Goal: Task Accomplishment & Management: Manage account settings

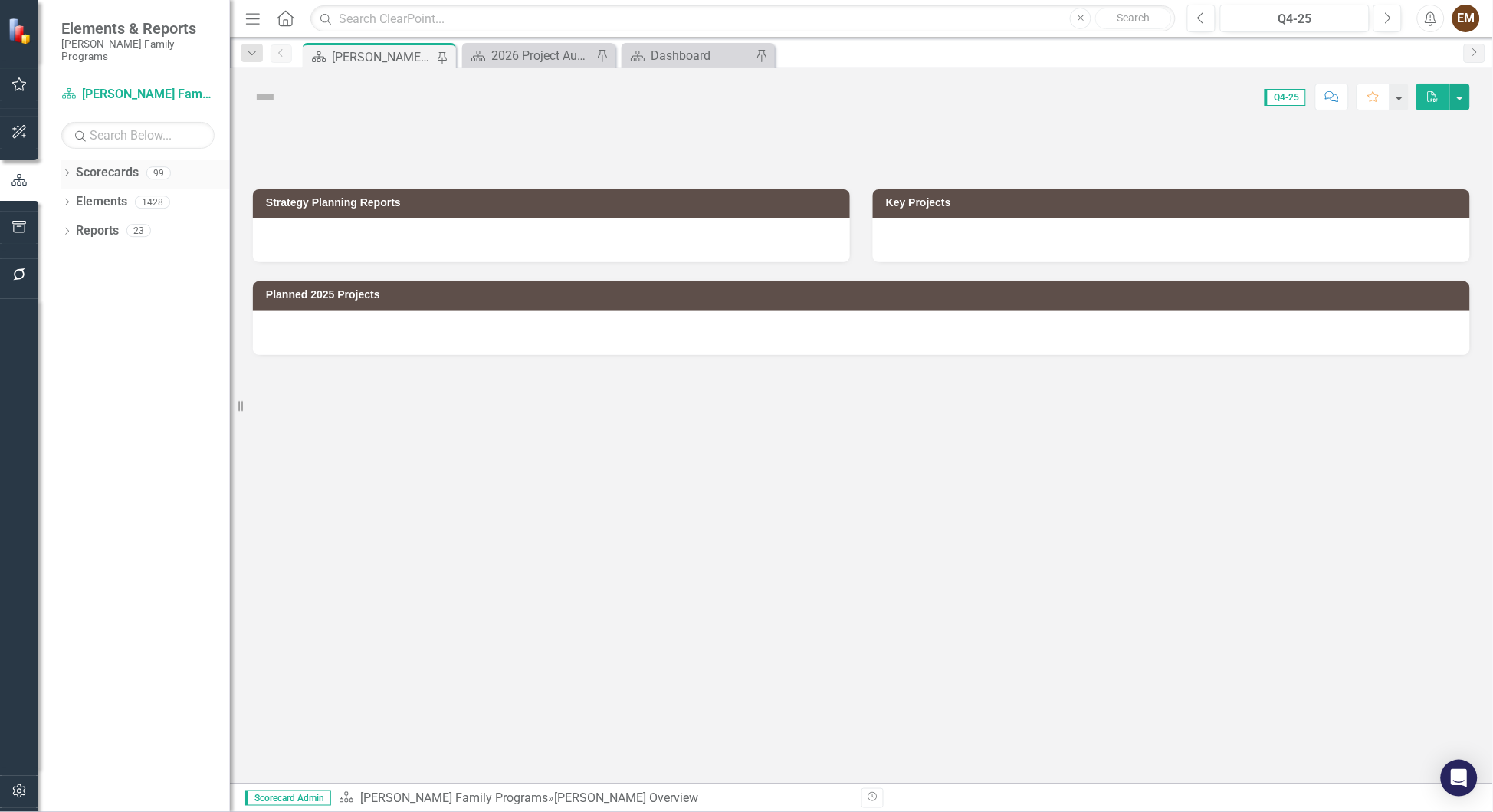
click at [66, 170] on icon "Dropdown" at bounding box center [66, 174] width 11 height 9
click at [77, 197] on icon "Dropdown" at bounding box center [75, 201] width 12 height 9
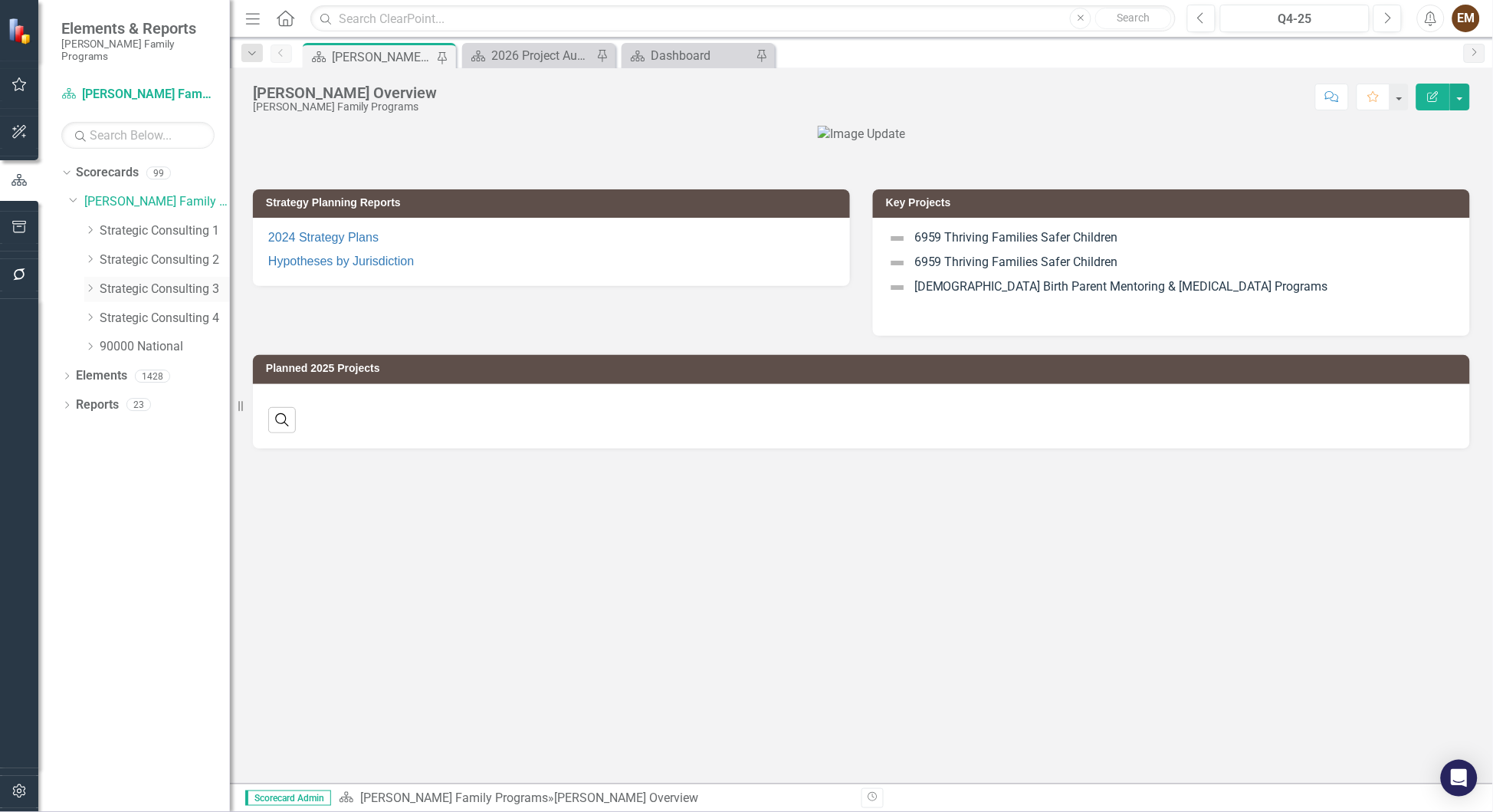
click at [89, 277] on div "Dropdown Strategic Consulting 3" at bounding box center [158, 290] width 146 height 26
click at [91, 284] on icon "Dropdown" at bounding box center [91, 288] width 12 height 9
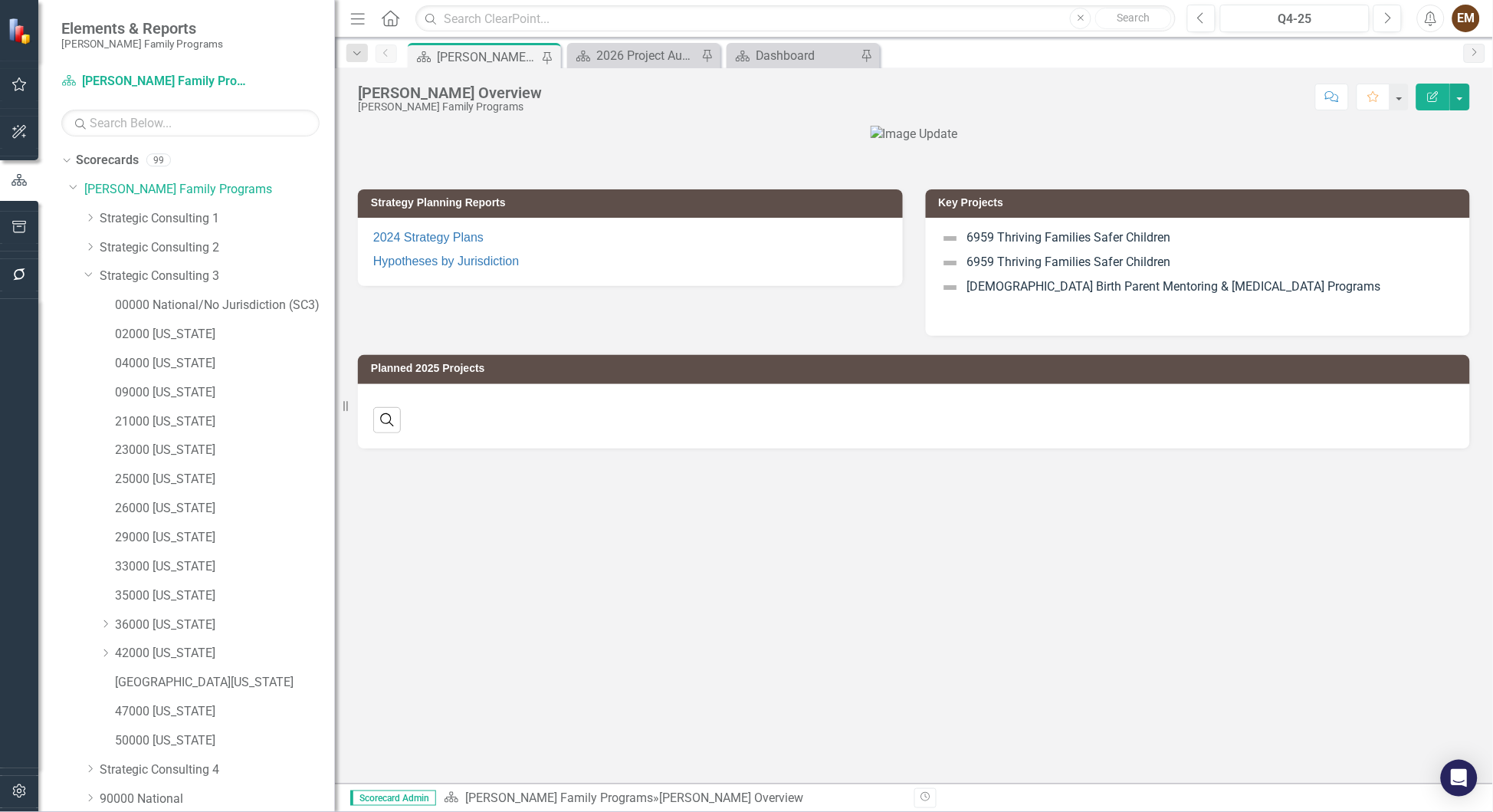
drag, startPoint x: 230, startPoint y: 313, endPoint x: 335, endPoint y: 307, distance: 105.2
click at [335, 307] on div "Resize" at bounding box center [341, 406] width 12 height 812
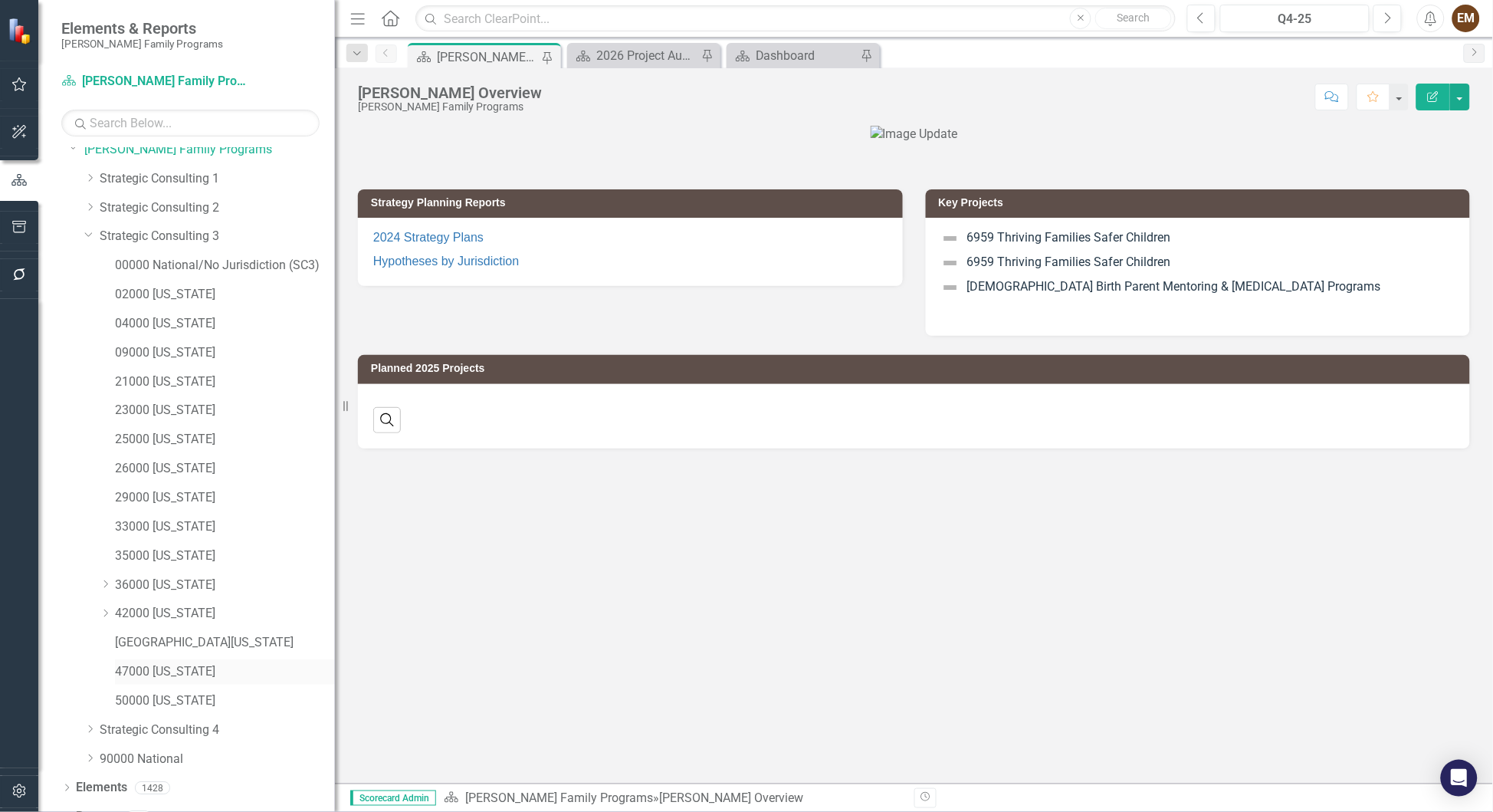
scroll to position [60, 0]
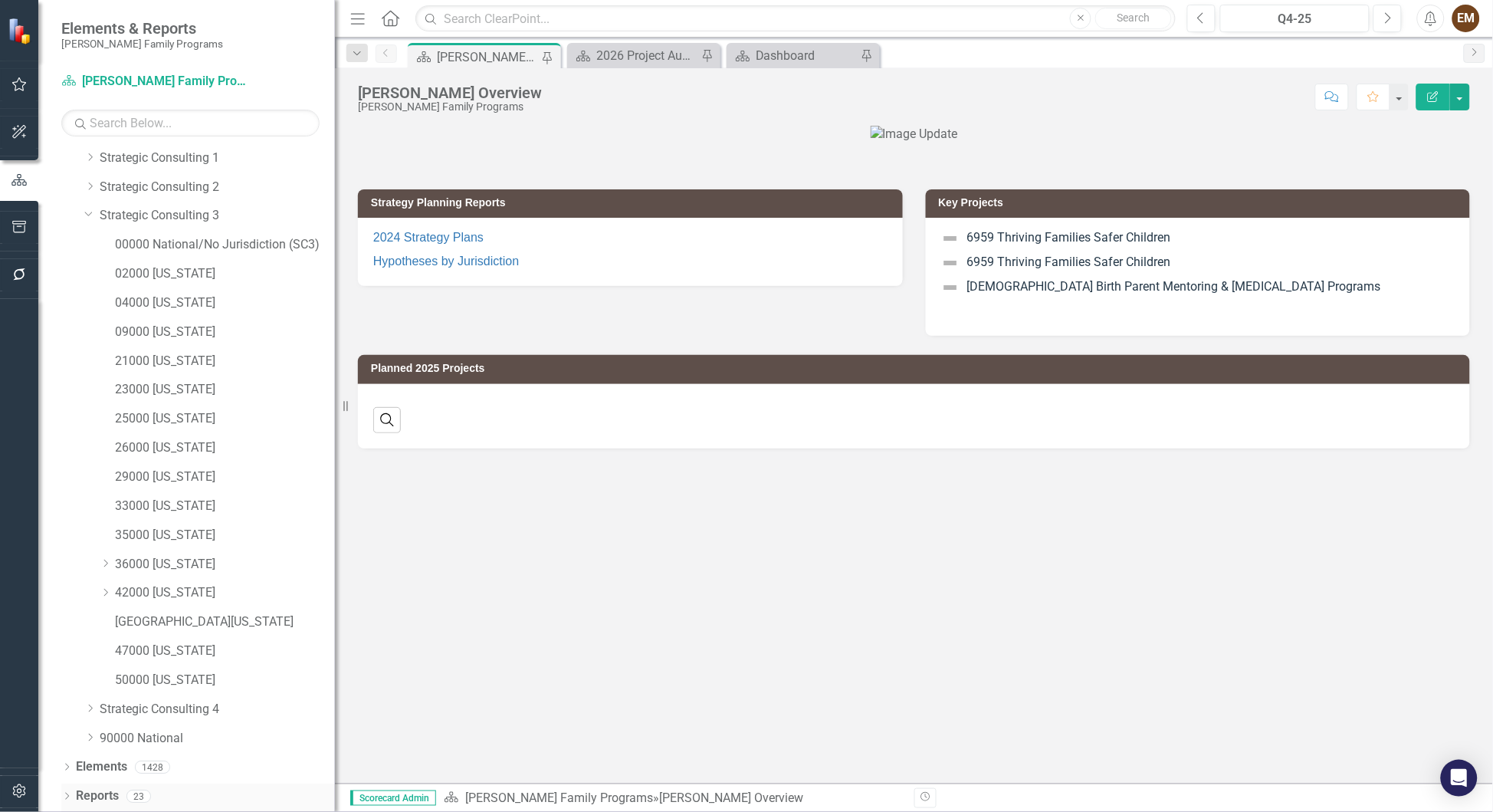
click at [69, 794] on icon "Dropdown" at bounding box center [66, 797] width 11 height 9
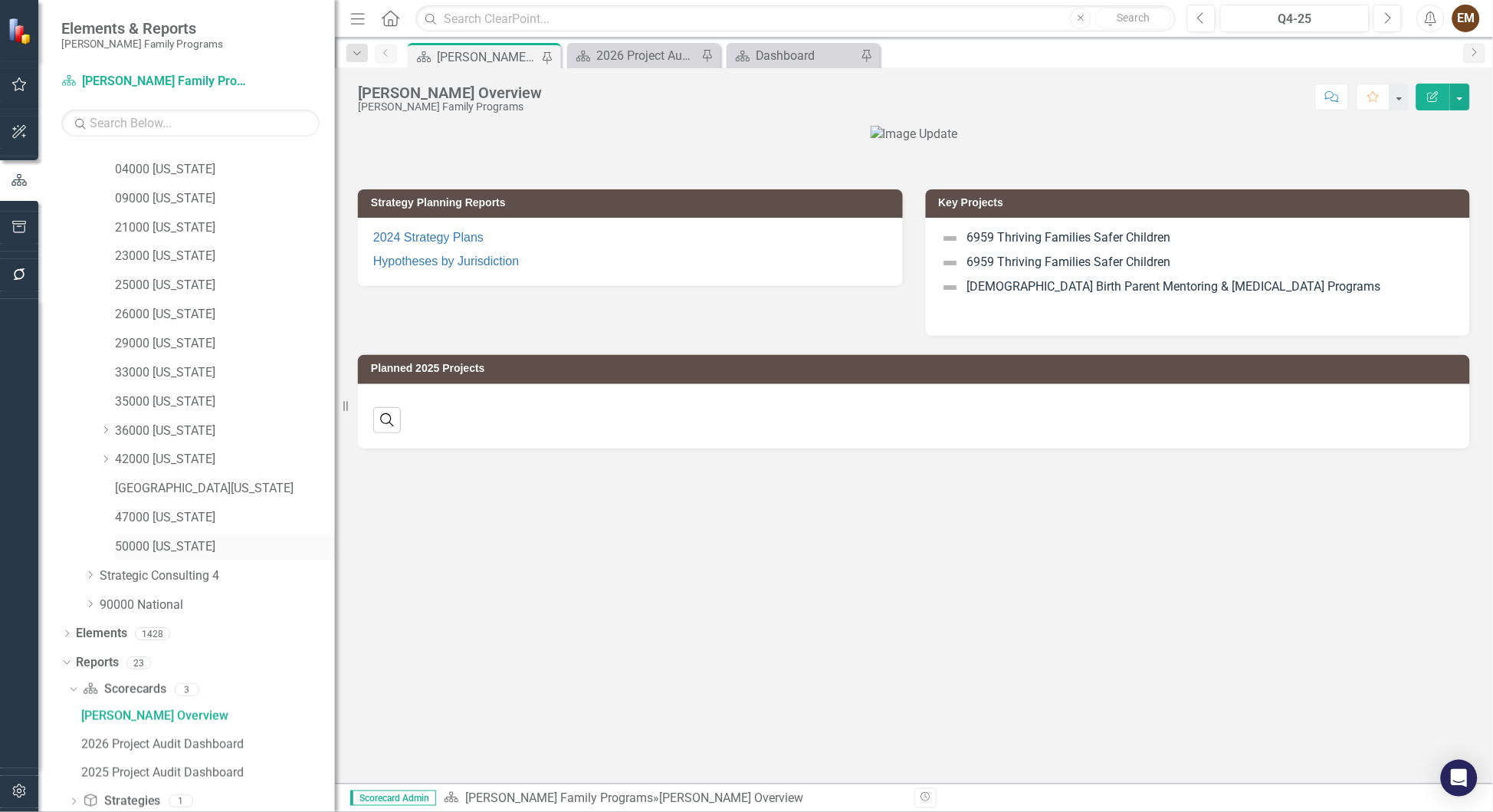
scroll to position [279, 0]
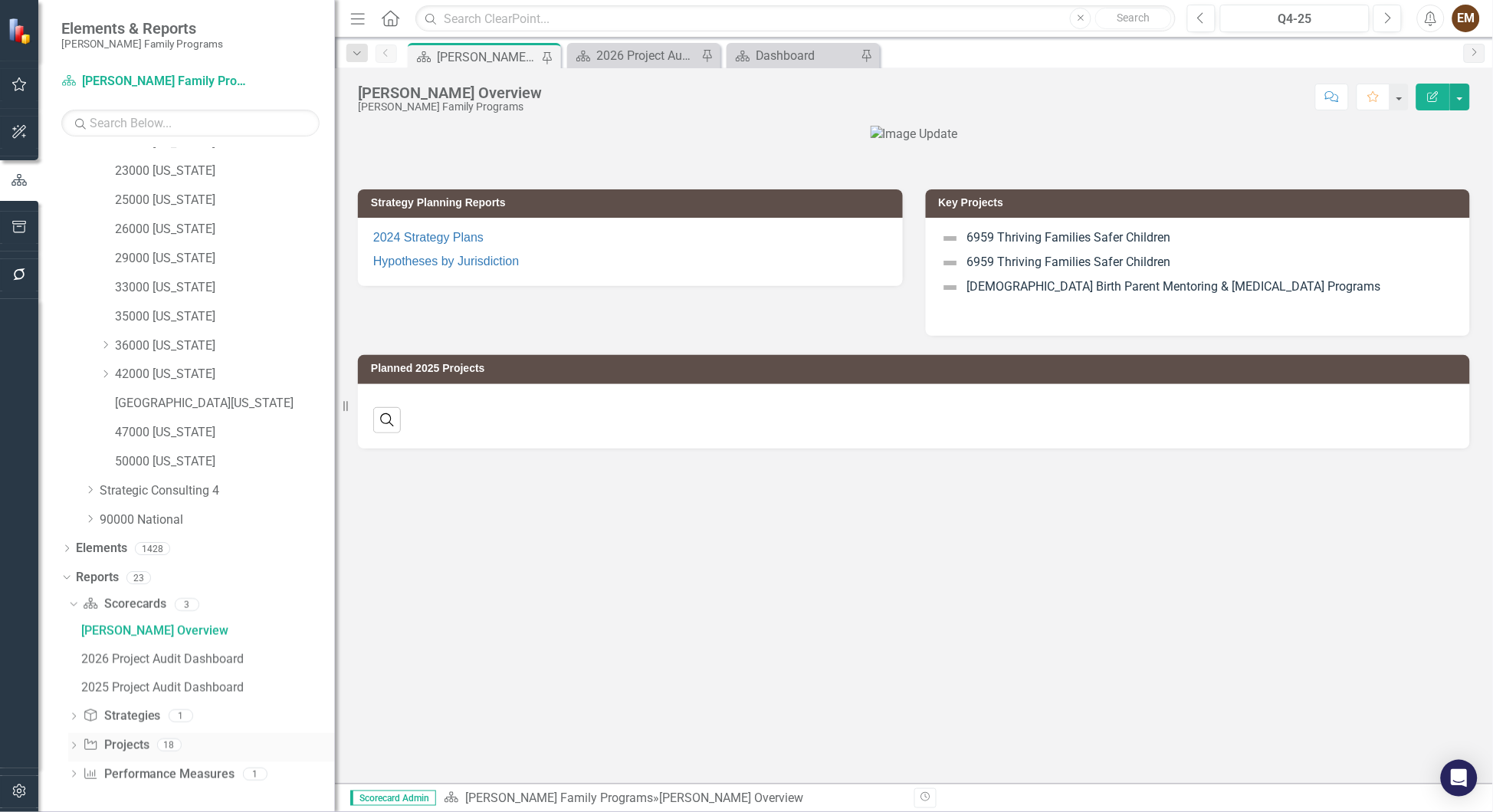
click at [71, 735] on div "Dropdown Project Projects 18" at bounding box center [201, 747] width 267 height 30
click at [81, 745] on div "Dropdown Project Projects 18" at bounding box center [201, 747] width 267 height 30
click at [73, 743] on icon "Dropdown" at bounding box center [73, 747] width 11 height 9
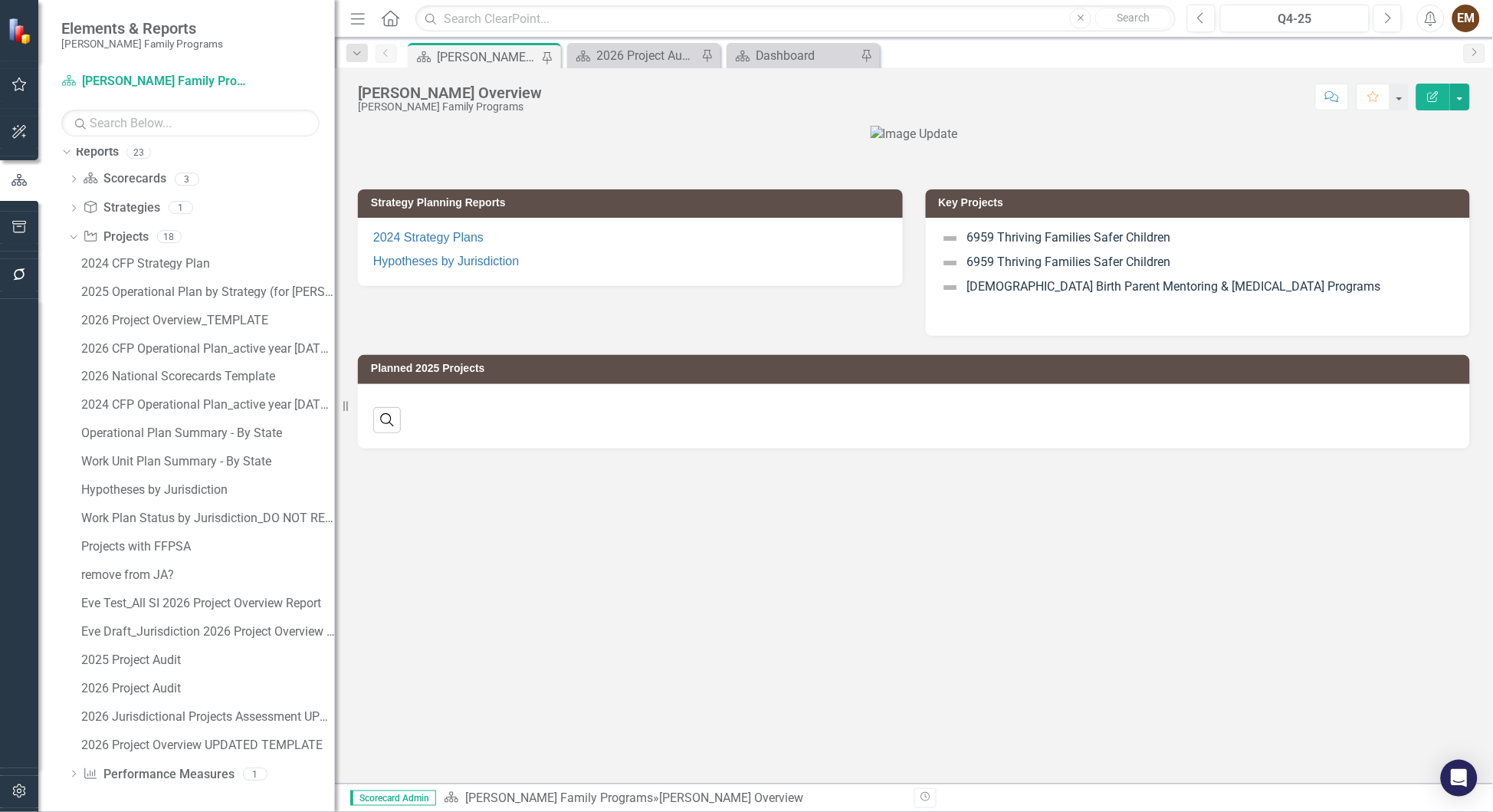
scroll to position [360, 0]
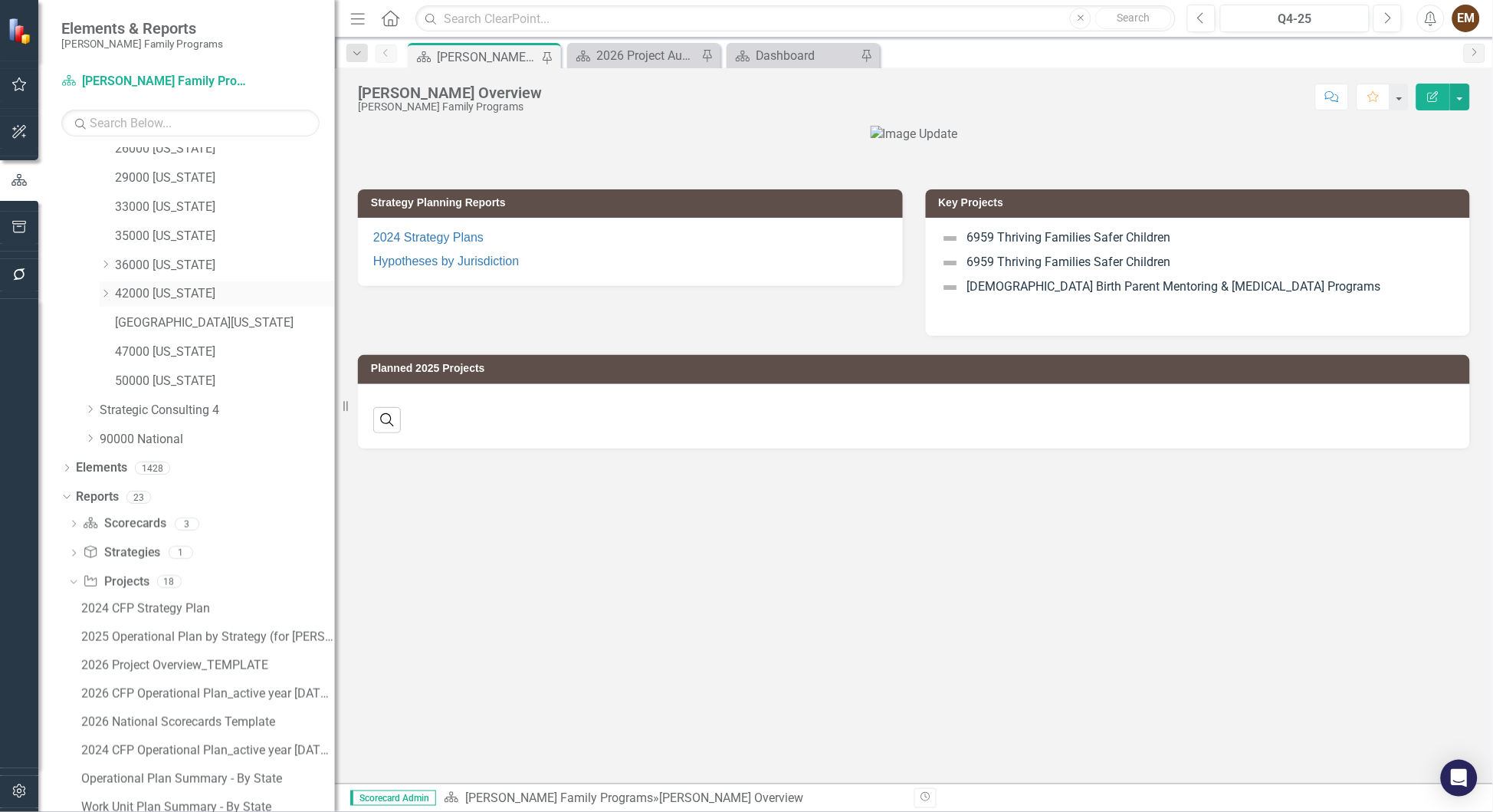
click at [144, 287] on link "42000 [US_STATE]" at bounding box center [225, 294] width 220 height 18
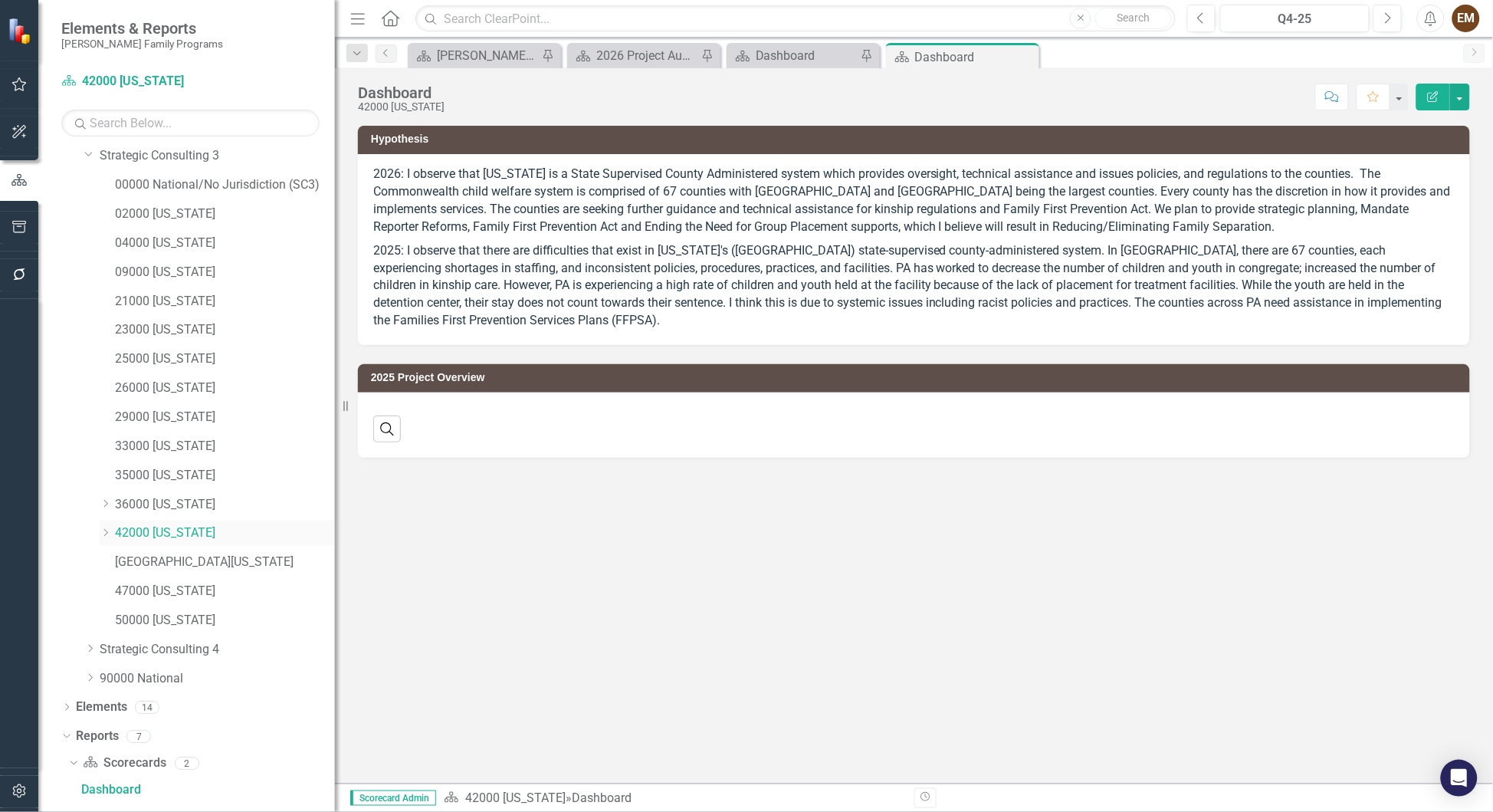
scroll to position [108, 0]
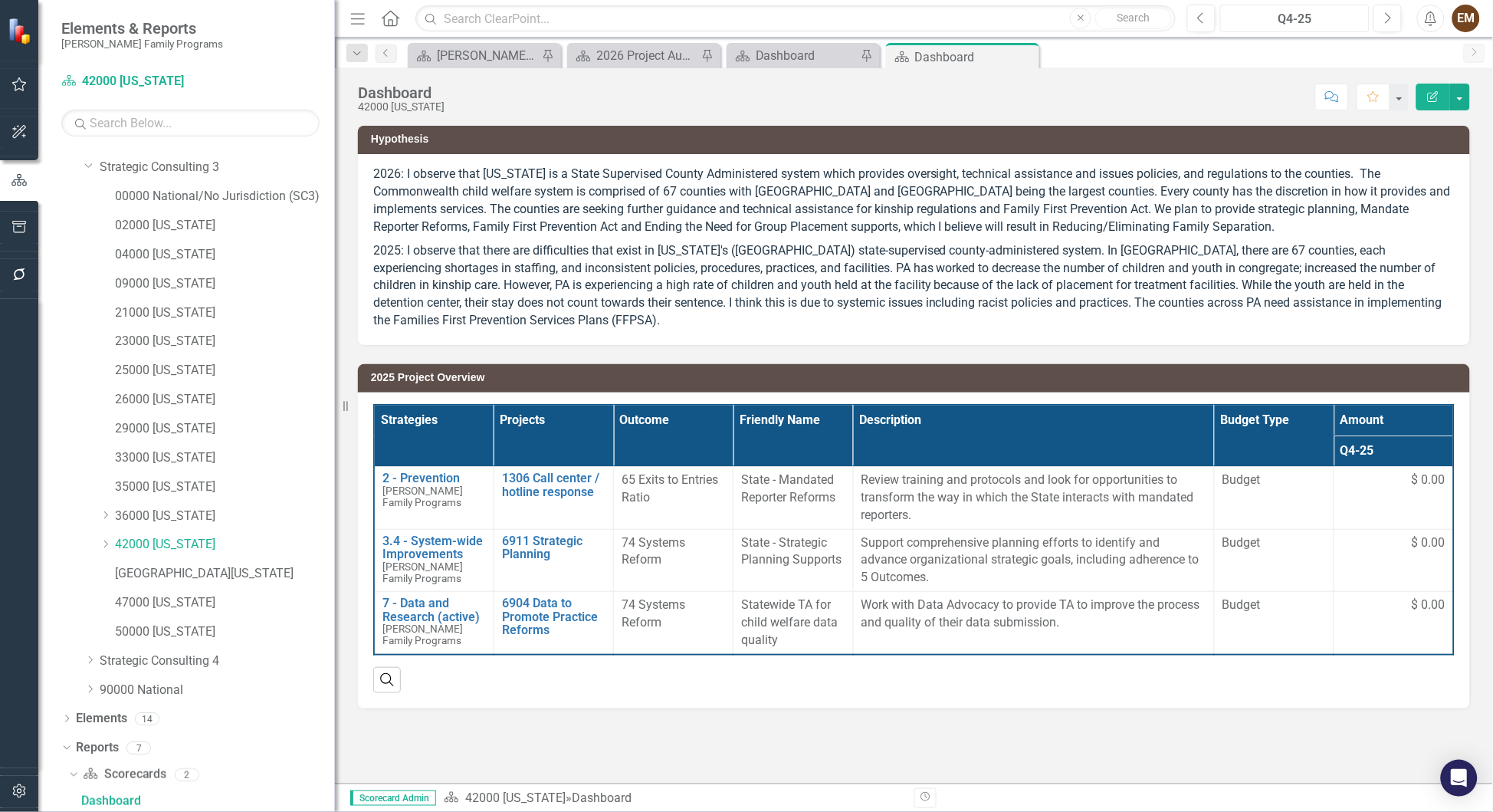
click at [1314, 19] on div "Q4-25" at bounding box center [1295, 19] width 139 height 19
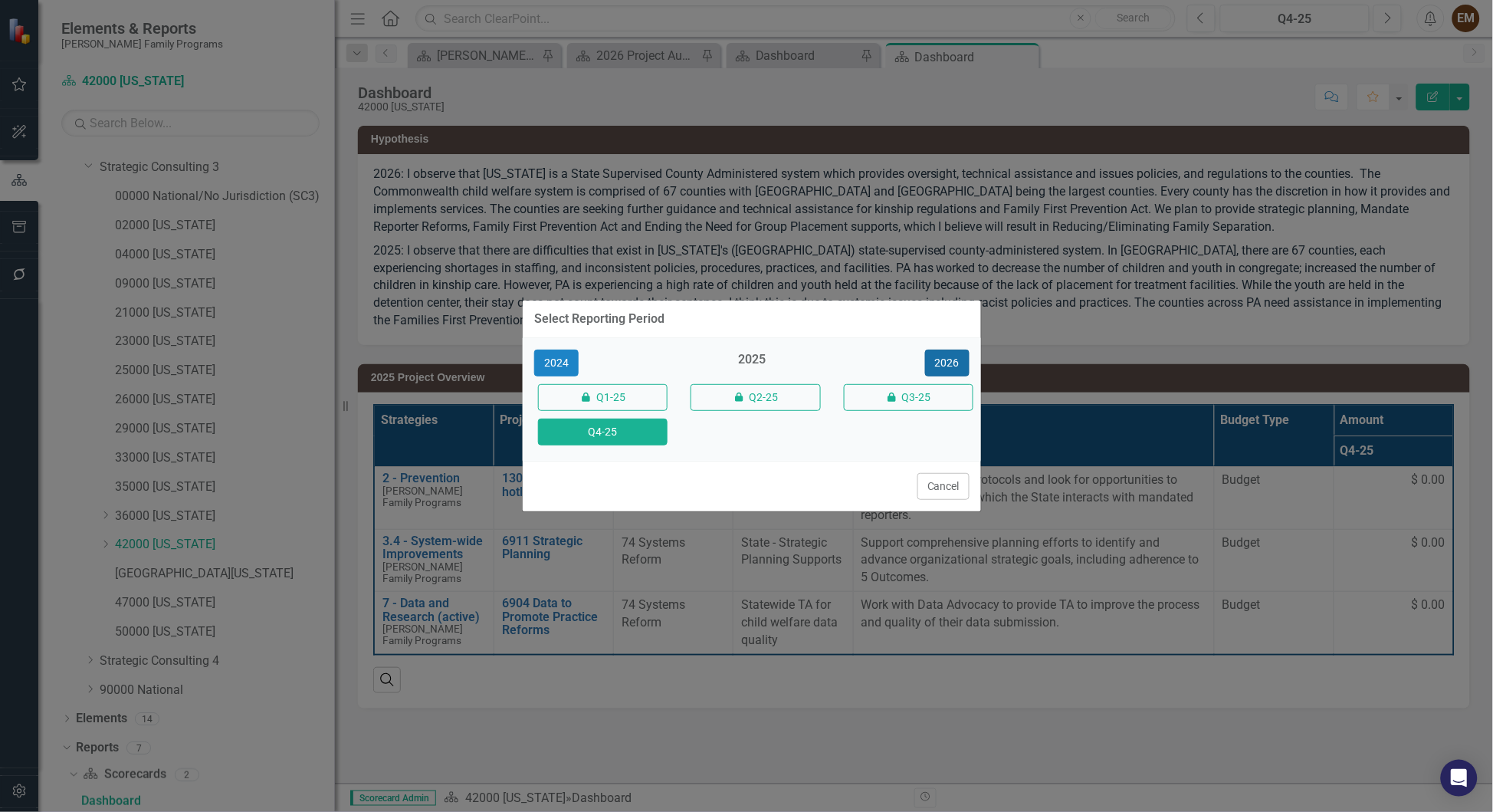
click at [936, 356] on button "2026" at bounding box center [947, 363] width 44 height 27
click at [611, 440] on button "Q4-26" at bounding box center [602, 432] width 129 height 27
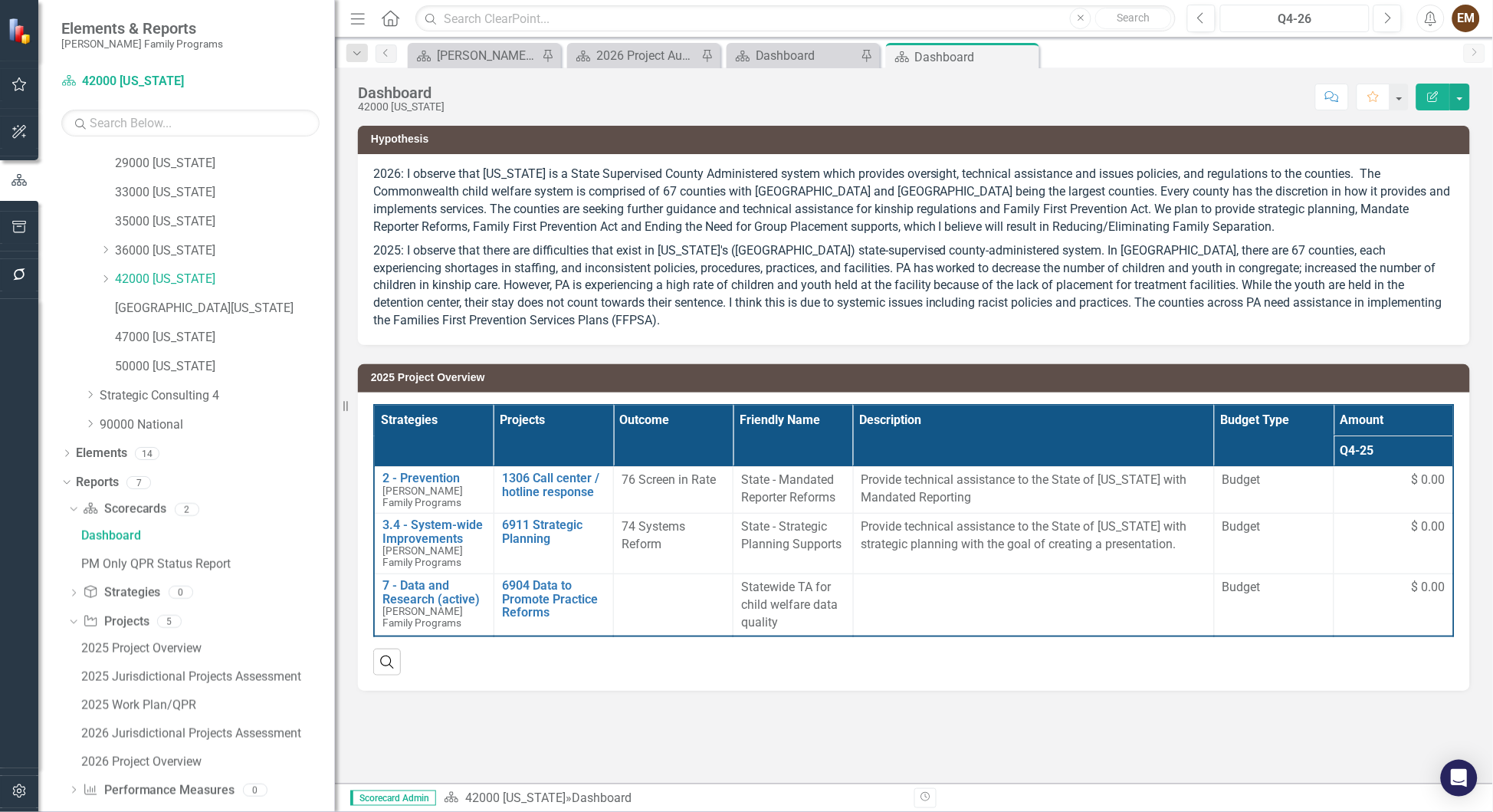
scroll to position [390, 0]
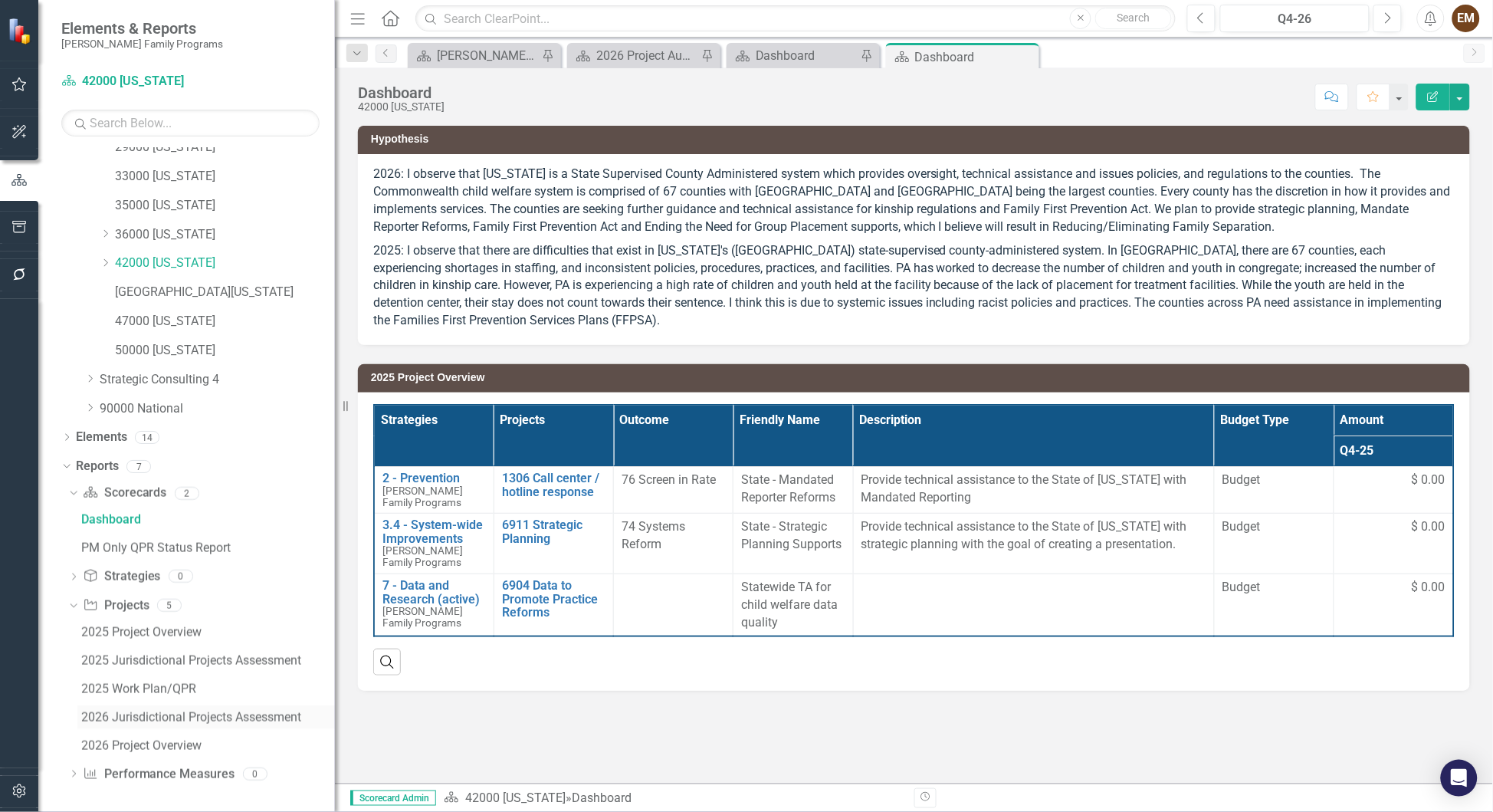
click at [147, 713] on div "2026 Jurisdictional Projects Assessment" at bounding box center [207, 717] width 253 height 14
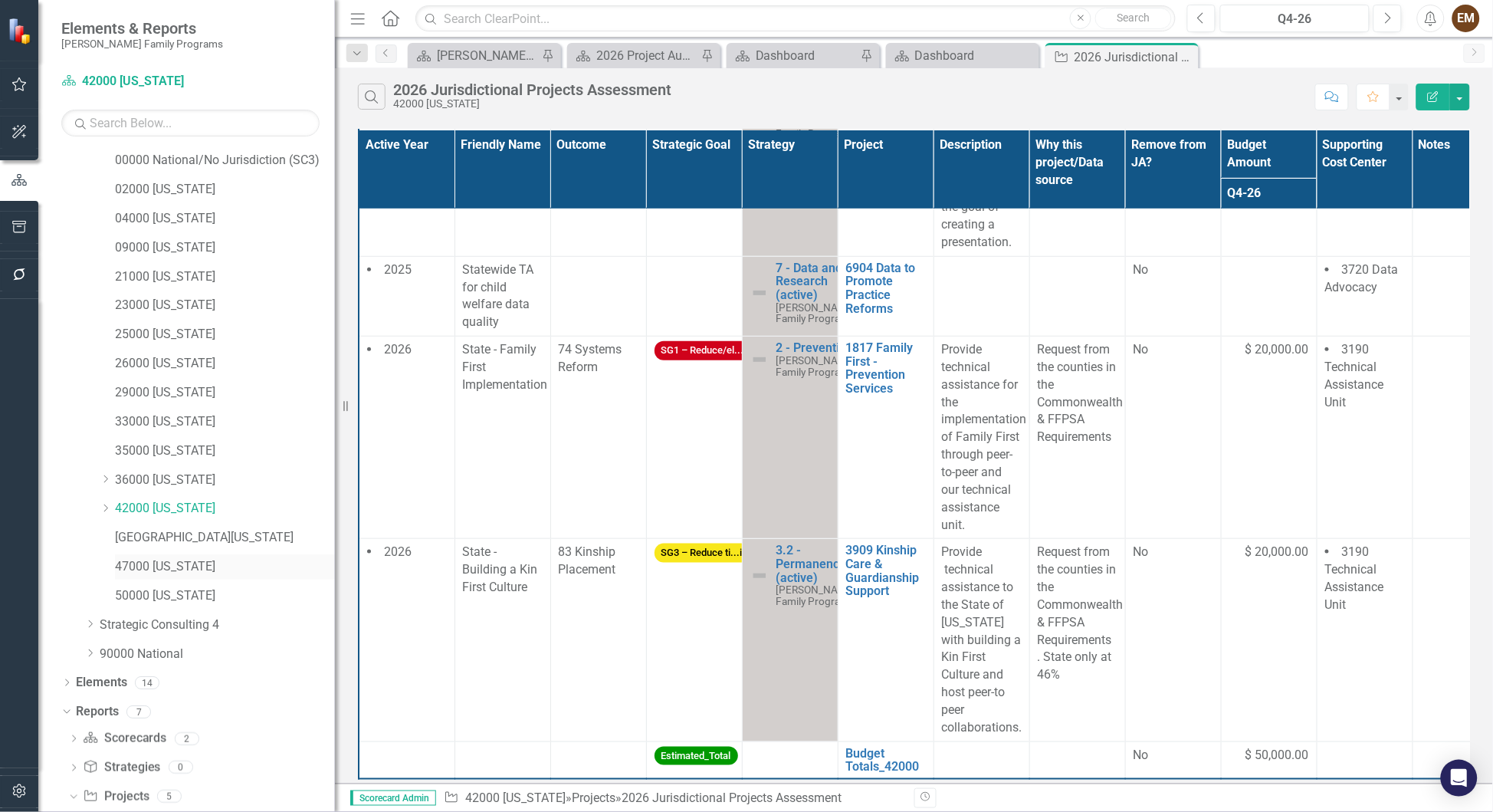
scroll to position [22, 0]
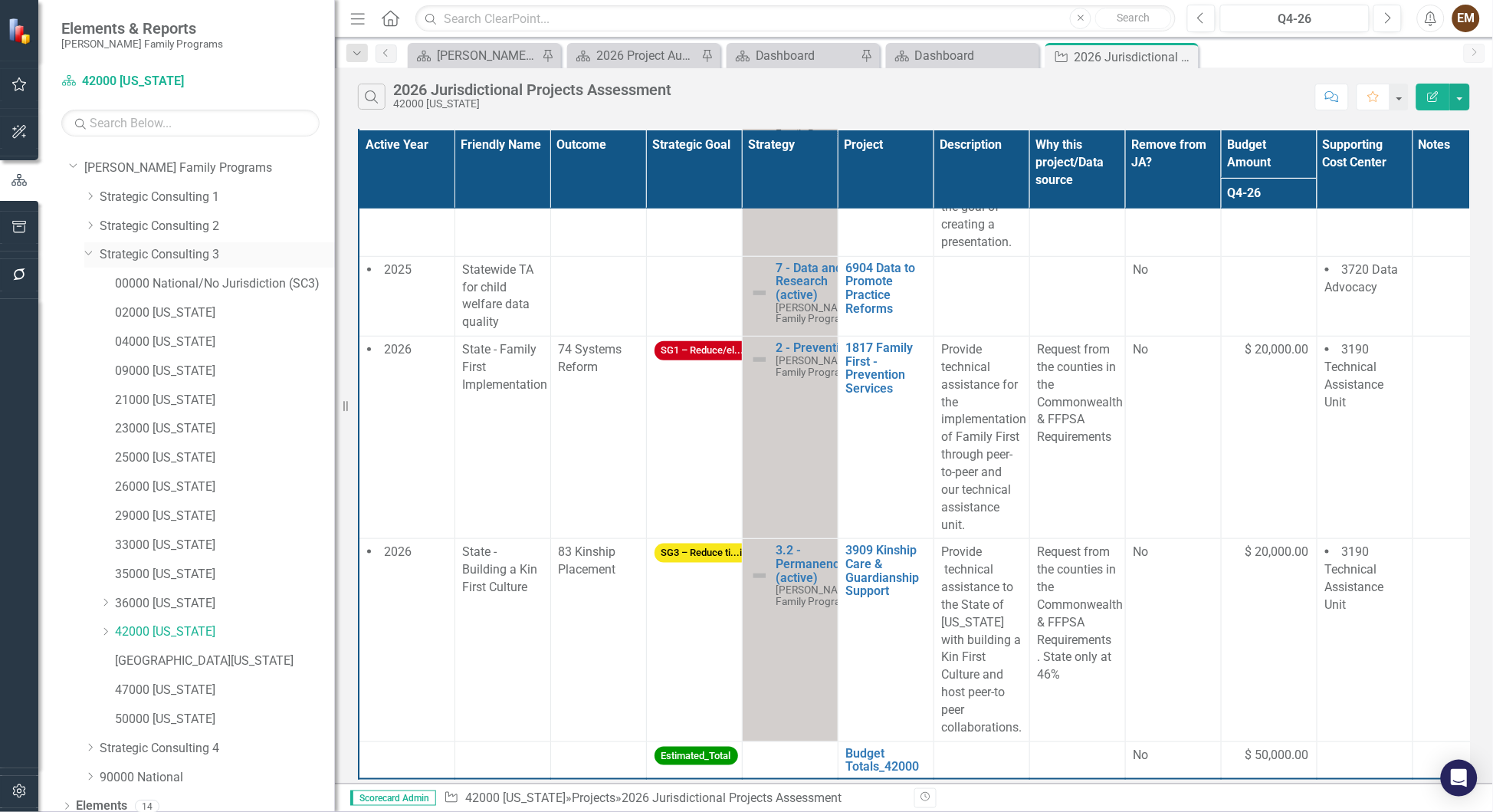
click at [181, 253] on link "Strategic Consulting 3" at bounding box center [217, 255] width 236 height 18
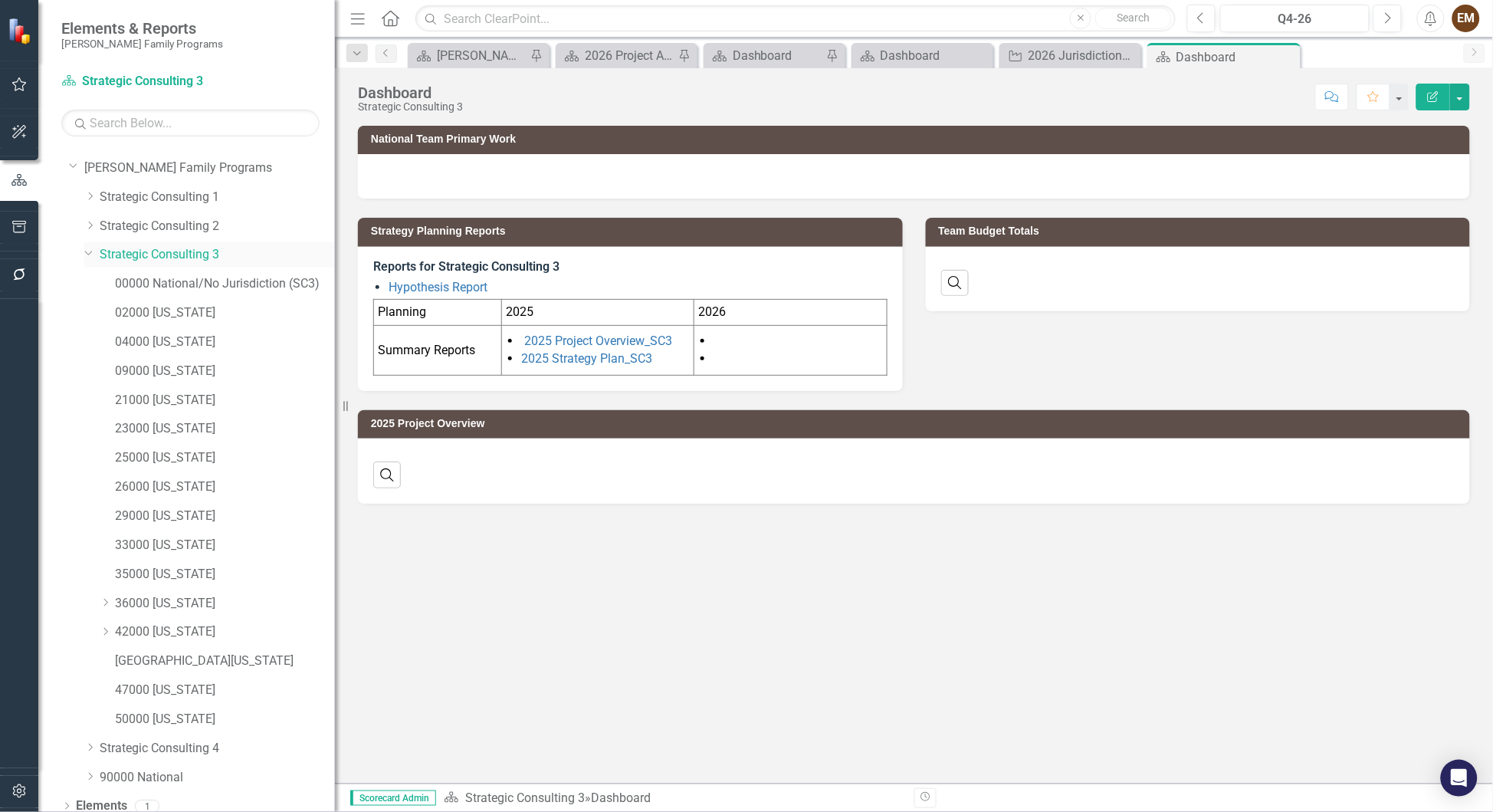
scroll to position [108, 0]
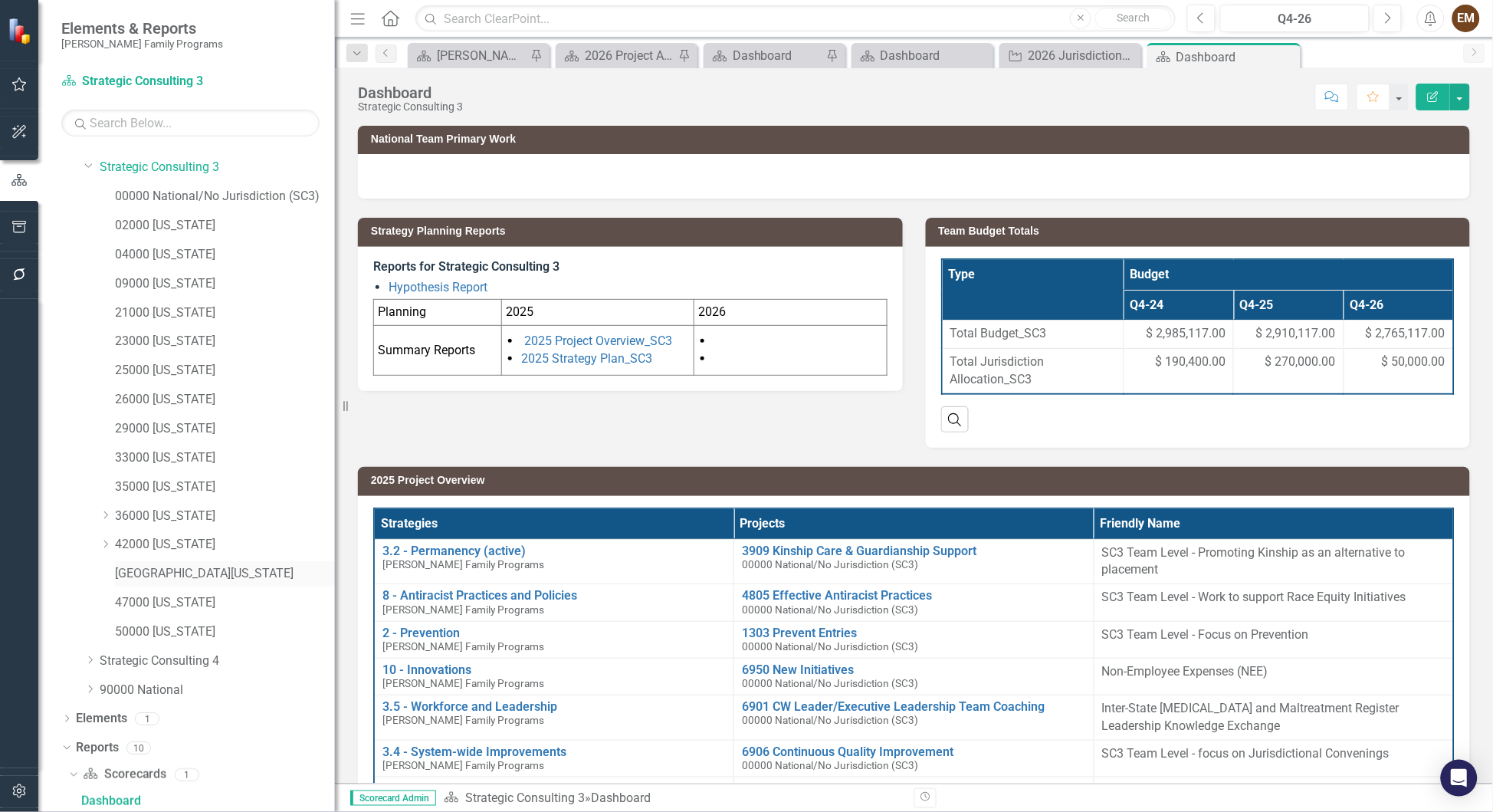
click at [124, 575] on link "[GEOGRAPHIC_DATA][US_STATE]" at bounding box center [225, 574] width 220 height 18
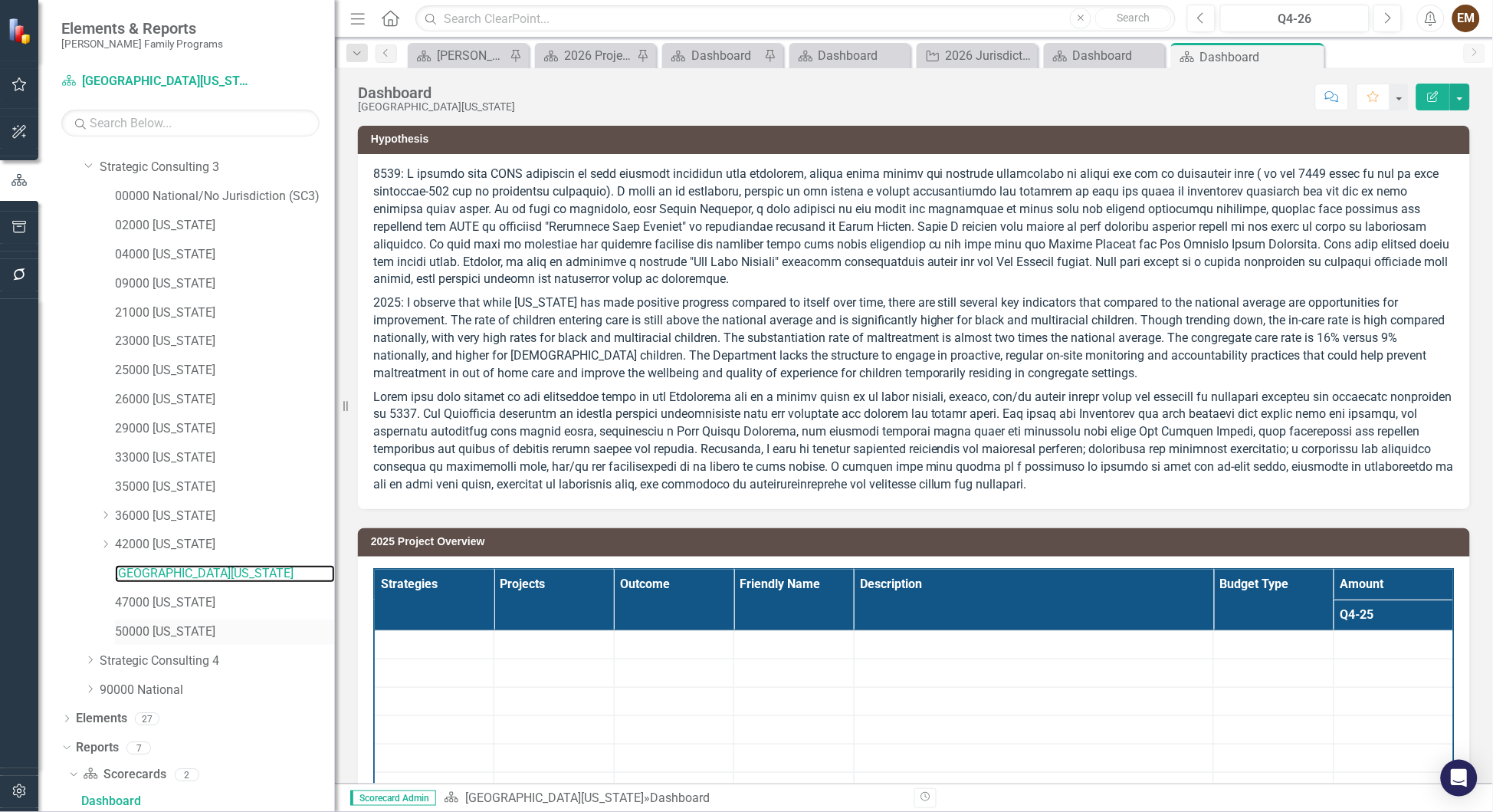
scroll to position [390, 0]
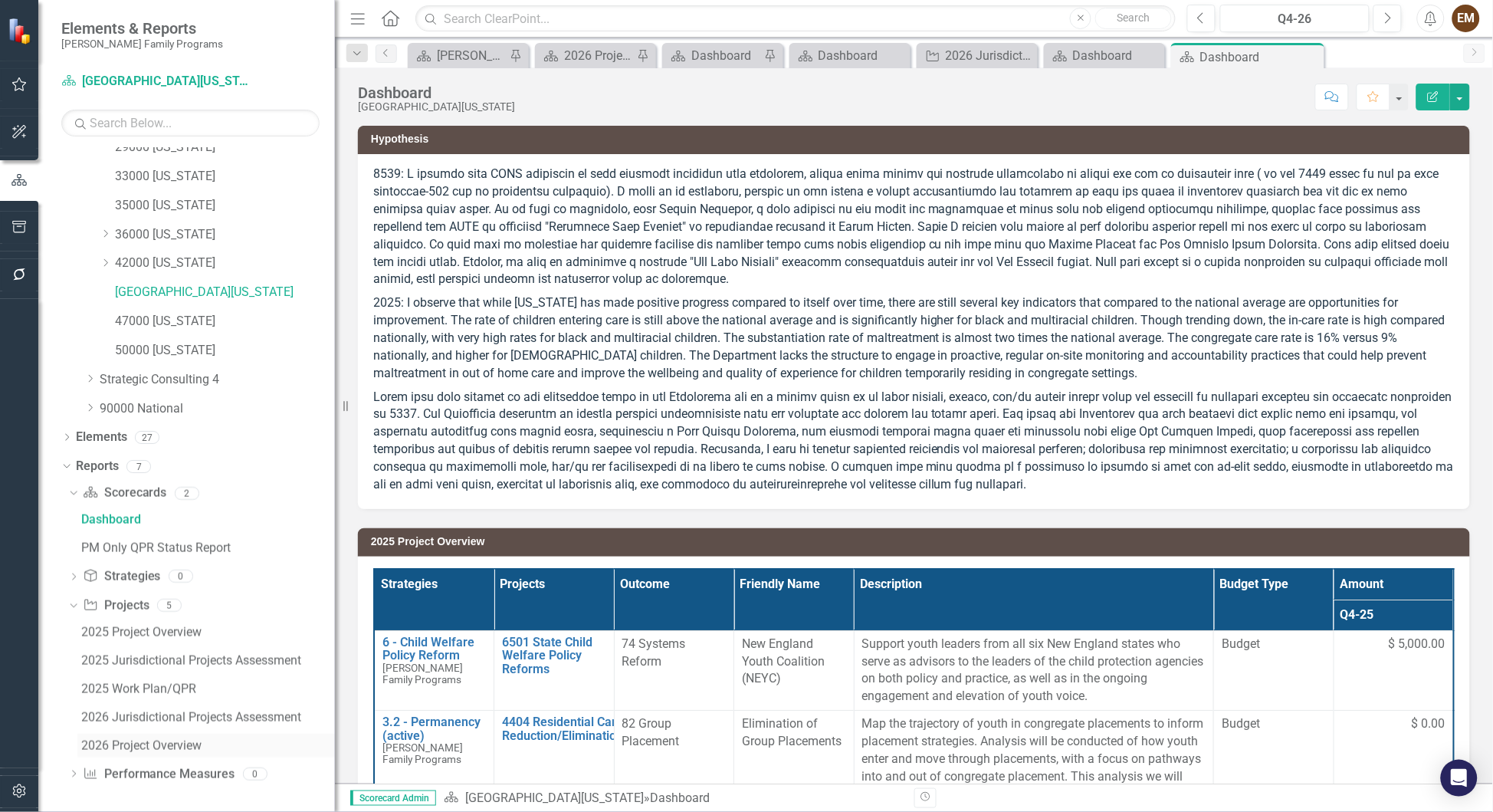
click at [182, 746] on div "2026 Project Overview" at bounding box center [207, 746] width 253 height 14
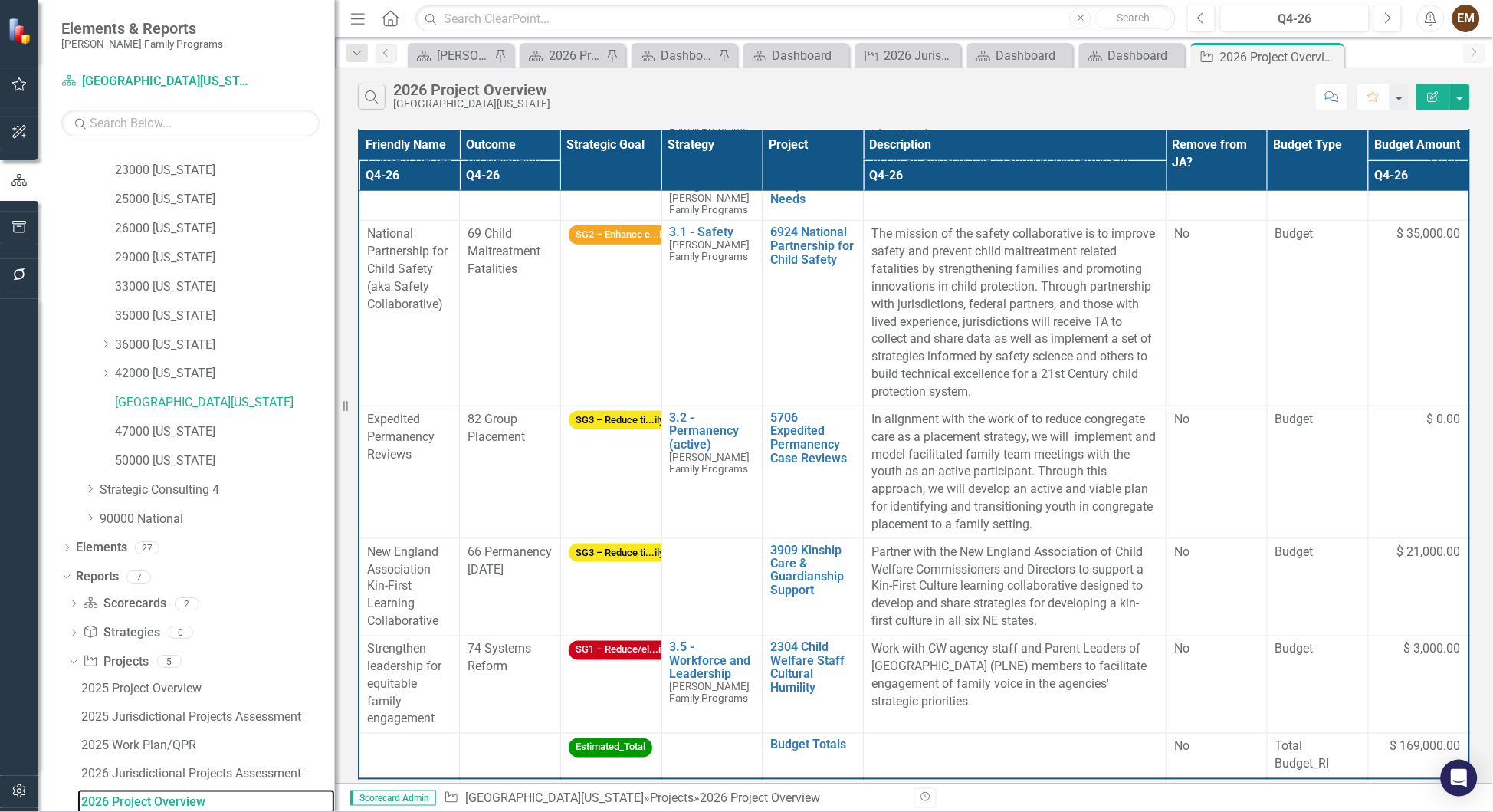
scroll to position [508, 0]
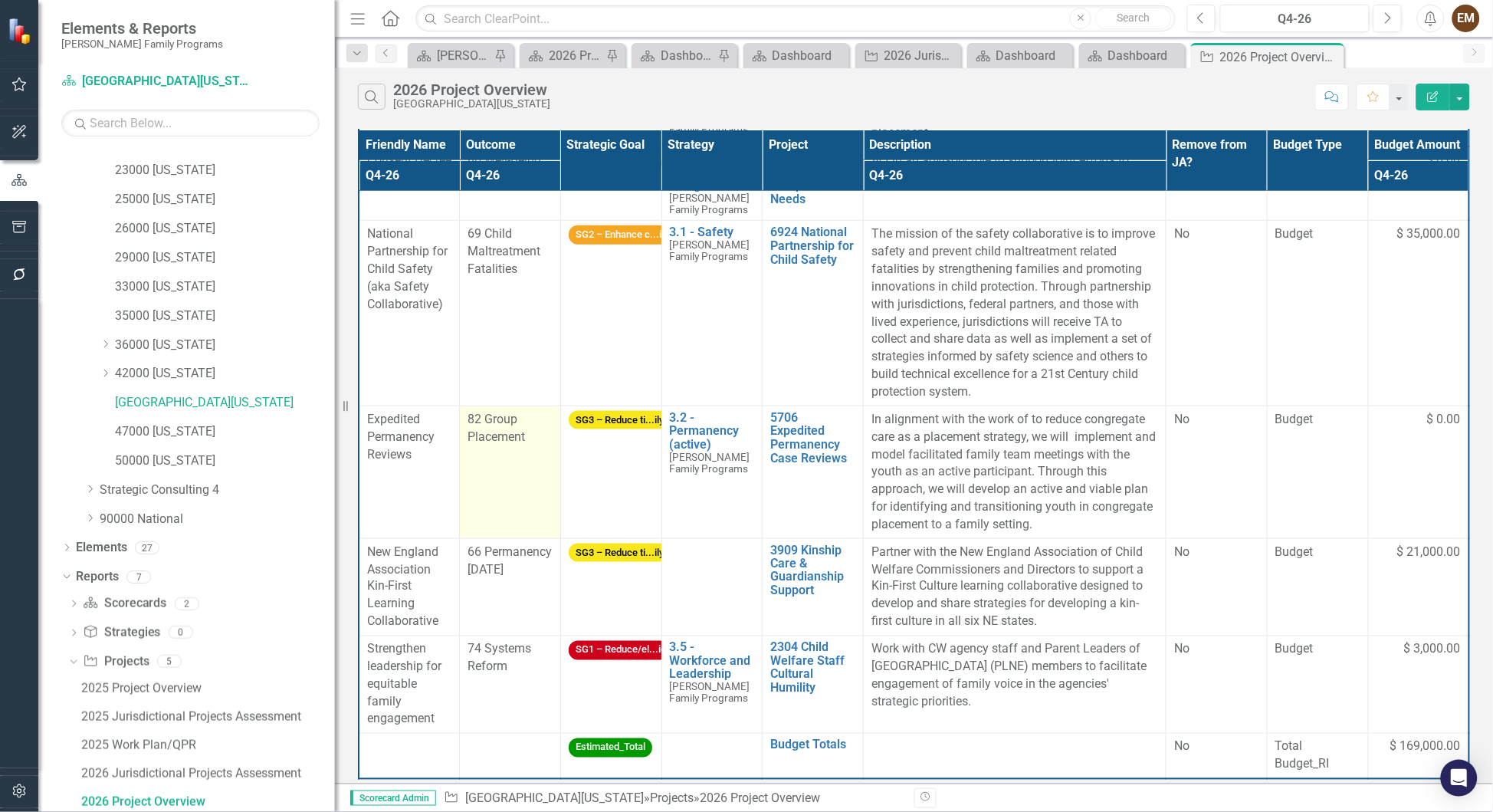
click at [533, 447] on td "82 Group Placement" at bounding box center [510, 471] width 102 height 133
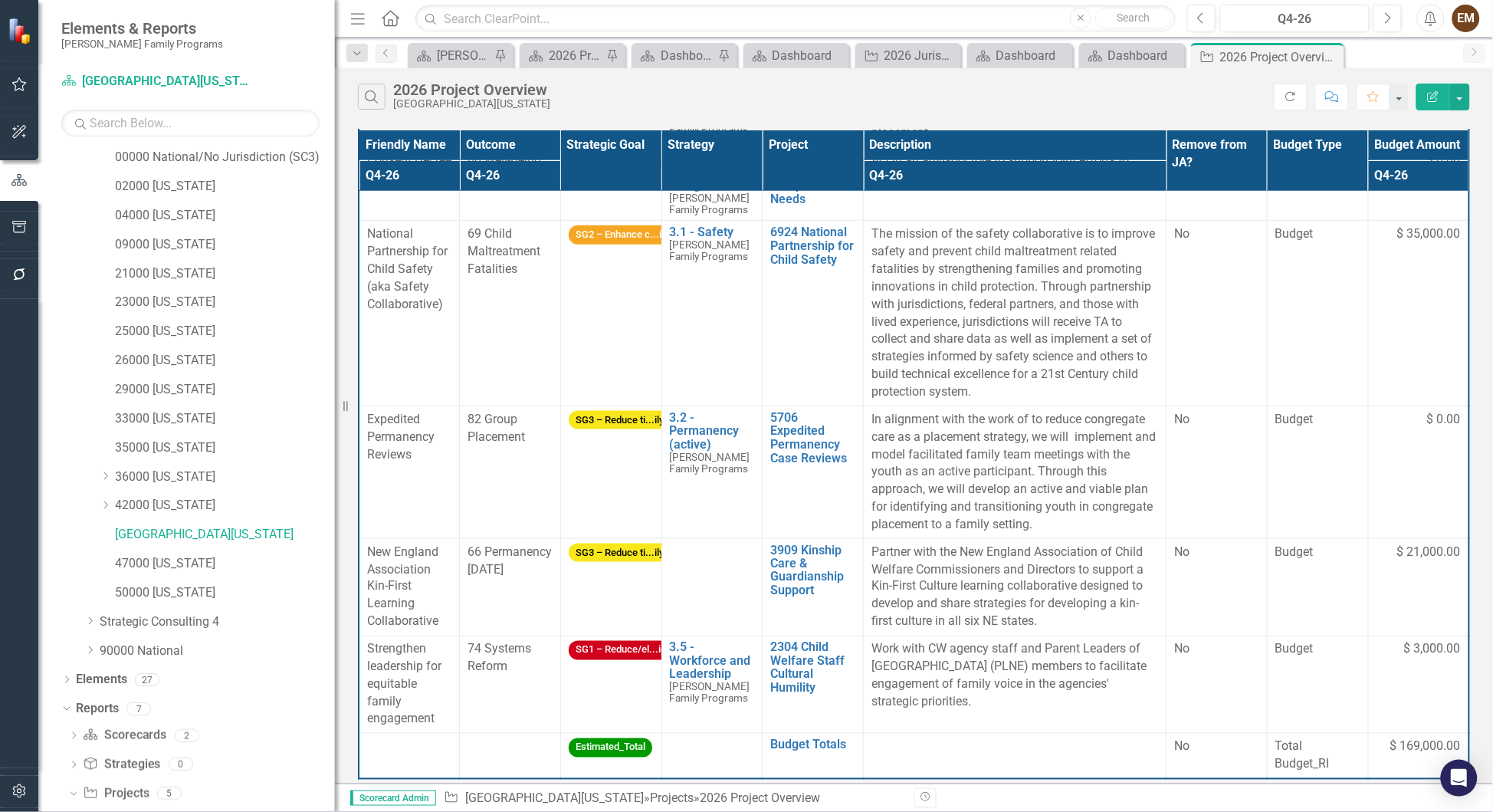
scroll to position [0, 0]
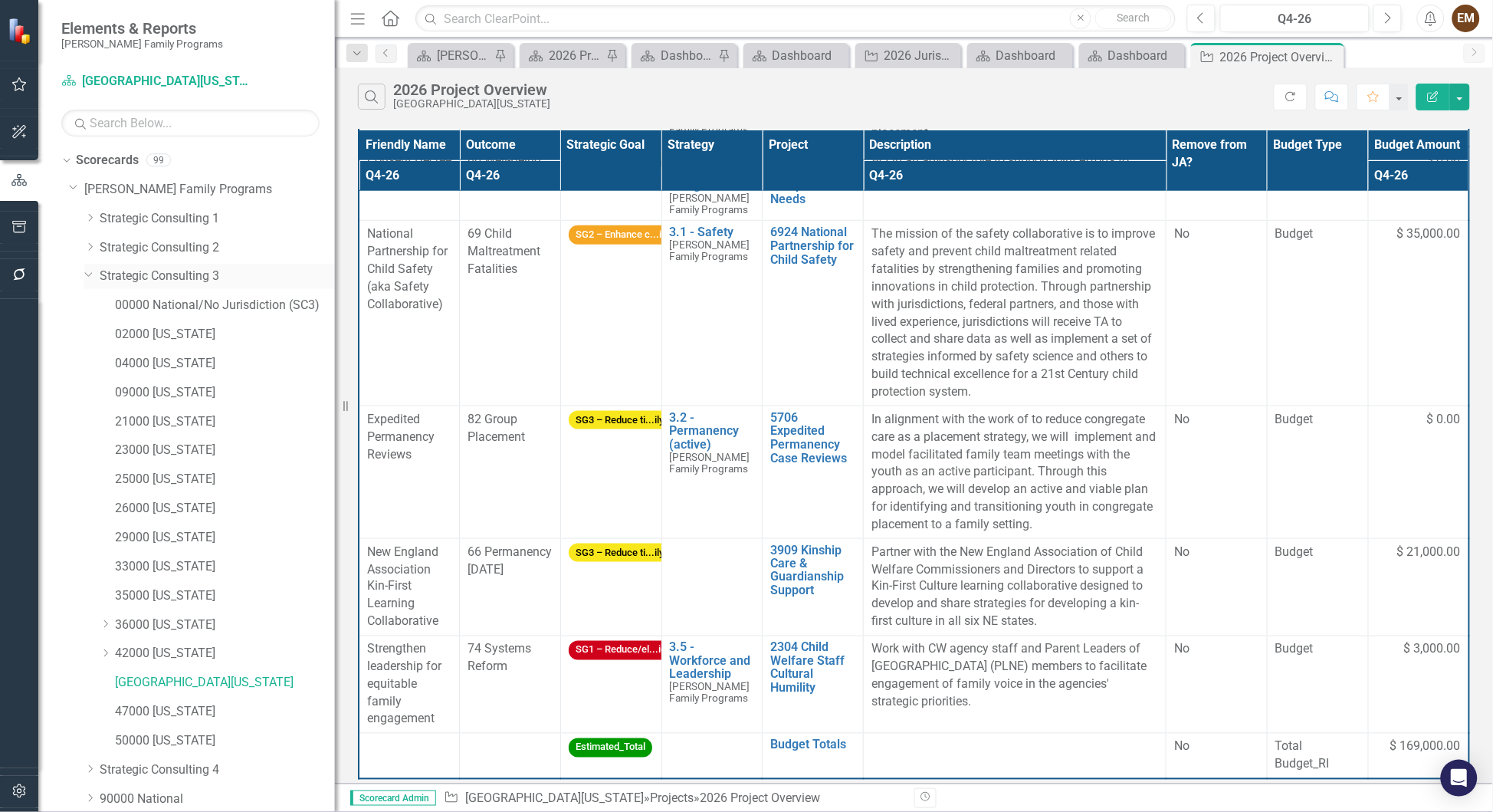
click at [163, 275] on link "Strategic Consulting 3" at bounding box center [217, 276] width 236 height 18
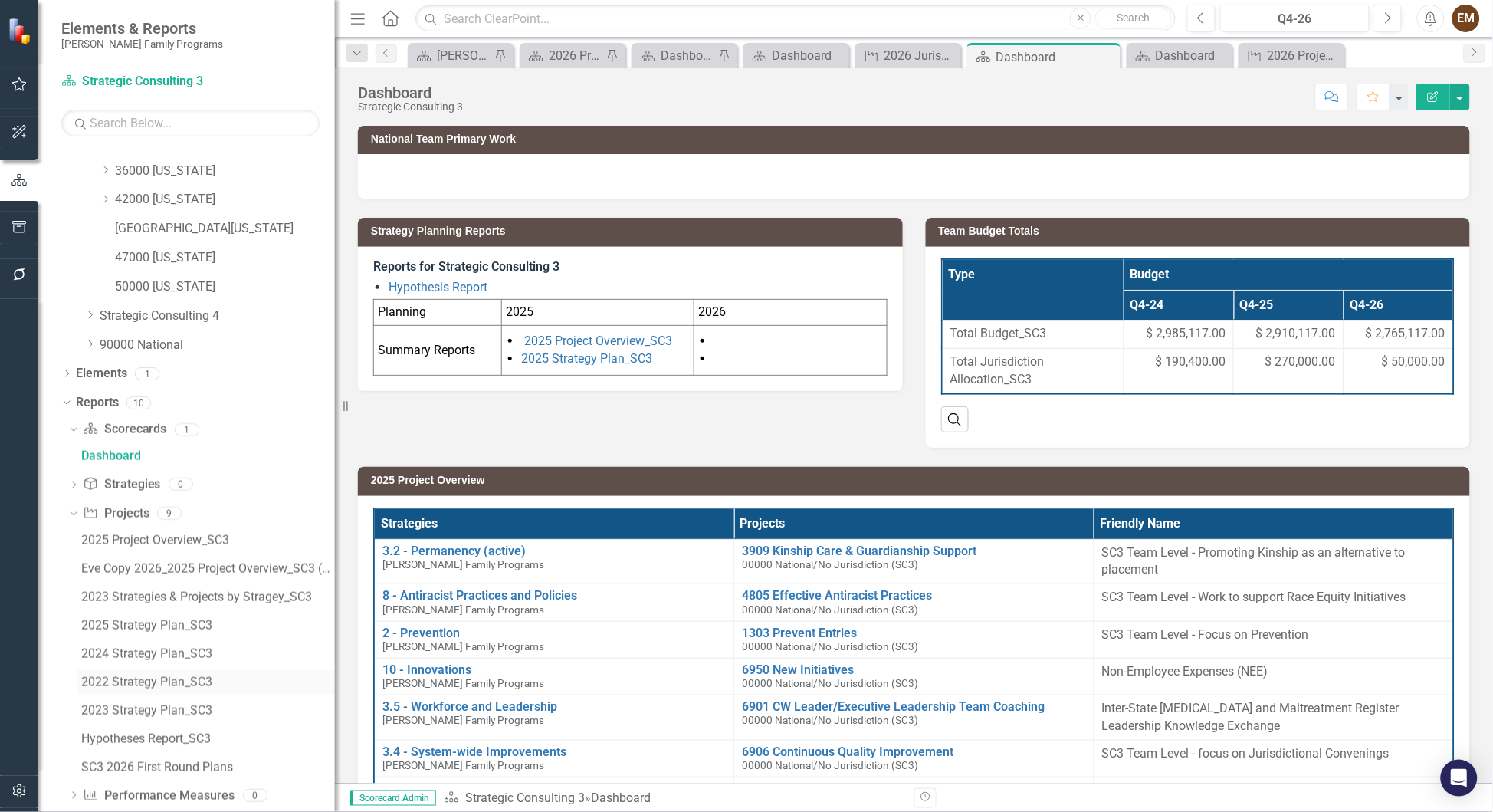
scroll to position [475, 0]
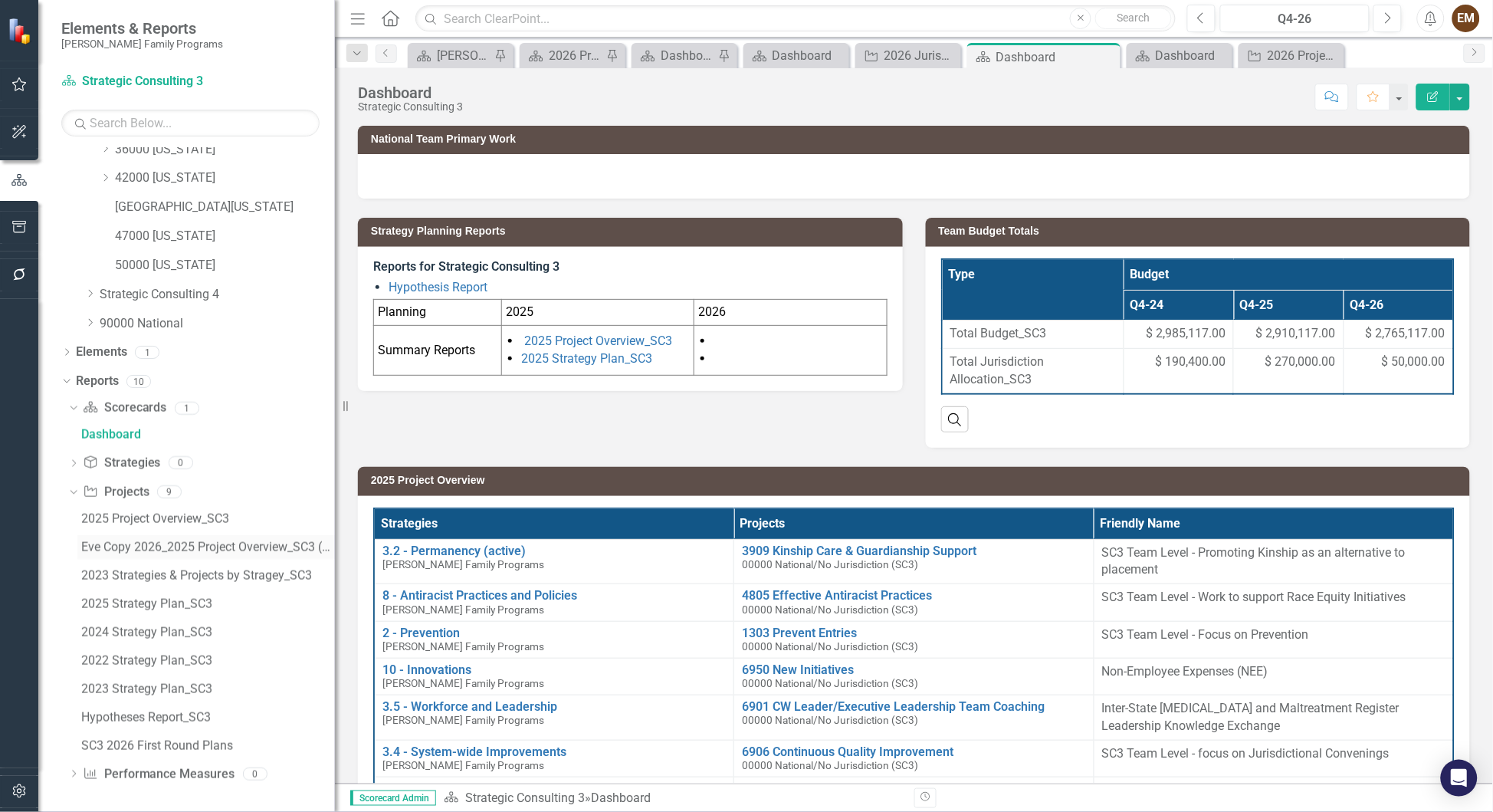
click at [140, 548] on div "Eve Copy 2026_2025 Project Overview_SC3 (Copy)" at bounding box center [207, 547] width 253 height 14
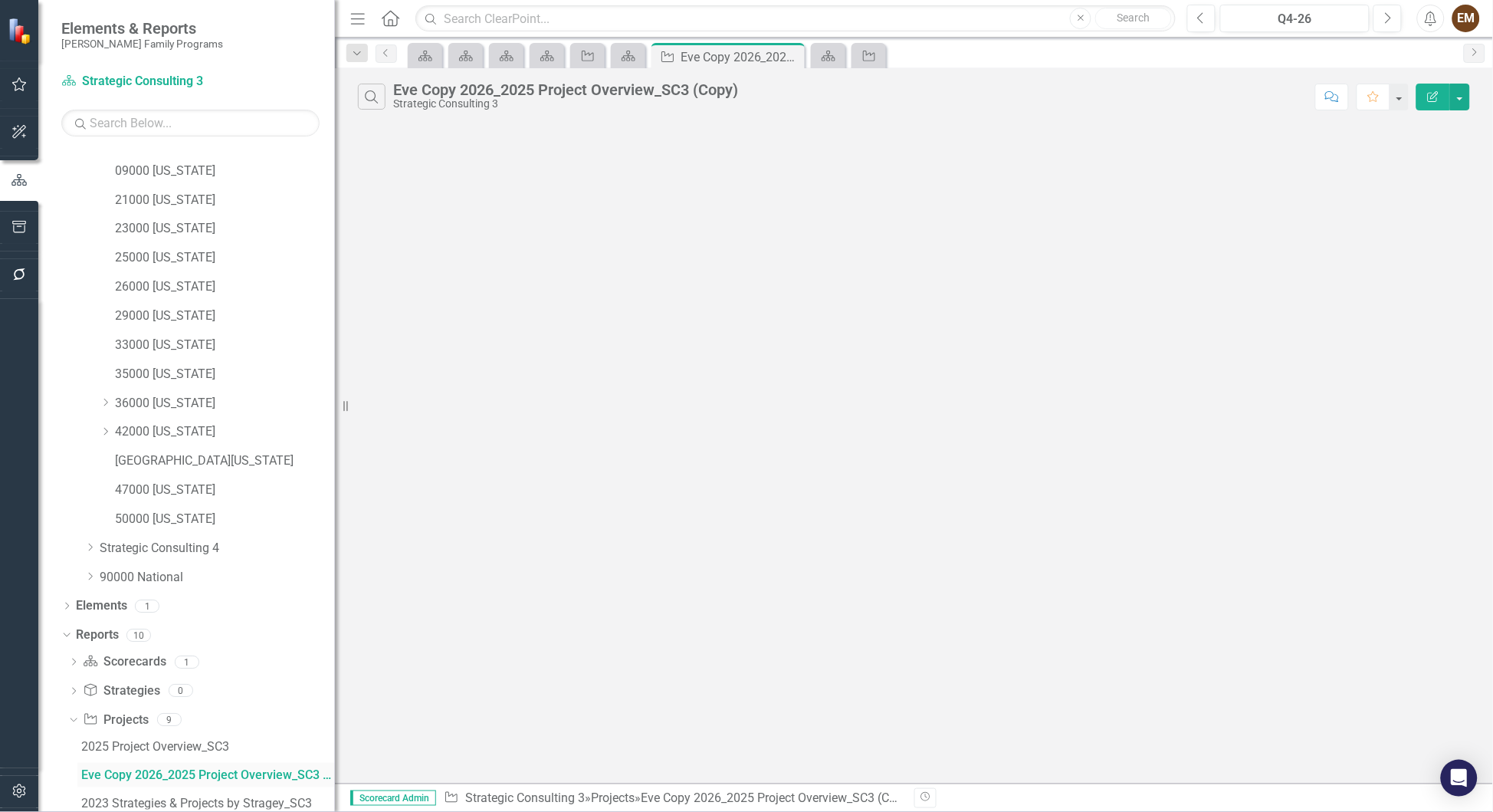
scroll to position [195, 0]
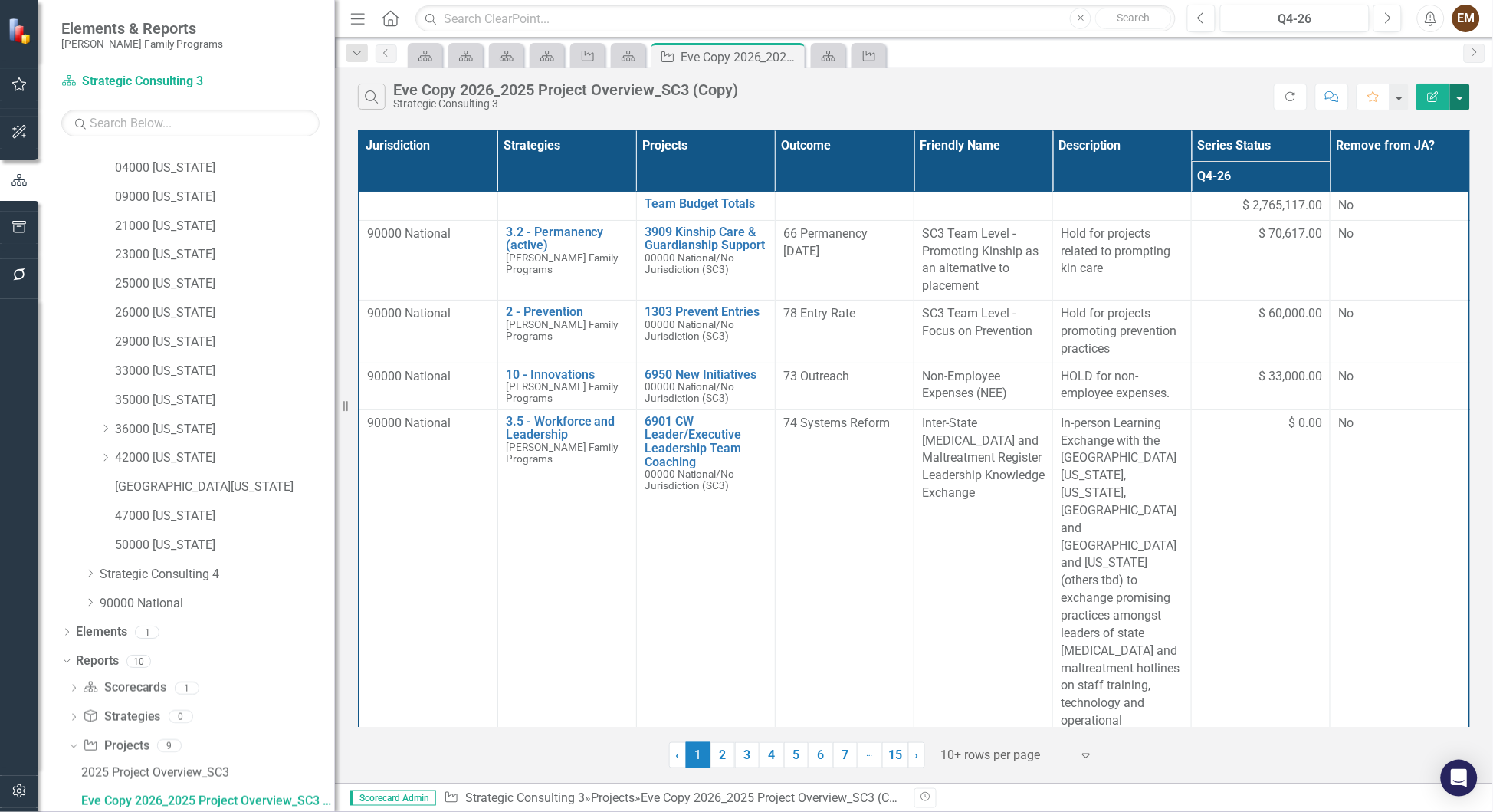
click at [1462, 102] on button "button" at bounding box center [1459, 97] width 20 height 27
click at [1429, 134] on link "Edit Report Edit Report" at bounding box center [1409, 131] width 121 height 29
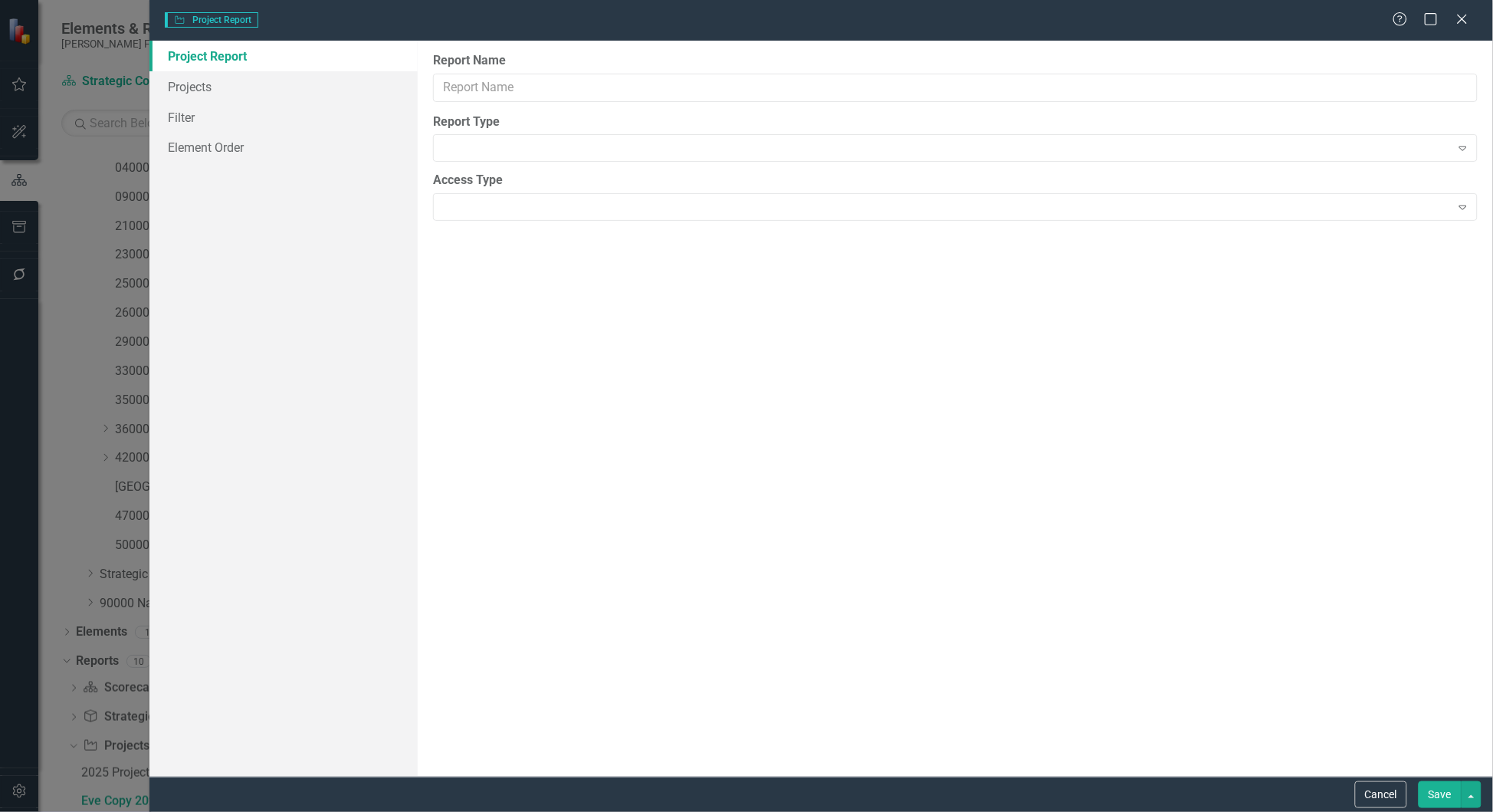
type input "Eve Copy 2026_2025 Project Overview_SC3 (Copy)"
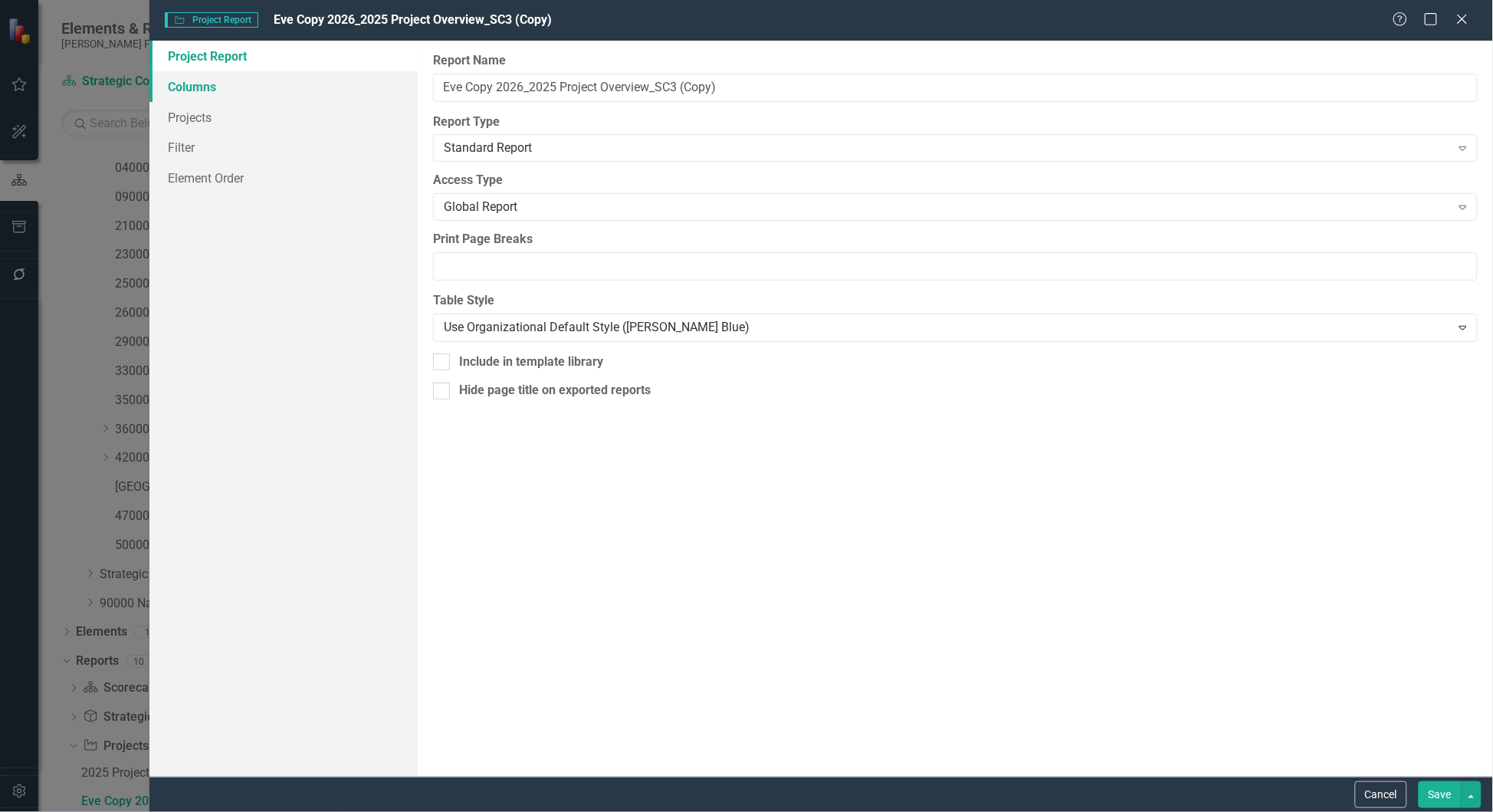
click at [193, 85] on link "Columns" at bounding box center [284, 86] width 269 height 31
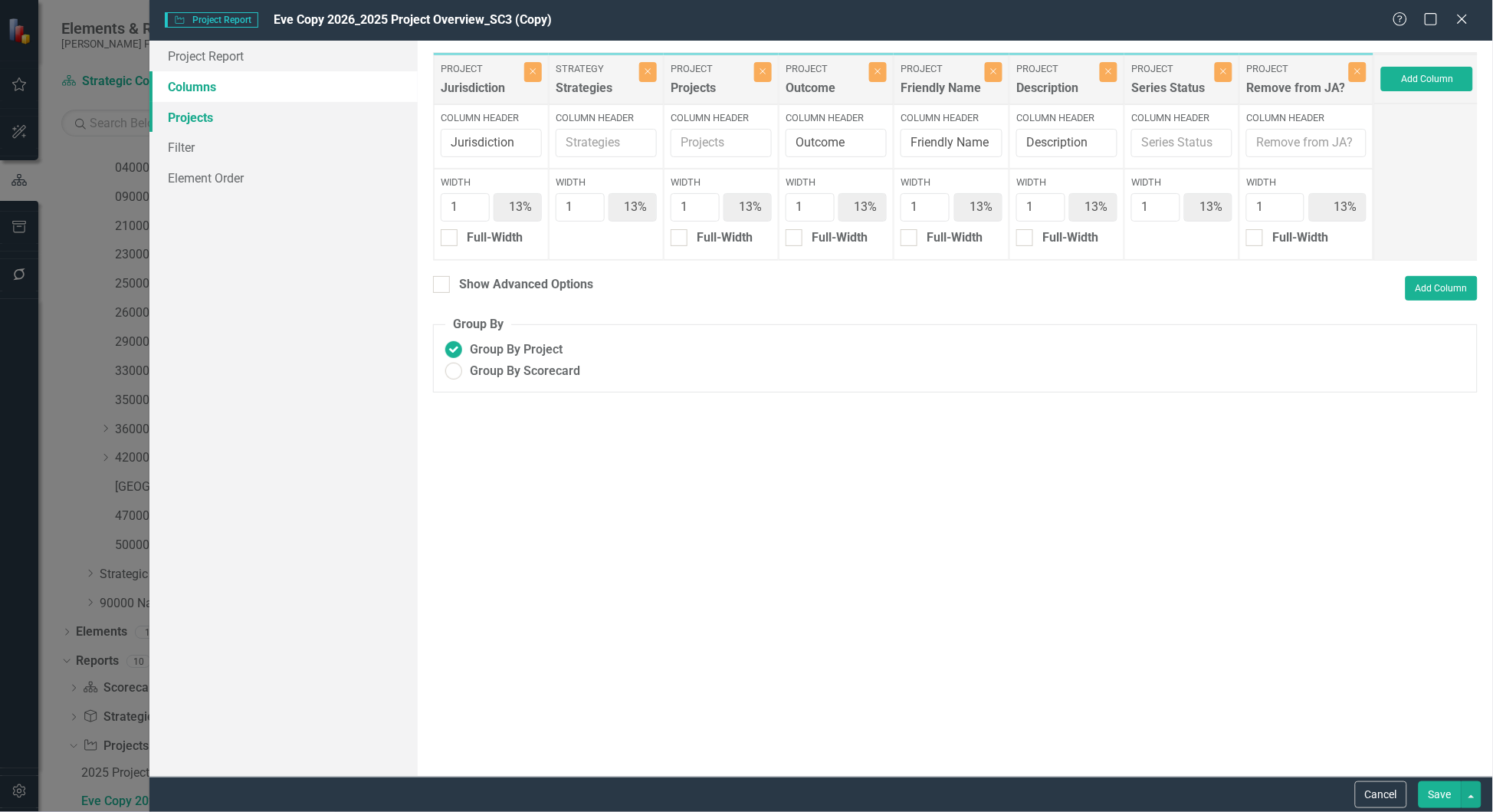
click at [191, 120] on link "Projects" at bounding box center [284, 116] width 269 height 31
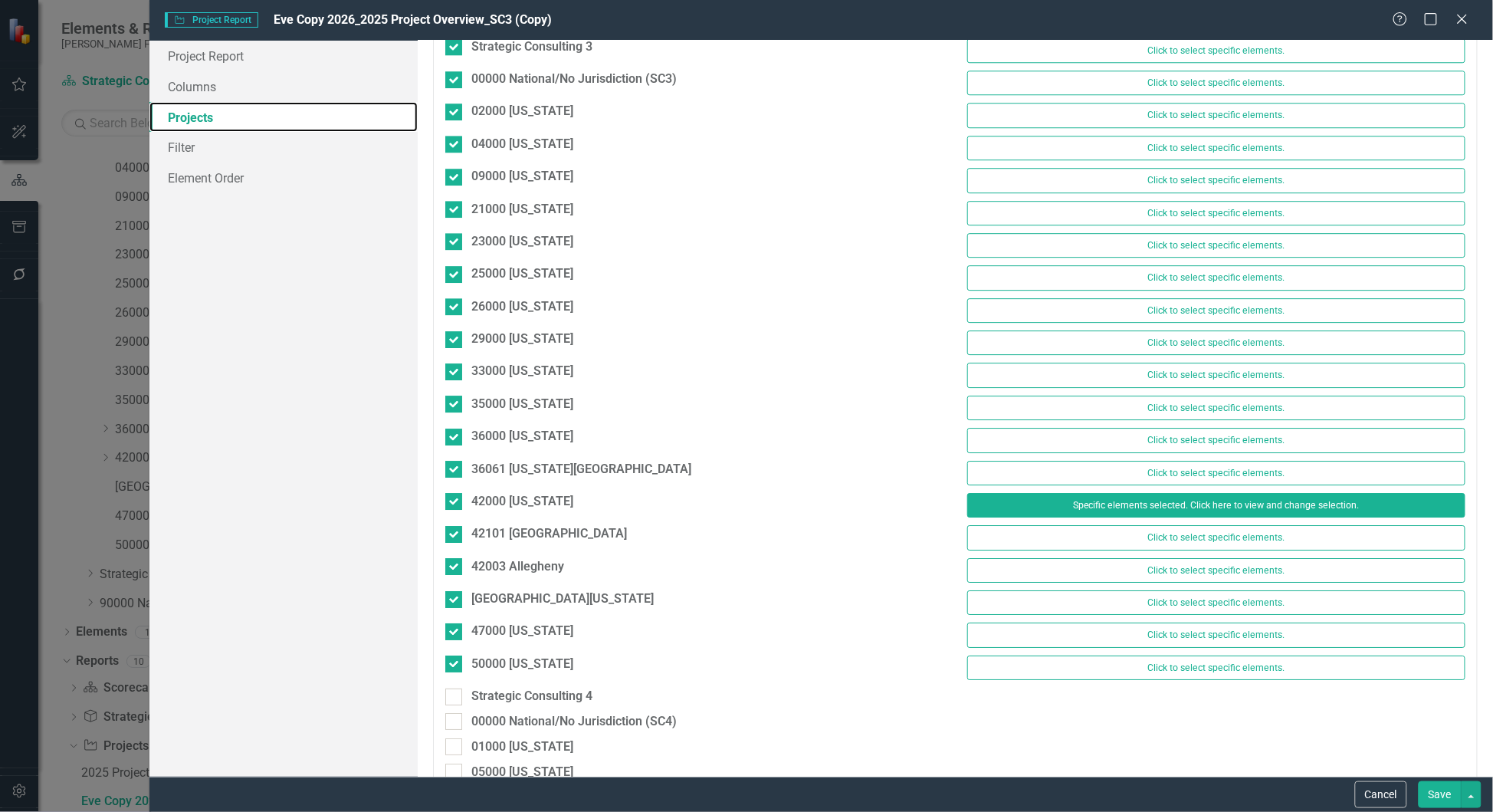
scroll to position [1494, 0]
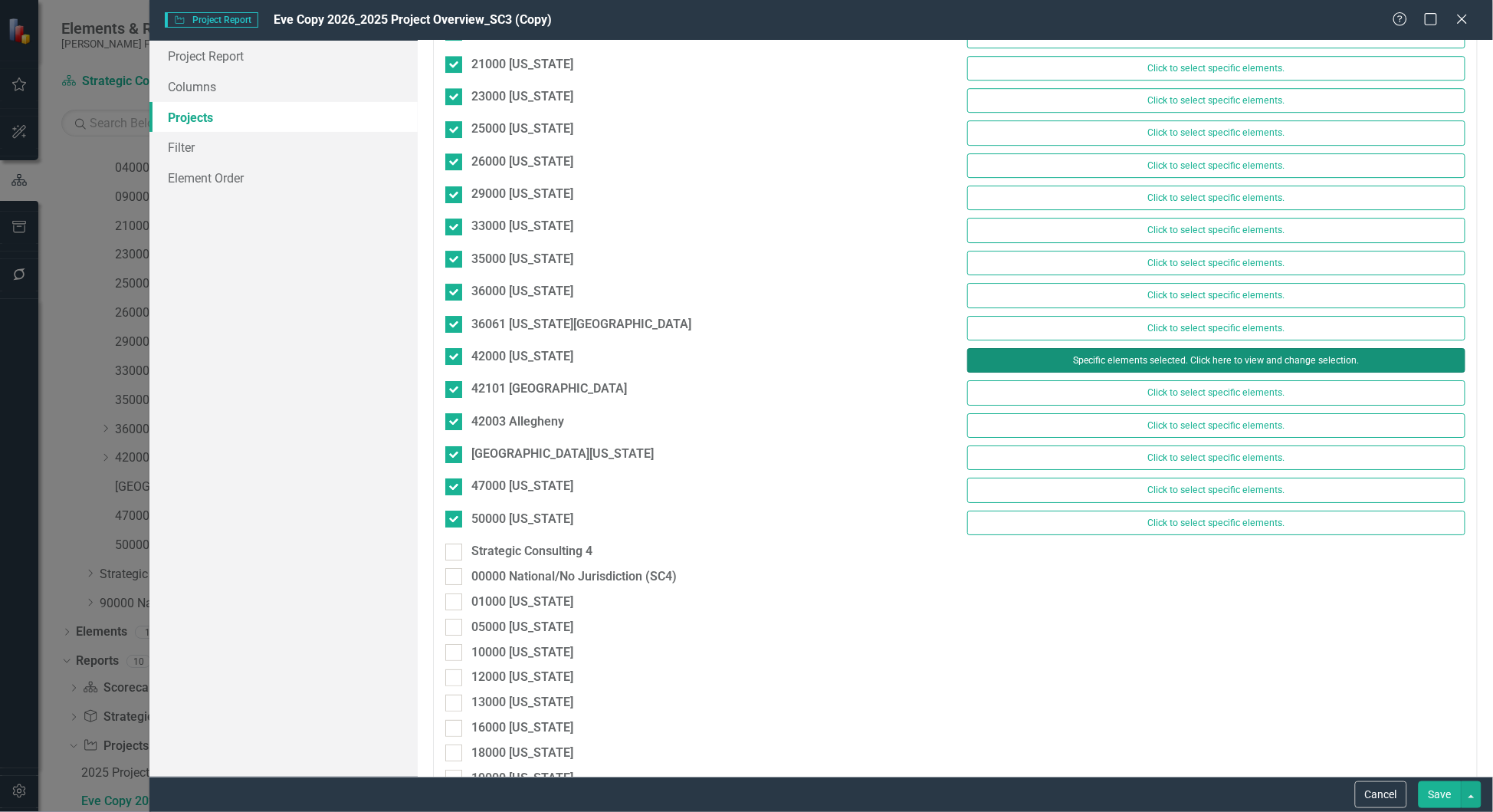
click at [1138, 372] on button "Specific elements selected. Click here to view and change selection." at bounding box center [1215, 360] width 498 height 25
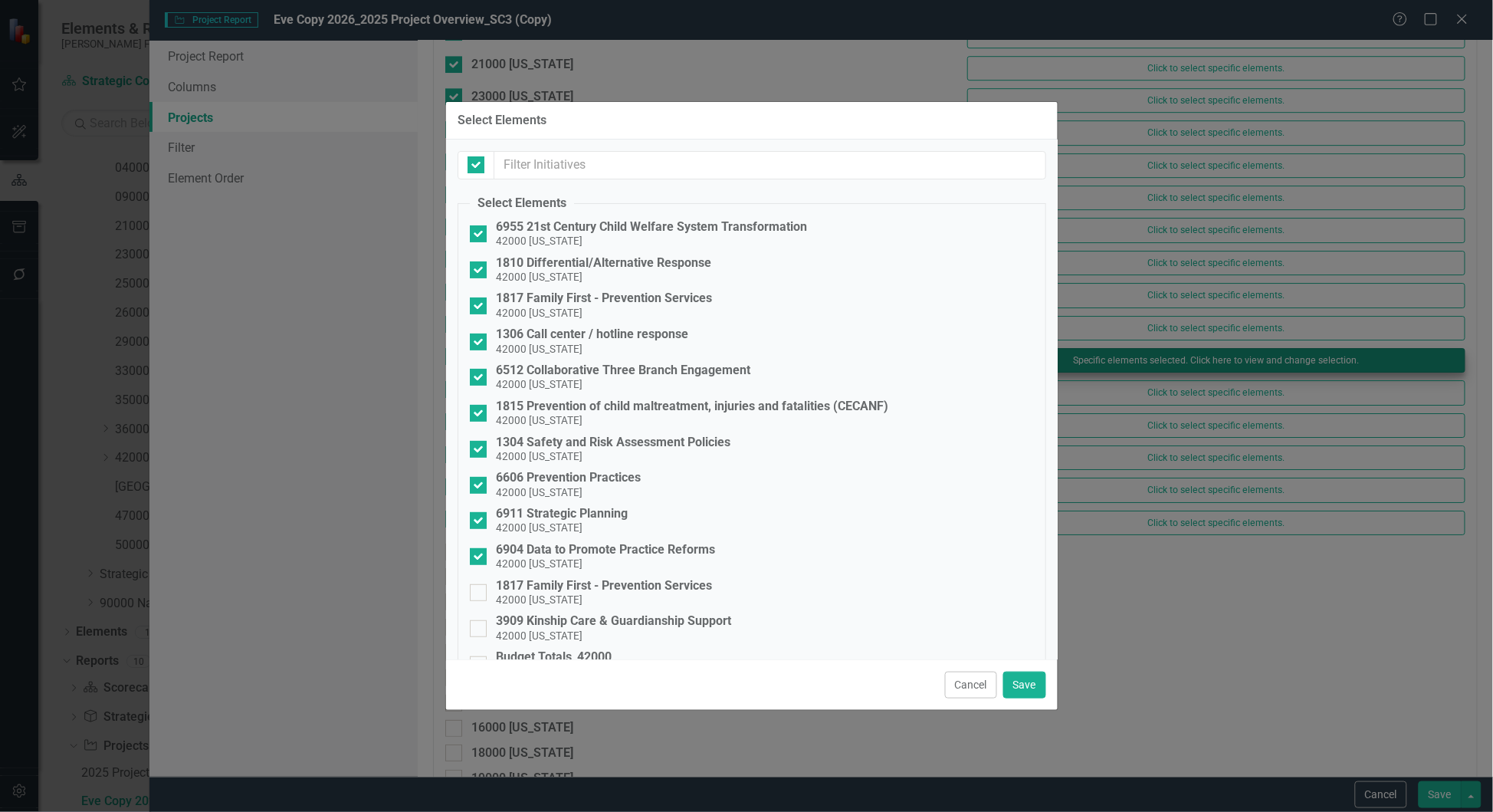
checkbox input "false"
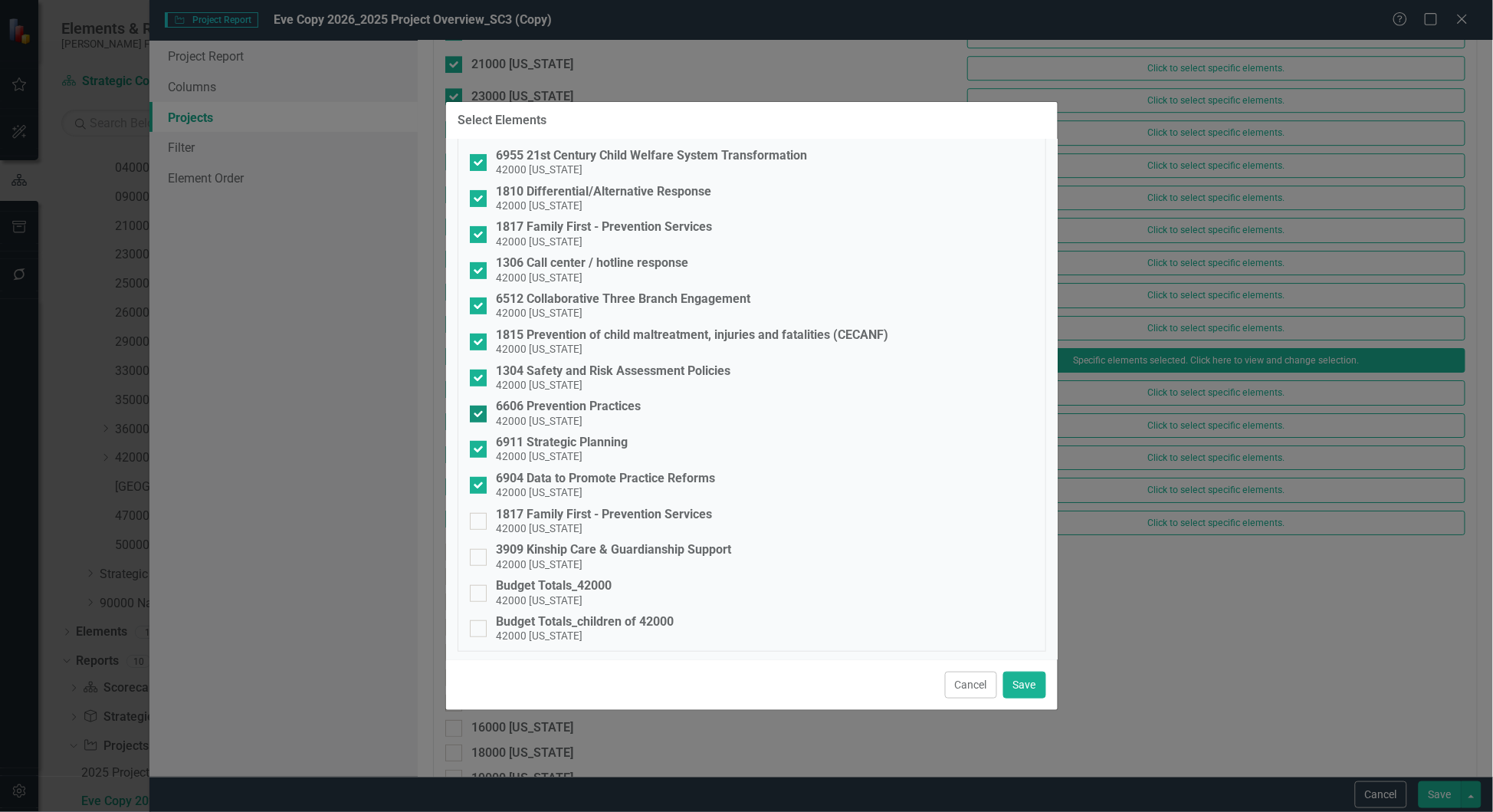
scroll to position [99, 0]
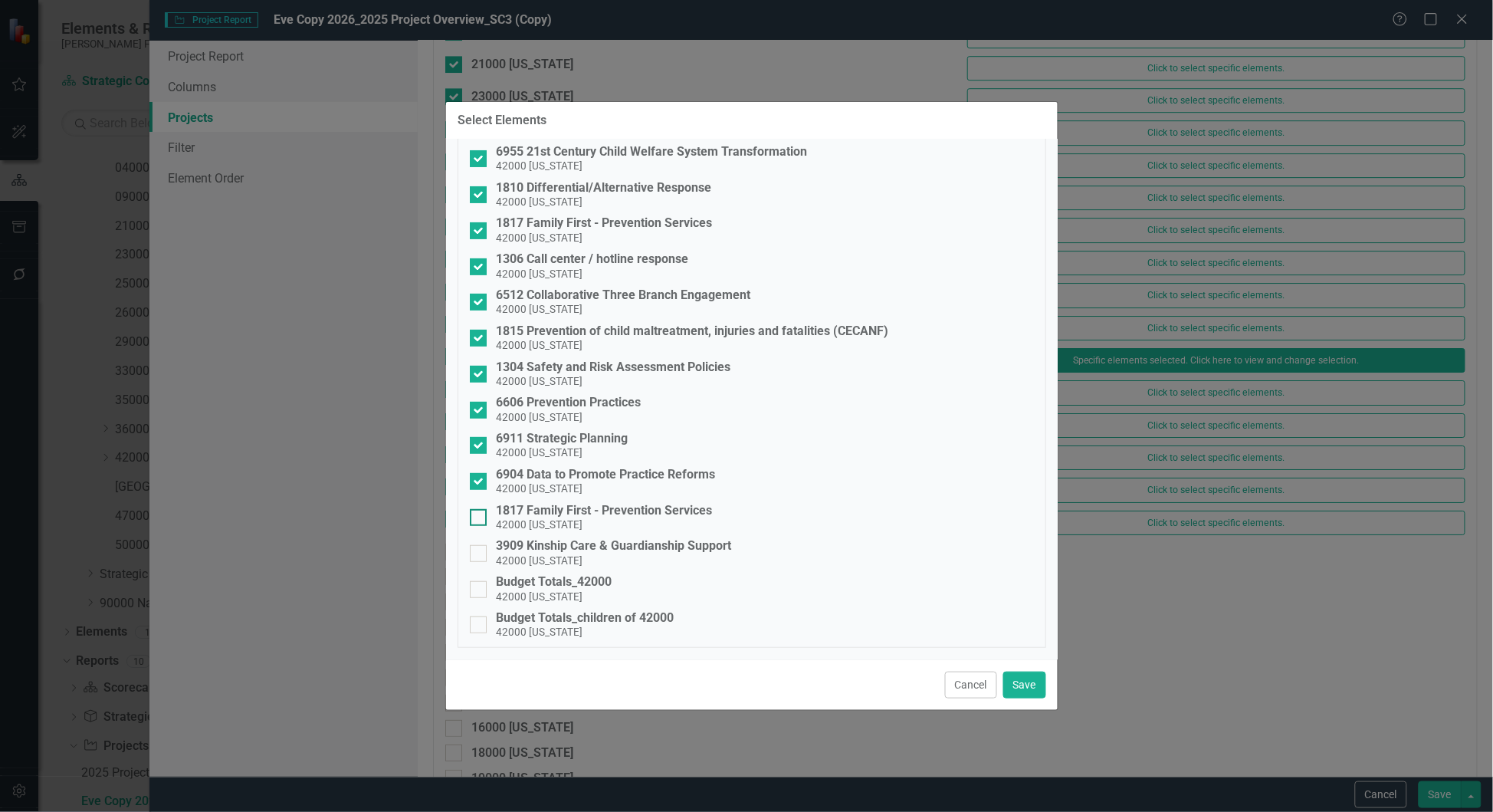
click at [478, 508] on input "1817 Family First - Prevention Services 42000 Pennsylvania" at bounding box center [475, 513] width 10 height 10
checkbox input "true"
click at [480, 545] on input "3909 Kinship Care & Guardianship Support 42000 Pennsylvania" at bounding box center [475, 550] width 10 height 10
checkbox input "true"
click at [486, 580] on div at bounding box center [478, 588] width 17 height 17
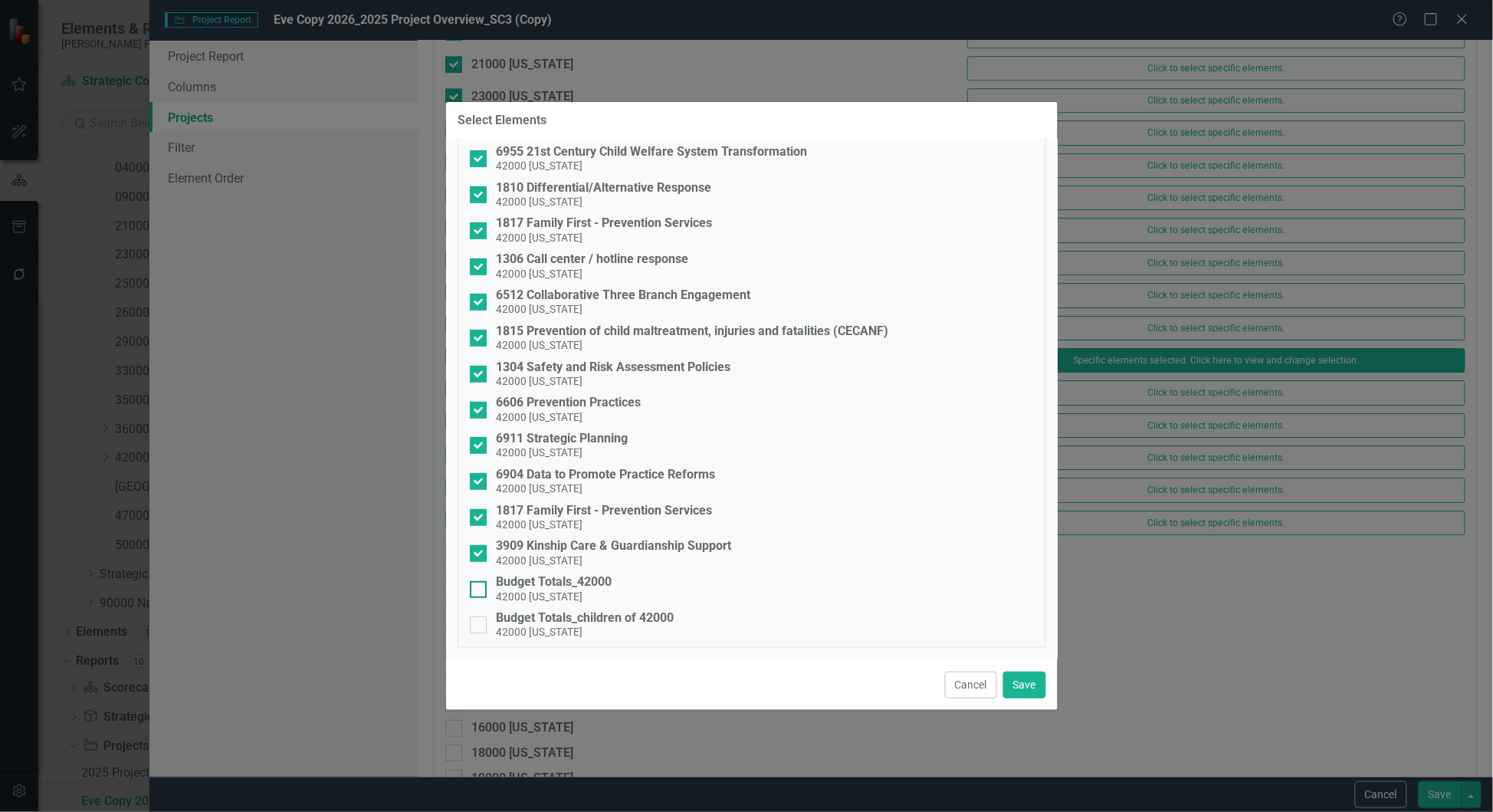
click at [480, 580] on input "Budget Totals_42000 42000 Pennsylvania" at bounding box center [475, 585] width 10 height 10
checkbox input "true"
click at [480, 611] on div "Budget Totals_children of 42000 42000 Pennsylvania" at bounding box center [752, 625] width 564 height 29
click at [480, 616] on input "Budget Totals_children of 42000 42000 Pennsylvania" at bounding box center [475, 621] width 10 height 10
checkbox input "true"
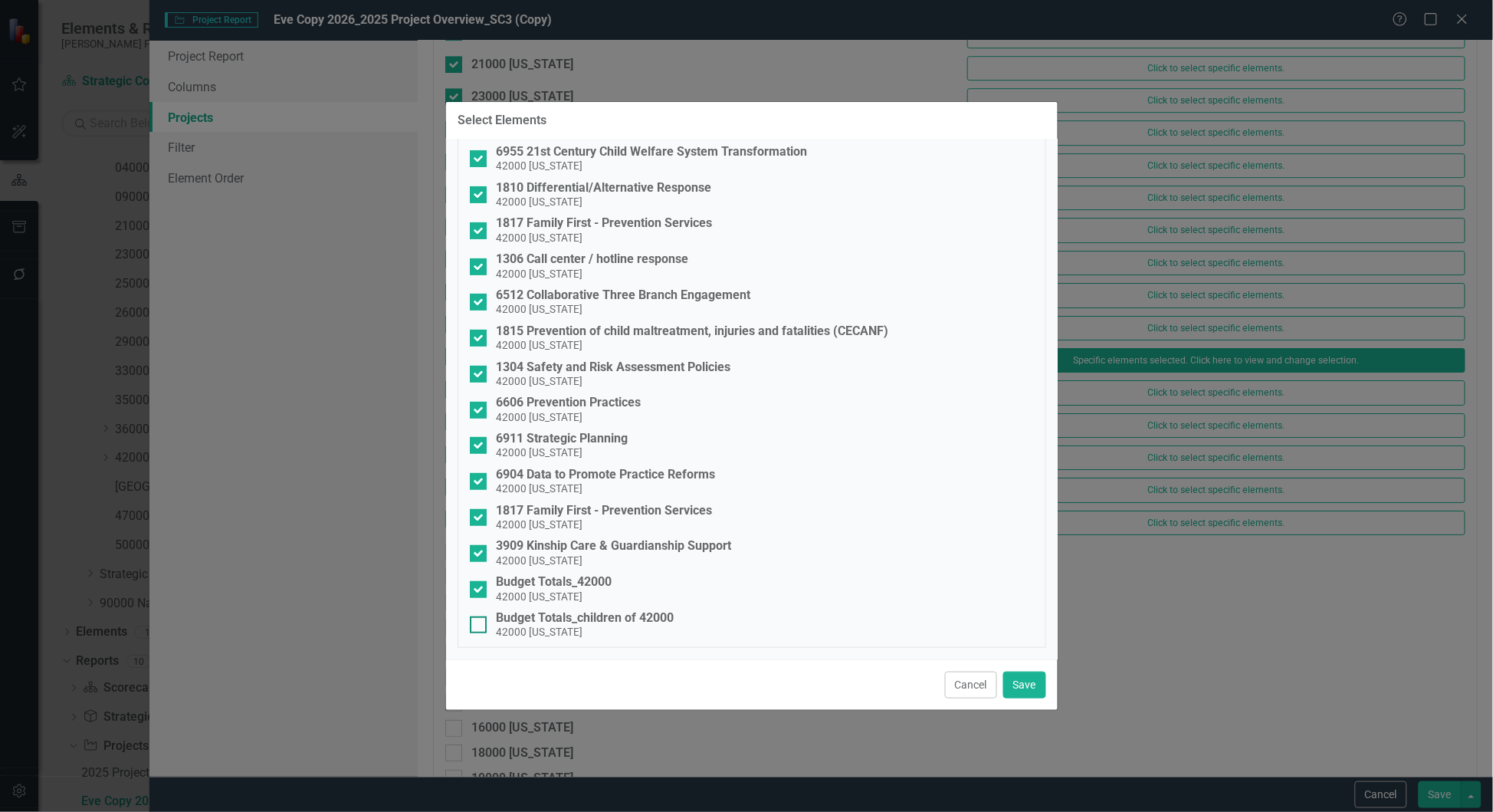
checkbox input "true"
click at [1018, 684] on button "Save" at bounding box center [1025, 684] width 43 height 27
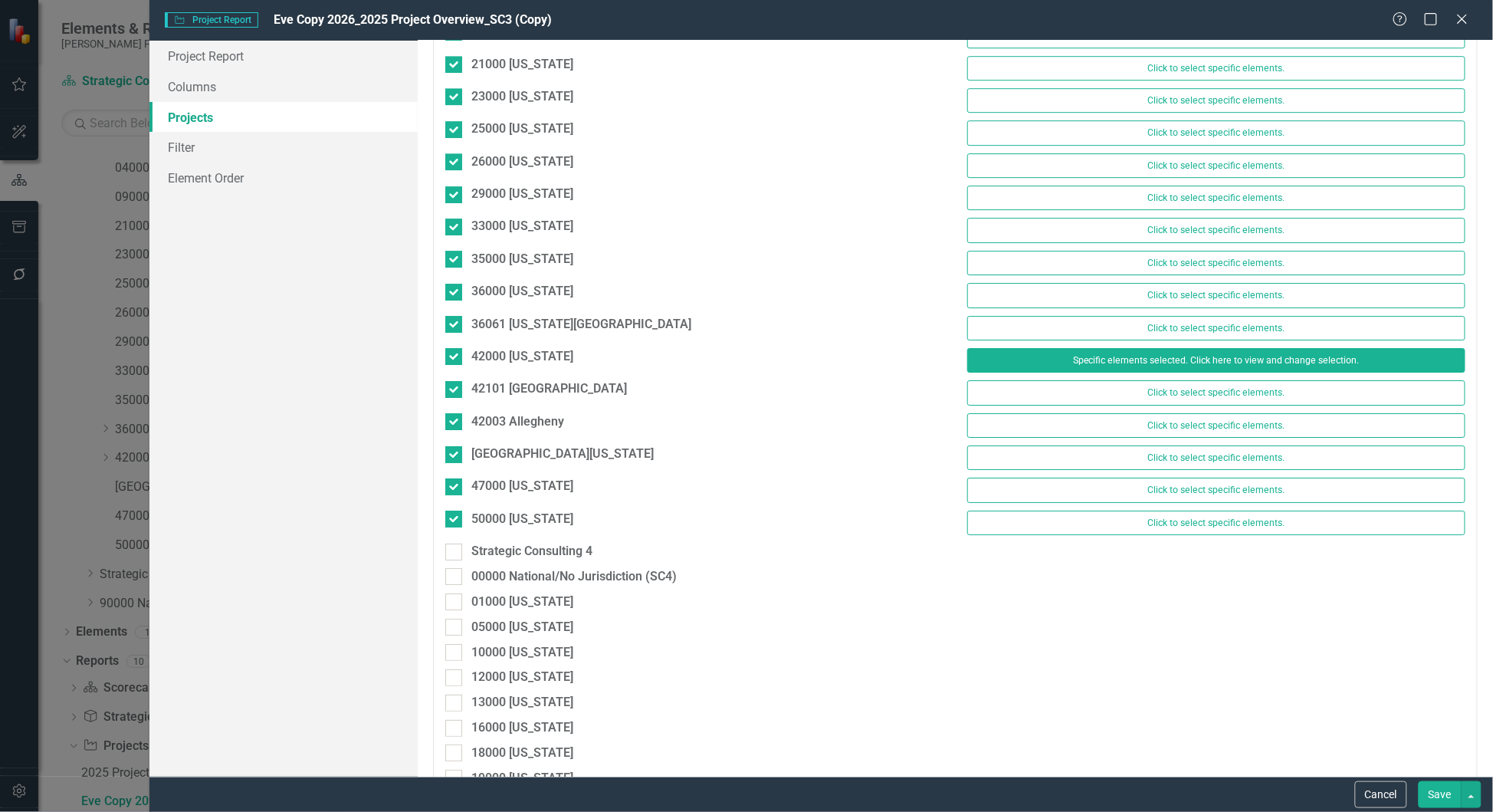
click at [1446, 790] on button "Save" at bounding box center [1441, 793] width 43 height 27
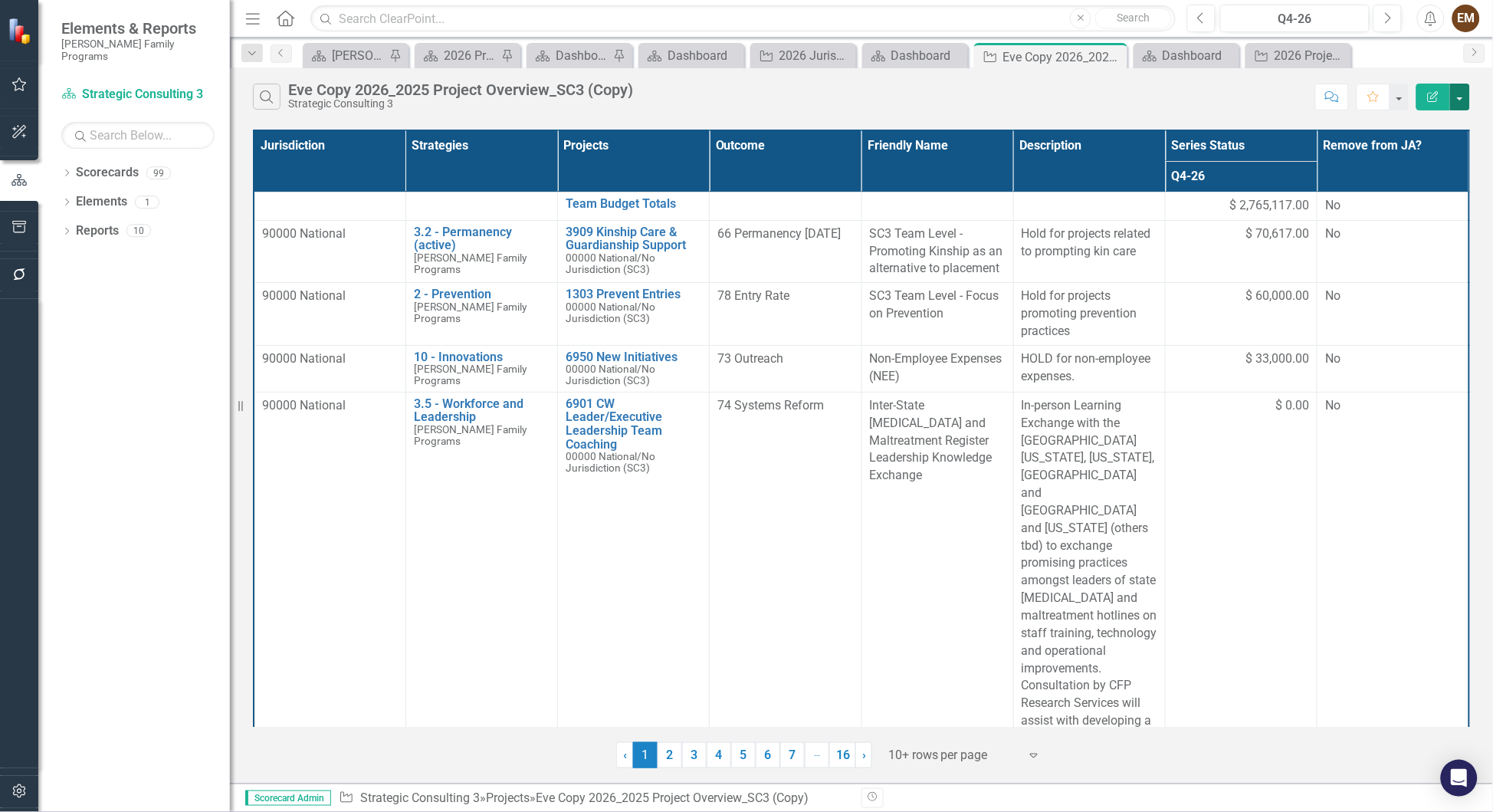
click at [1467, 88] on button "button" at bounding box center [1459, 97] width 20 height 27
click at [1438, 184] on link "Excel Export to Excel" at bounding box center [1409, 190] width 121 height 29
click at [1468, 102] on button "button" at bounding box center [1459, 97] width 20 height 27
click at [1418, 124] on link "Edit Report Edit Report" at bounding box center [1409, 131] width 121 height 29
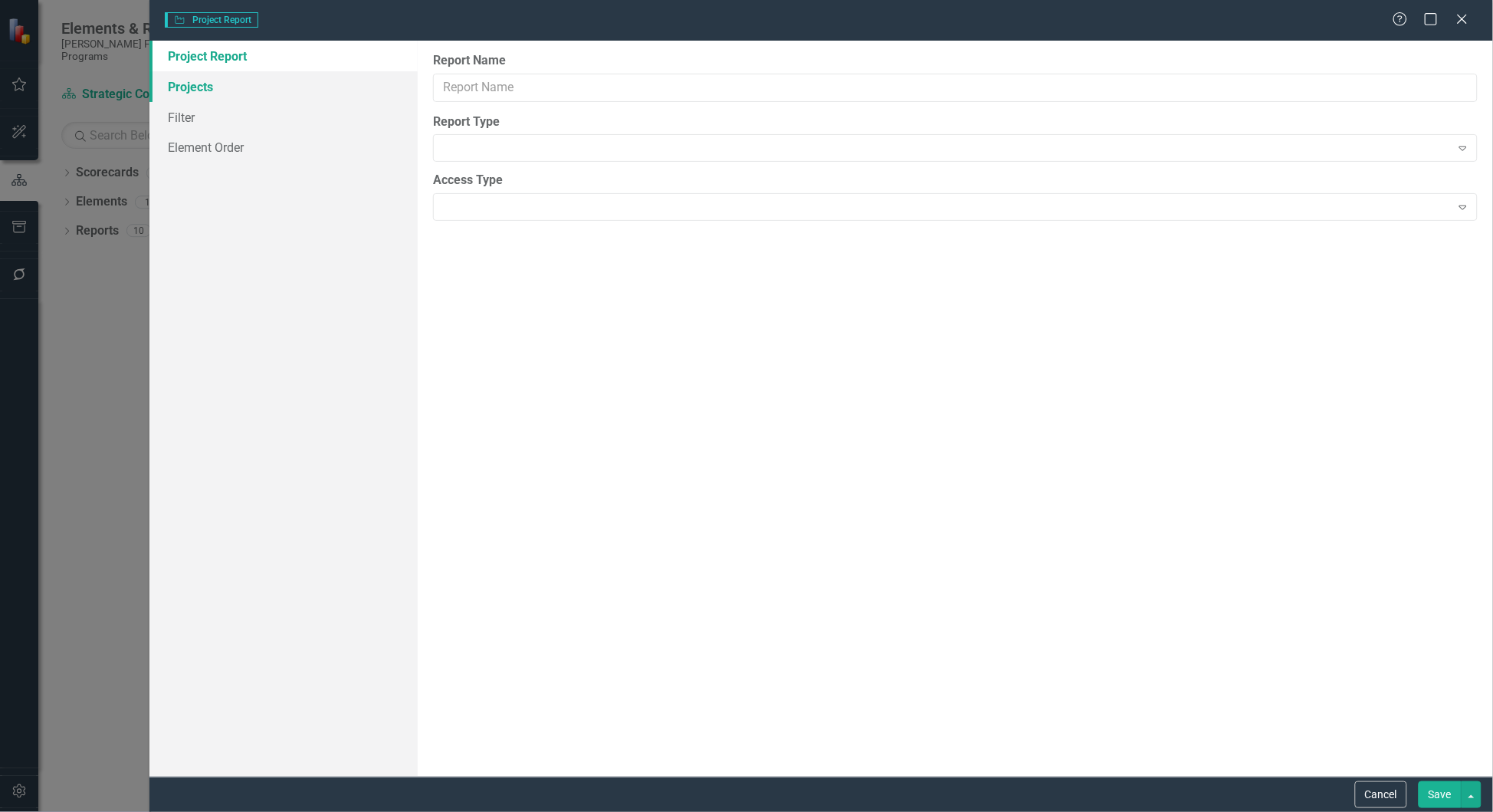
type input "Eve Copy 2026_2025 Project Overview_SC3 (Copy)"
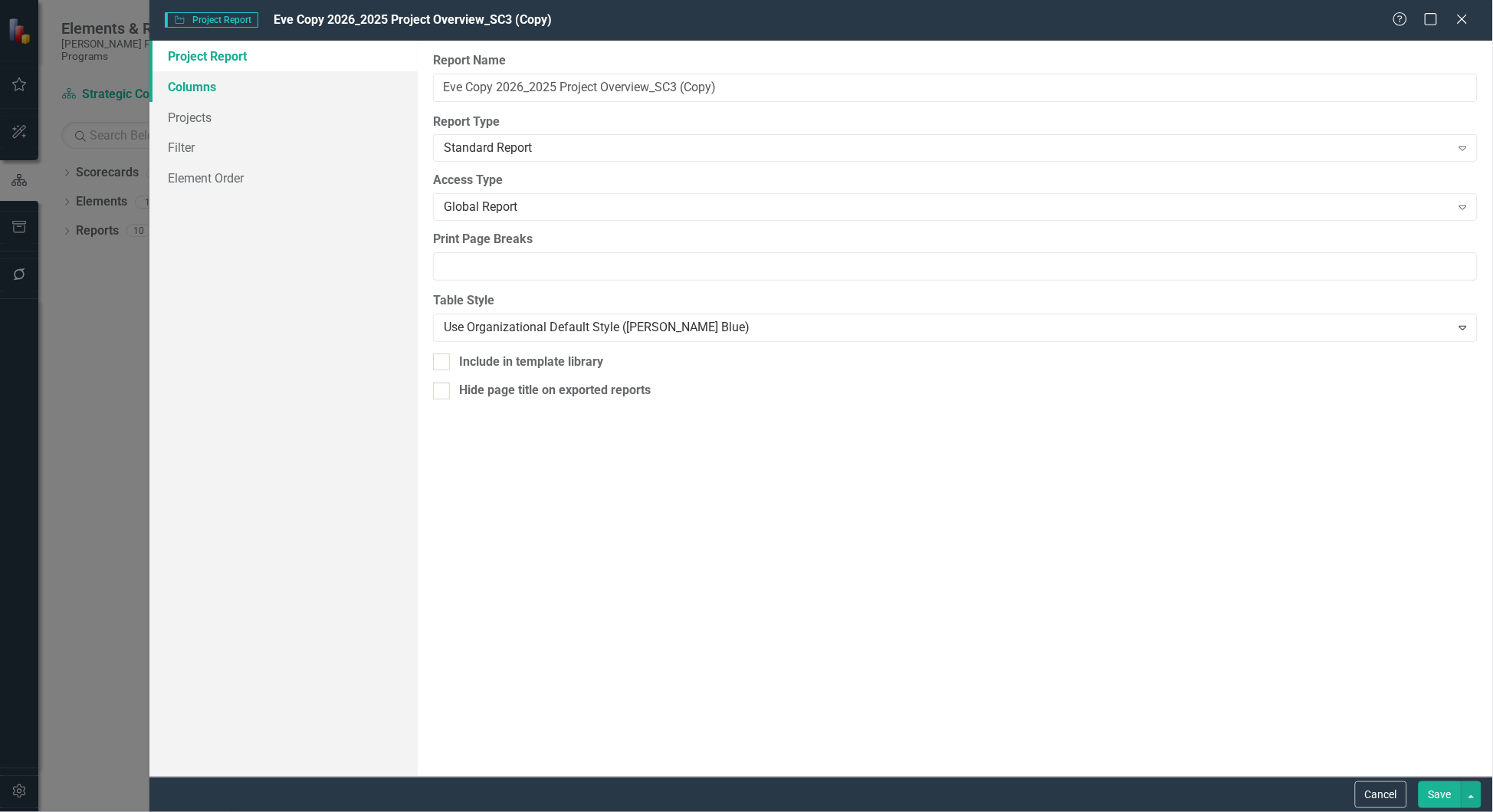
click at [209, 84] on link "Columns" at bounding box center [284, 86] width 269 height 31
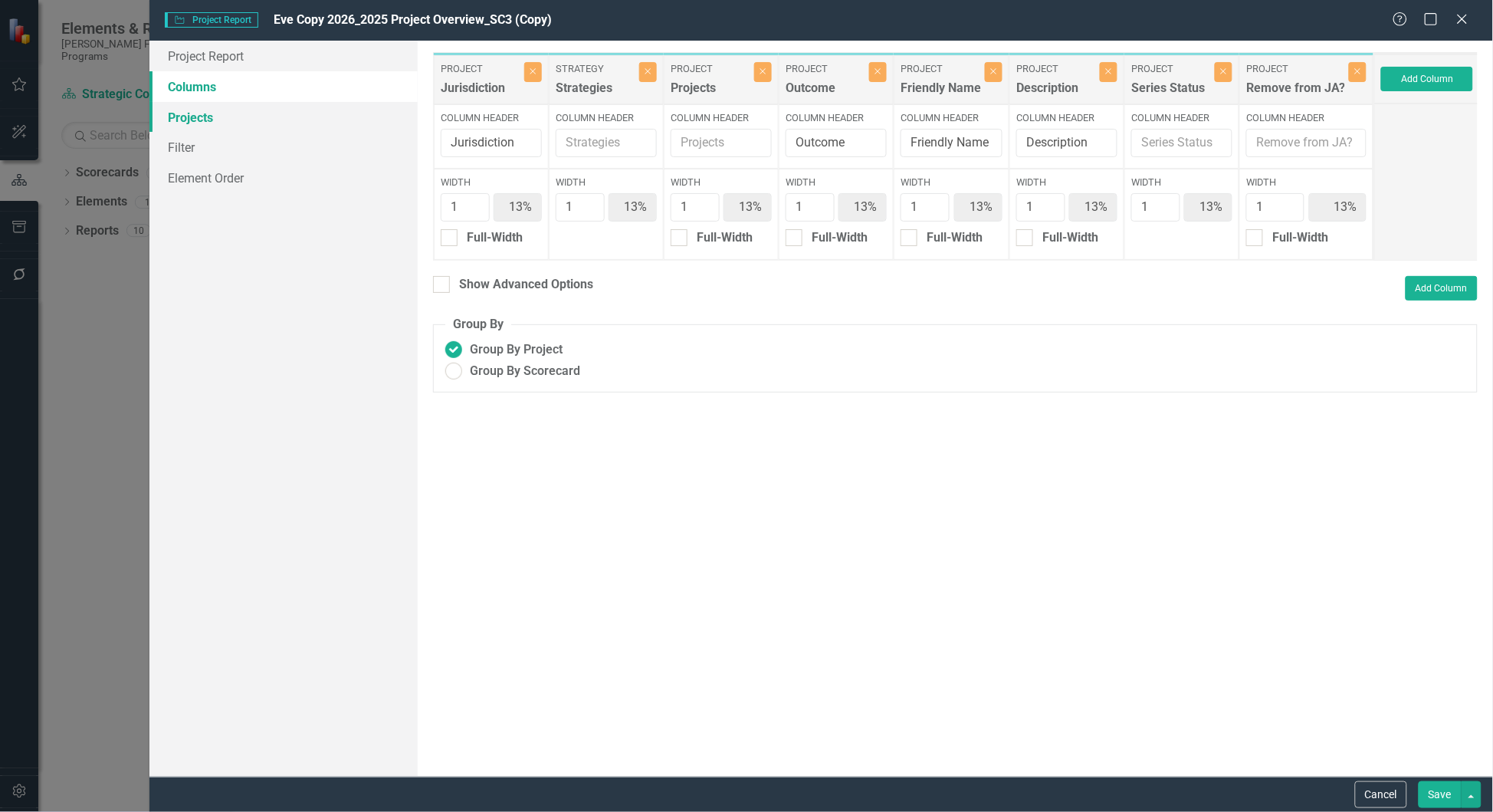
click at [209, 110] on link "Projects" at bounding box center [284, 116] width 269 height 31
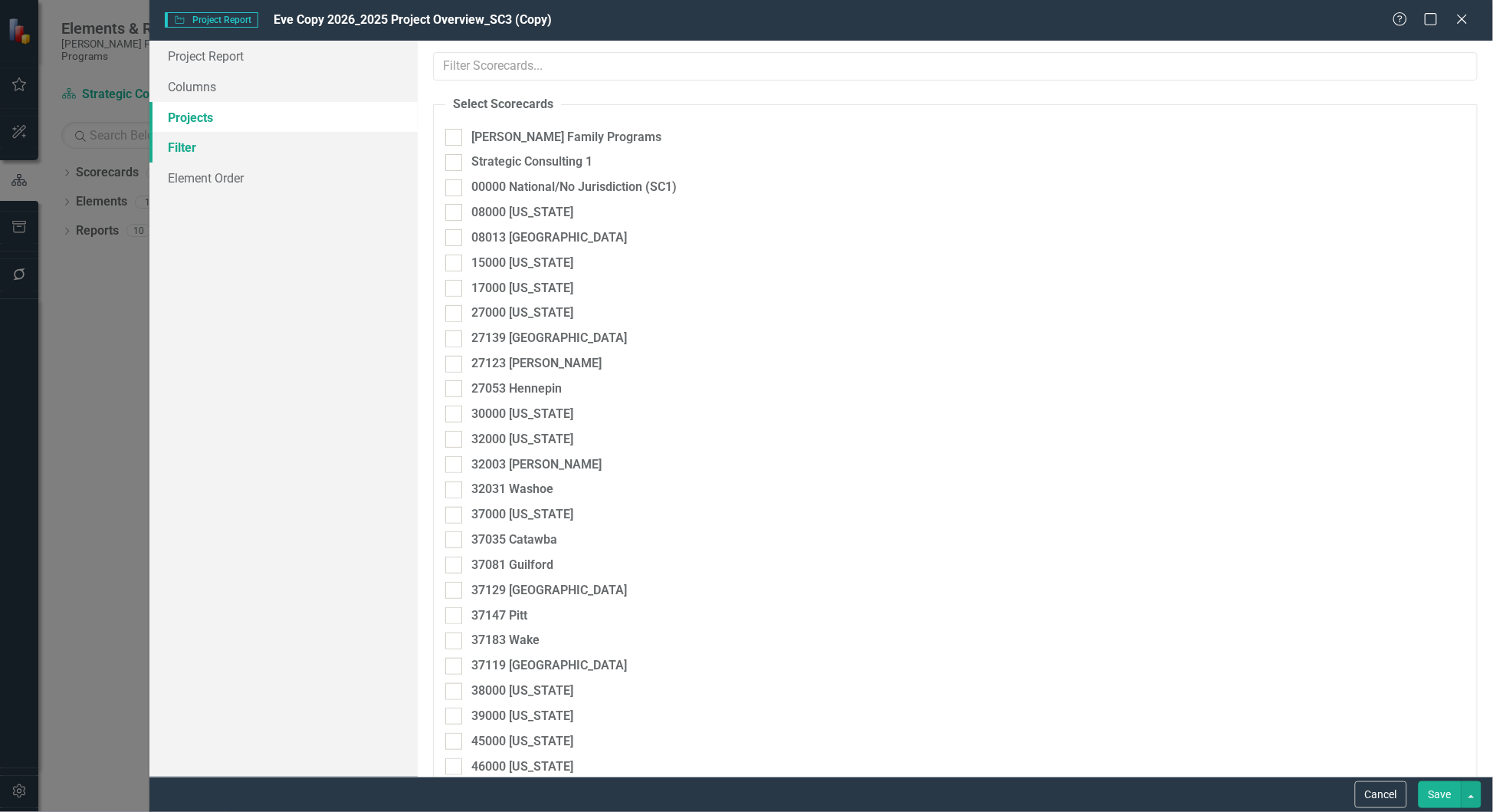
click at [216, 139] on link "Filter" at bounding box center [284, 147] width 269 height 31
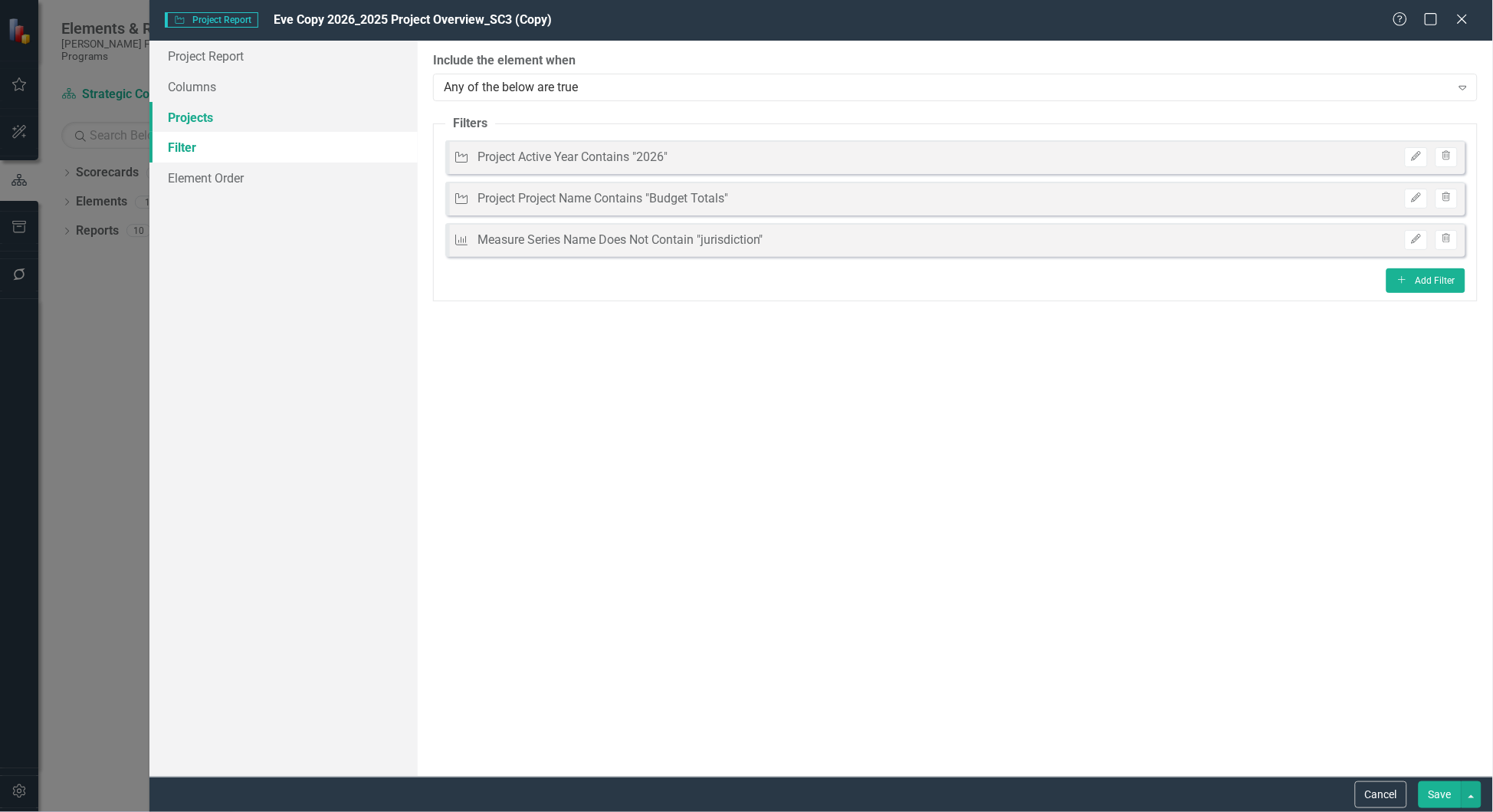
click at [246, 116] on link "Projects" at bounding box center [284, 116] width 269 height 31
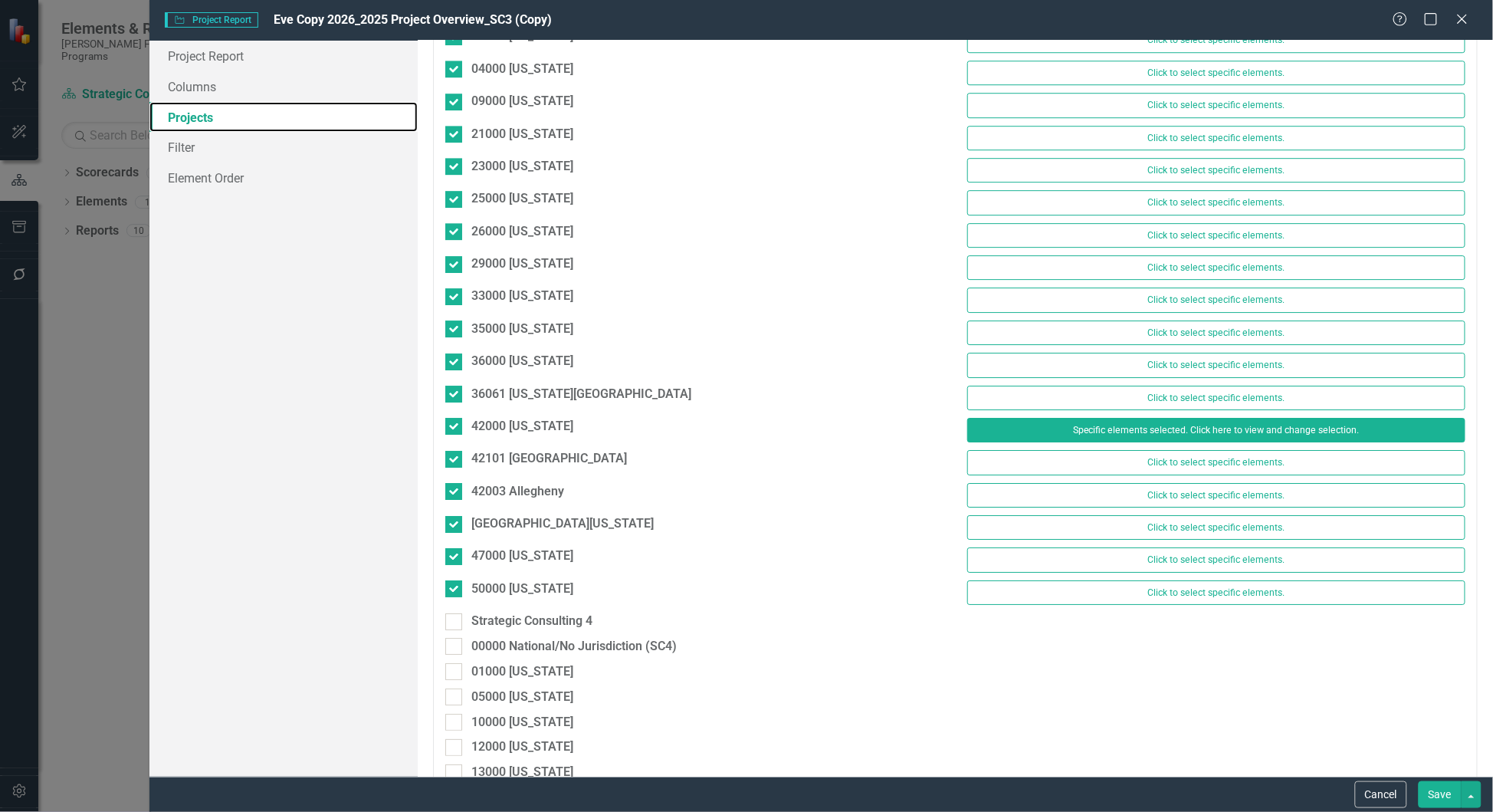
scroll to position [1609, 0]
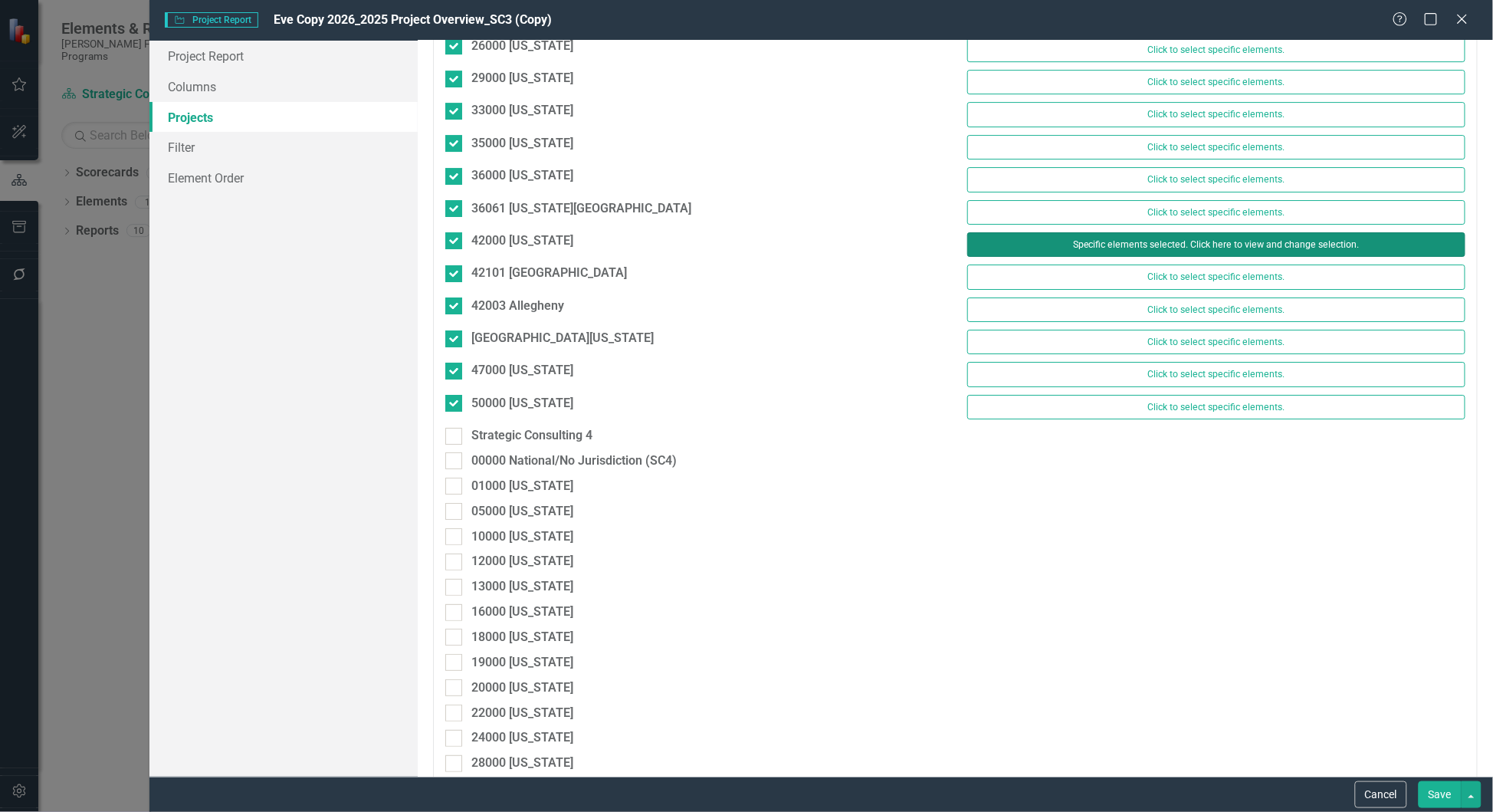
click at [1206, 257] on button "Specific elements selected. Click here to view and change selection." at bounding box center [1215, 244] width 498 height 25
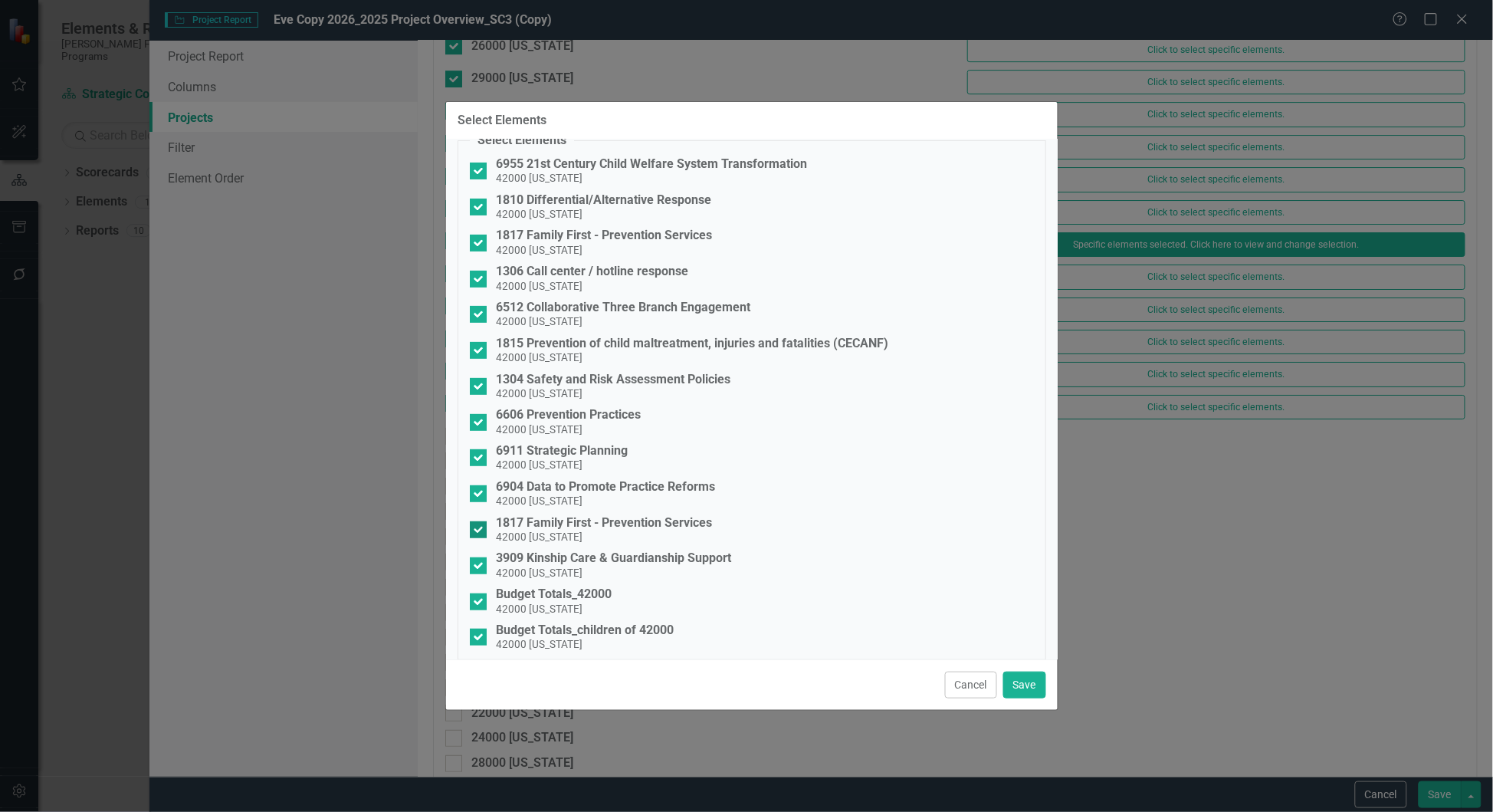
scroll to position [99, 0]
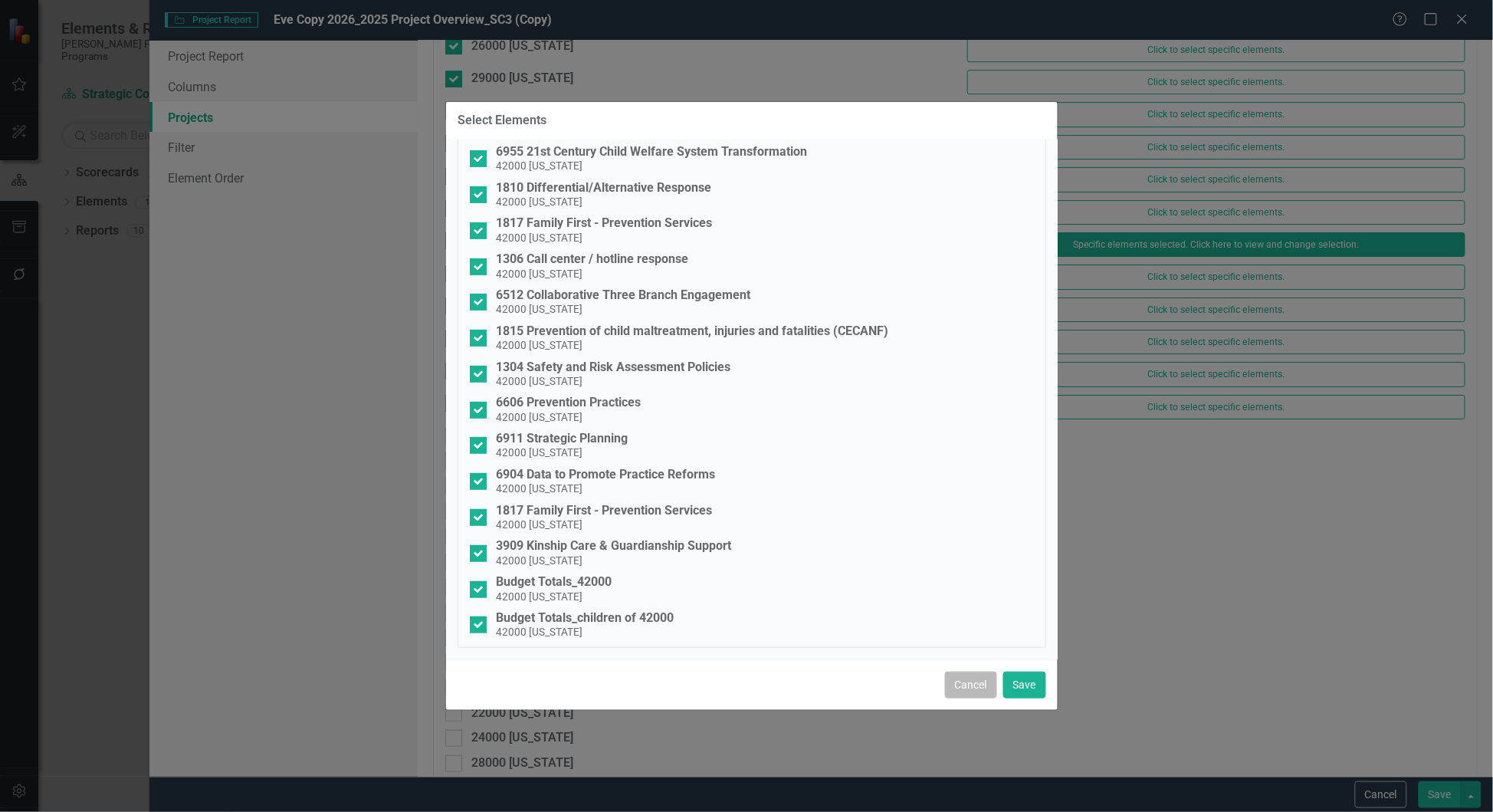
click at [953, 675] on button "Cancel" at bounding box center [971, 684] width 52 height 27
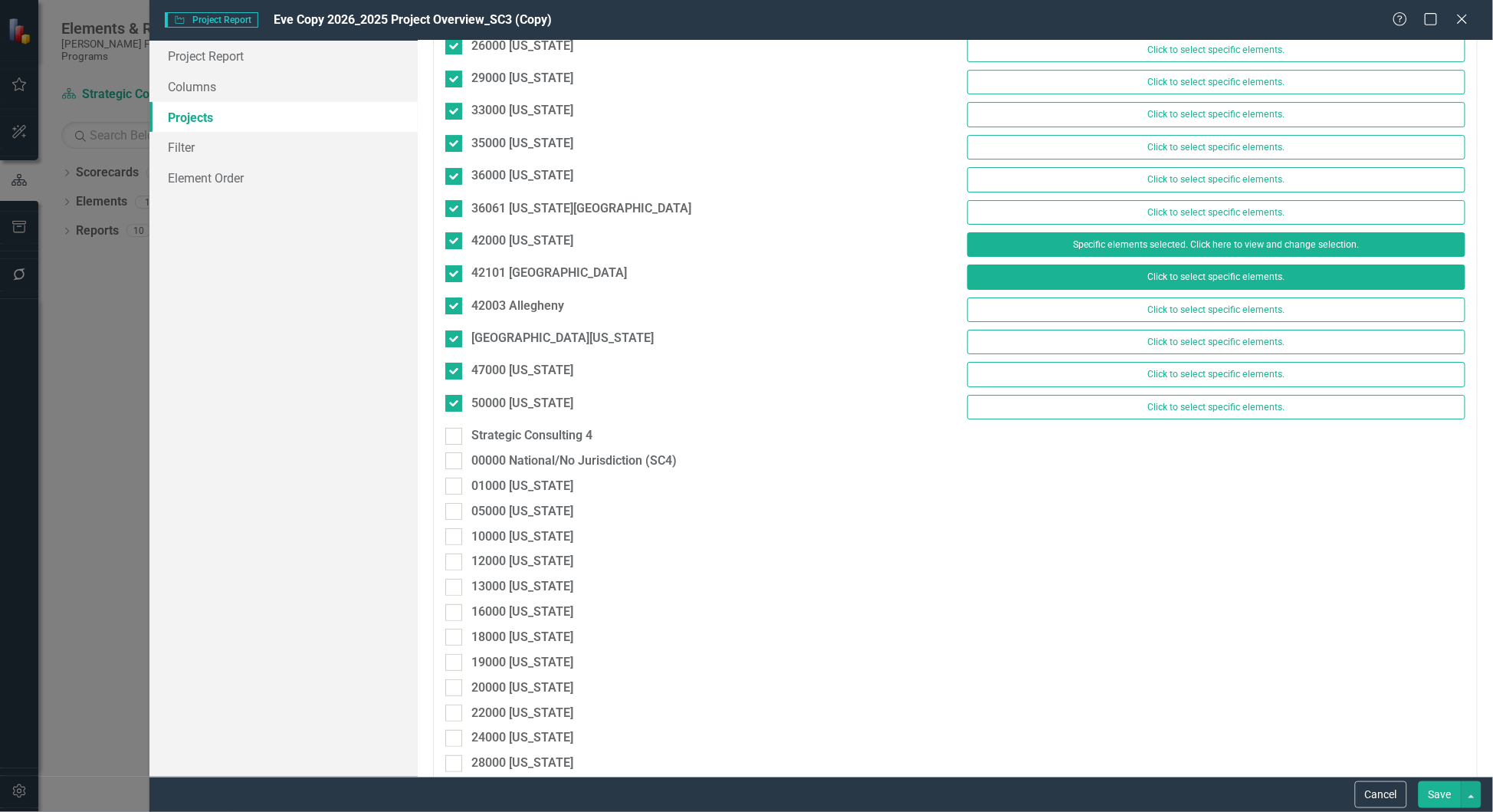
click at [1160, 289] on button "Click to select specific elements." at bounding box center [1215, 276] width 498 height 25
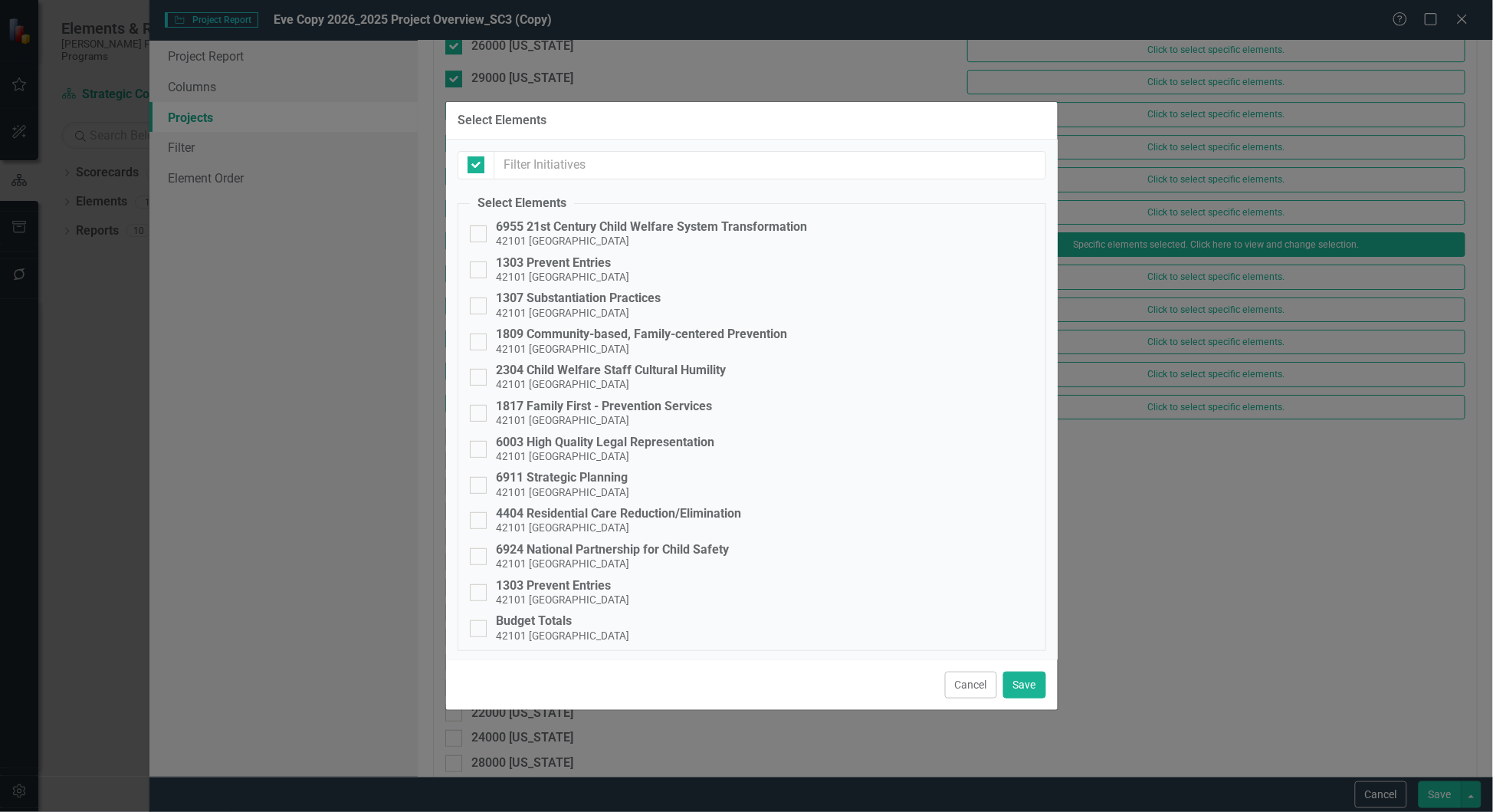
checkbox input "false"
click at [971, 689] on button "Cancel" at bounding box center [971, 684] width 52 height 27
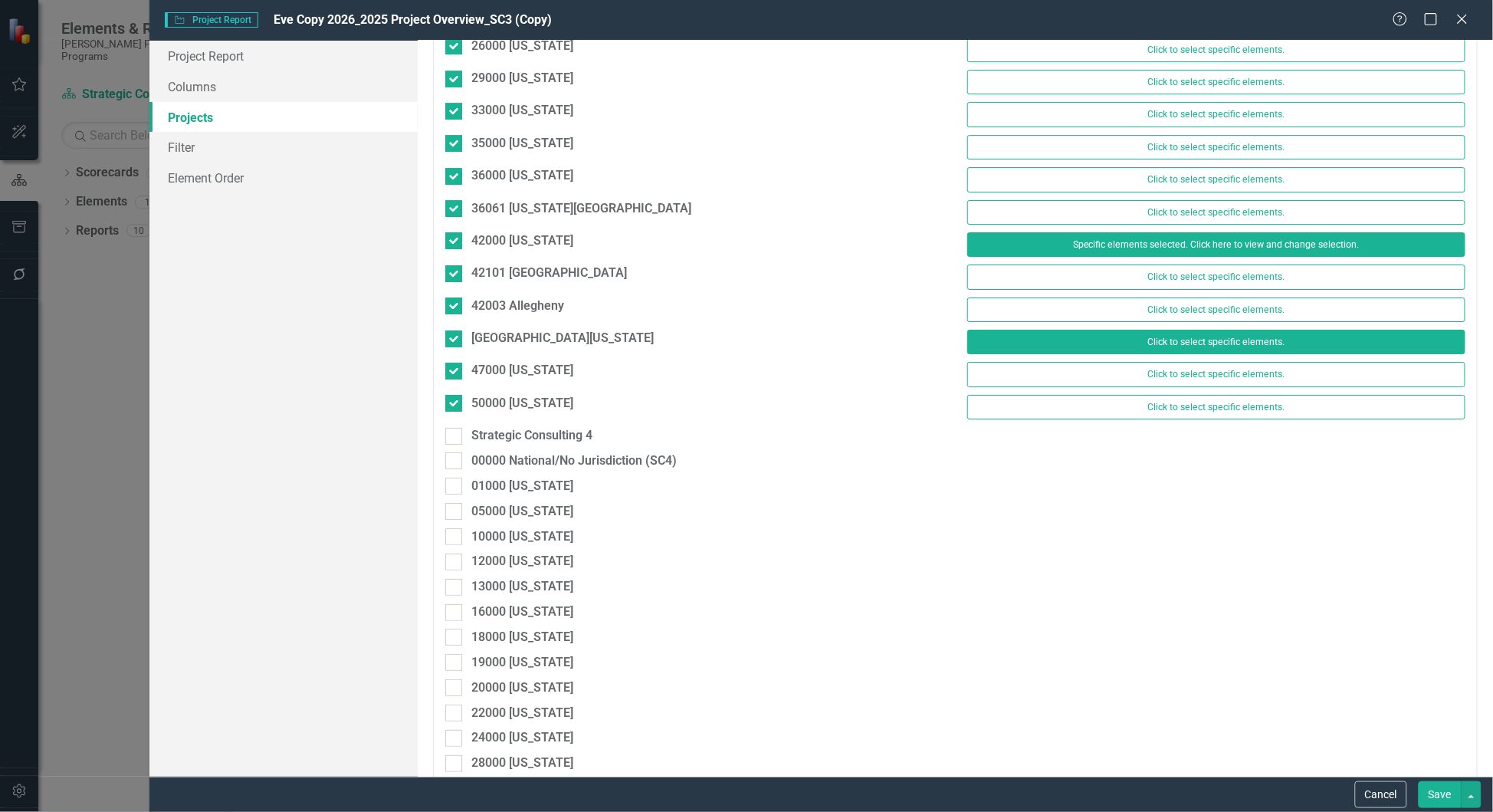
click at [1125, 354] on button "Click to select specific elements." at bounding box center [1215, 341] width 498 height 25
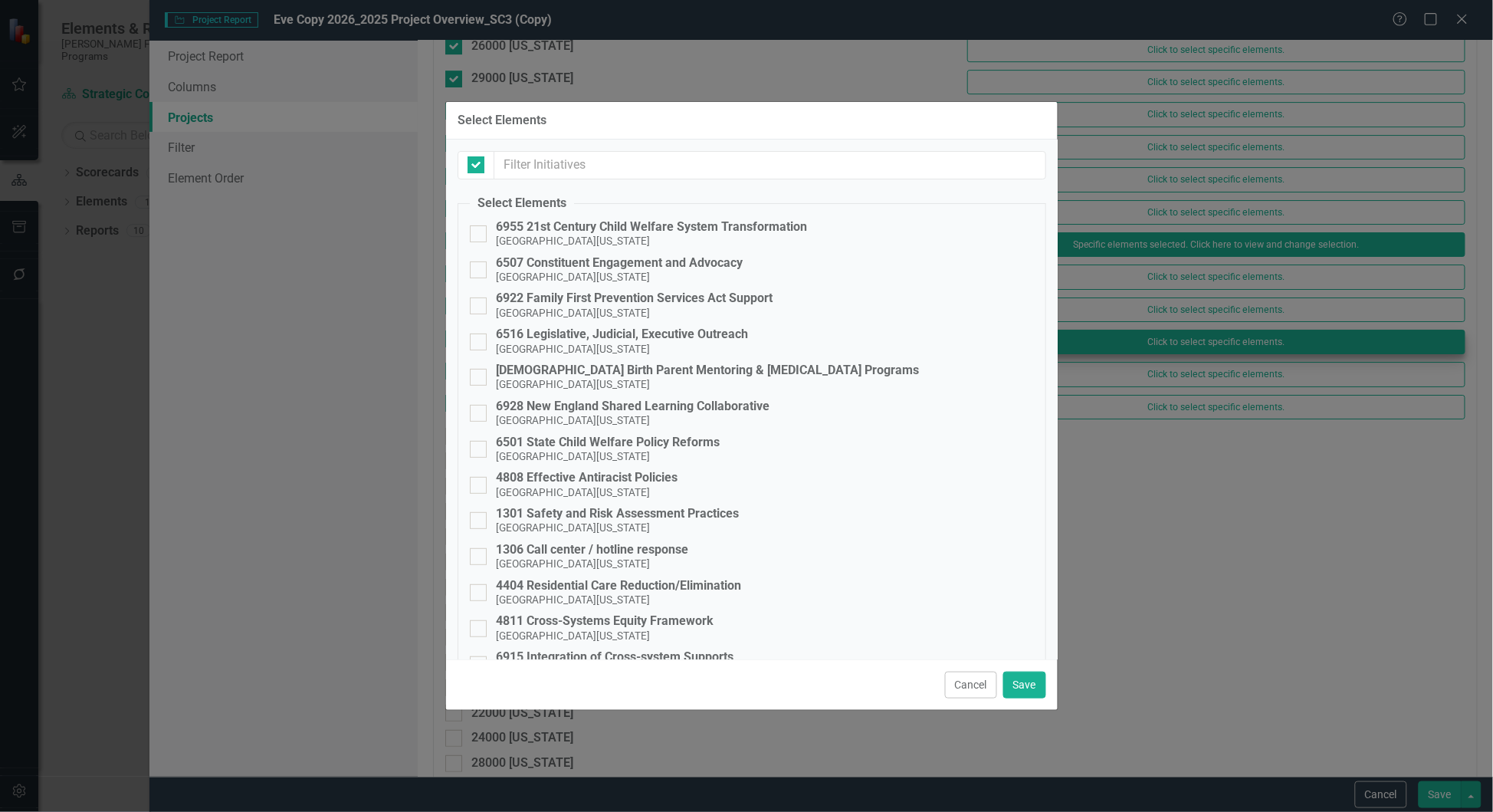
checkbox input "false"
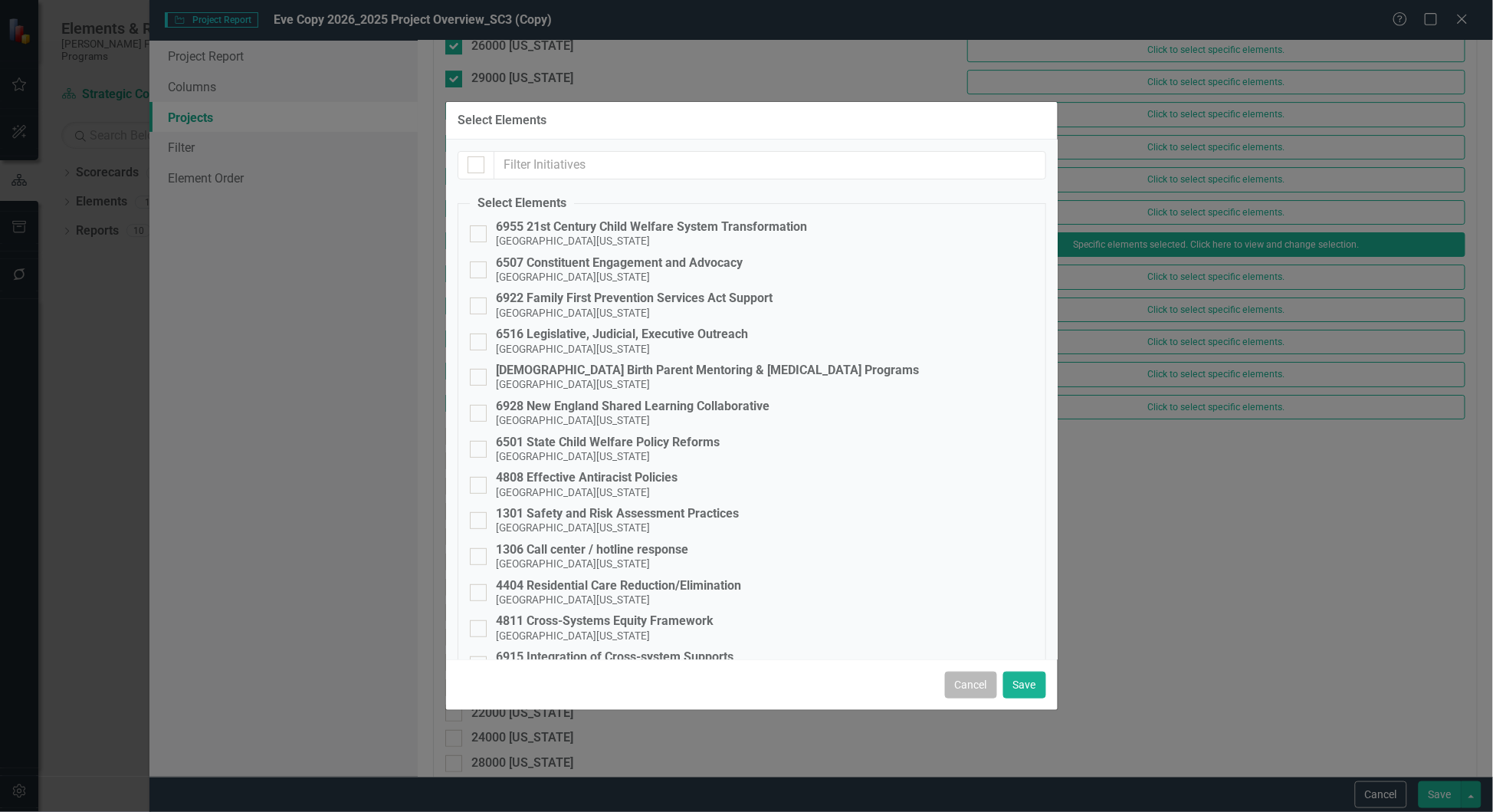
click at [951, 685] on button "Cancel" at bounding box center [971, 684] width 52 height 27
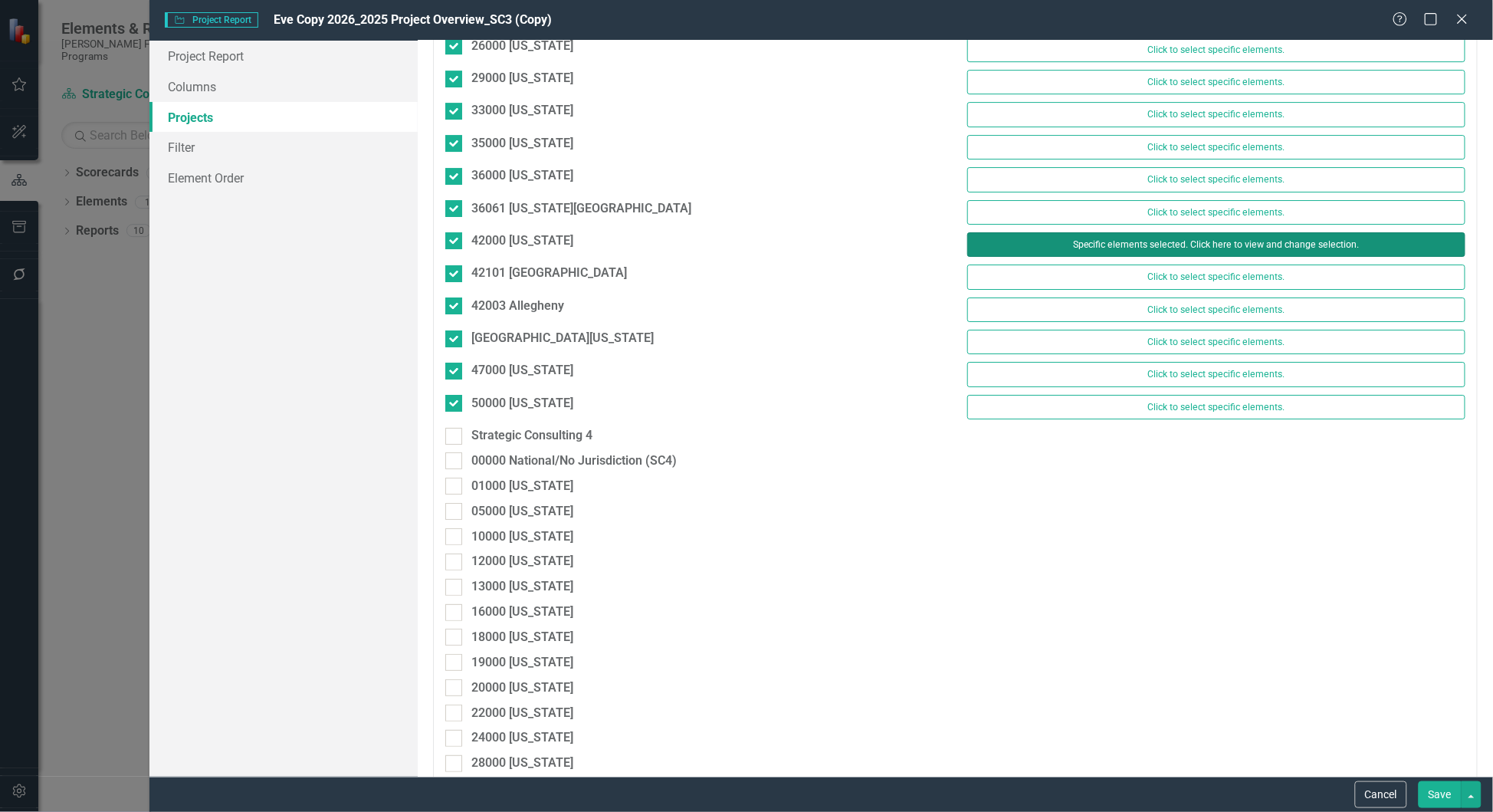
click at [1165, 257] on button "Specific elements selected. Click here to view and change selection." at bounding box center [1215, 244] width 498 height 25
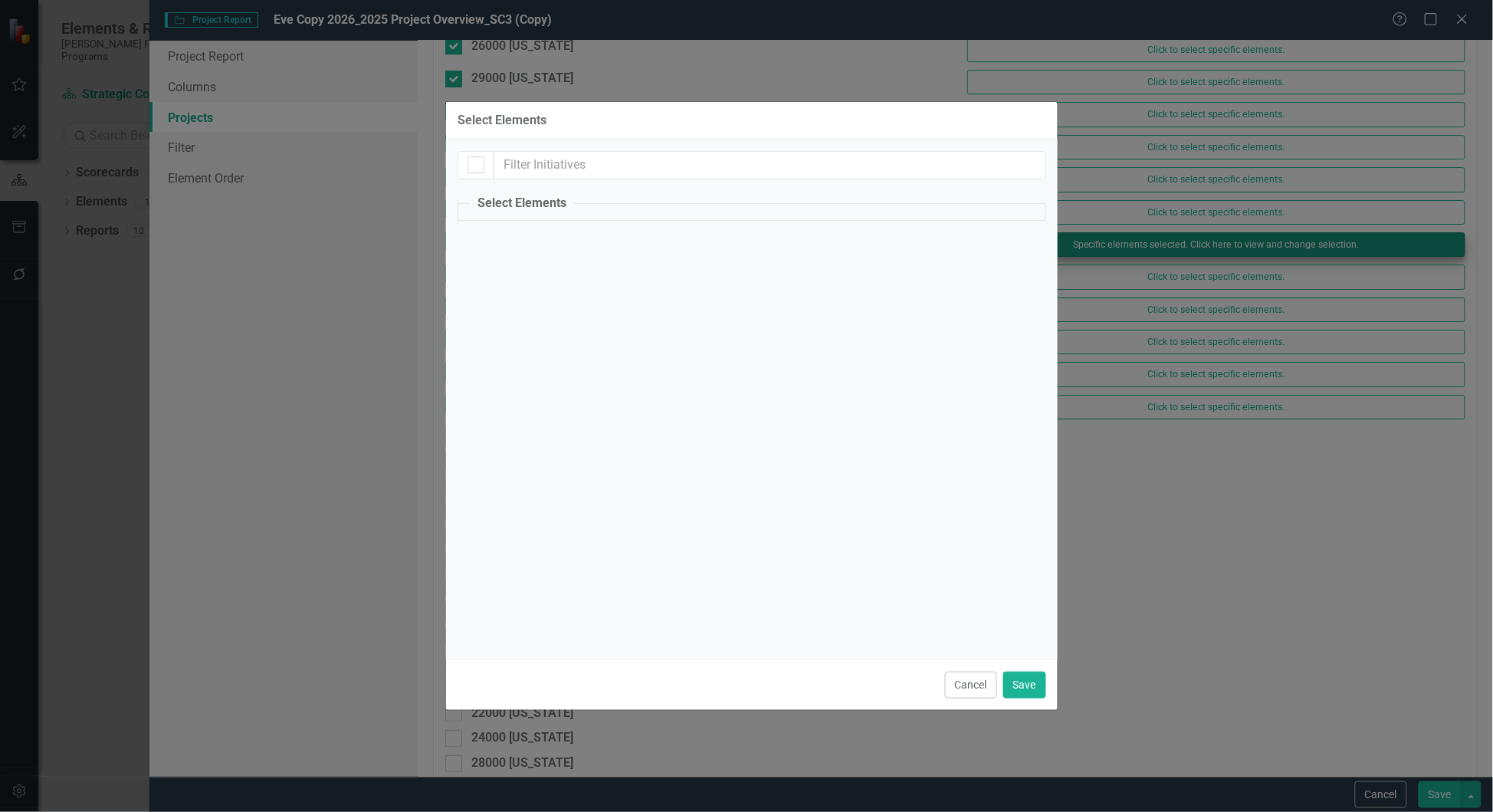
checkbox input "true"
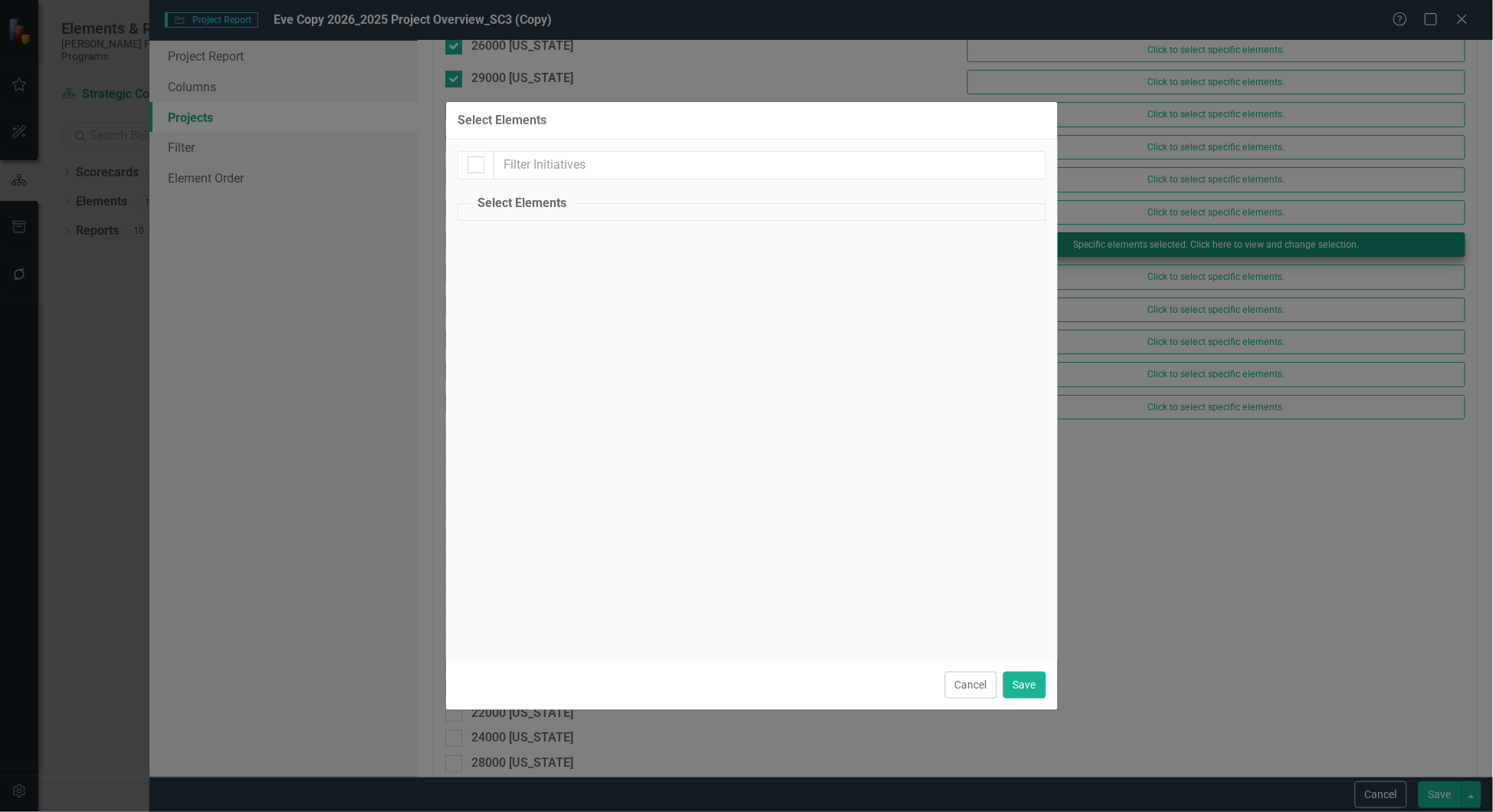
checkbox input "true"
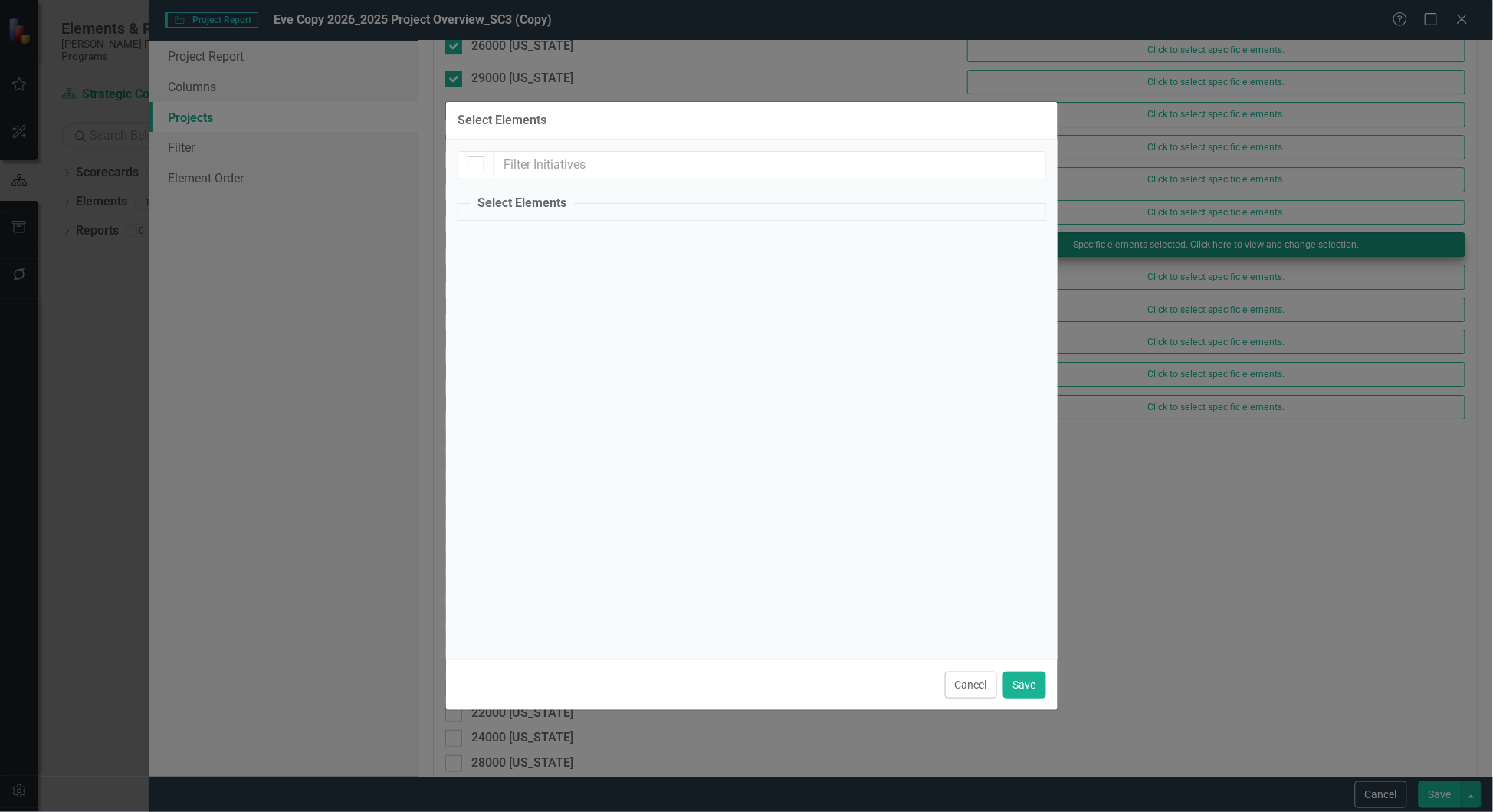
checkbox input "true"
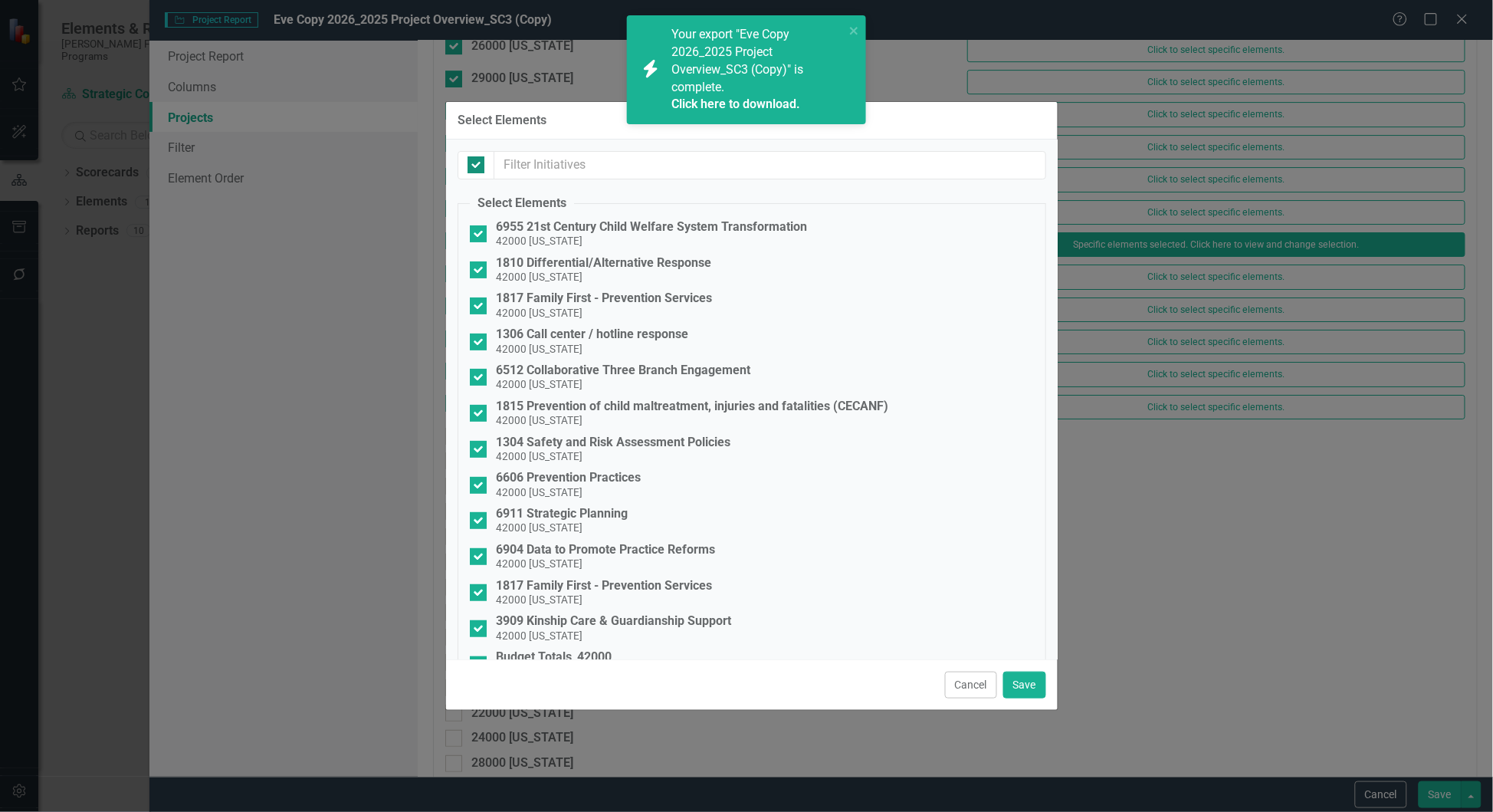
click at [471, 173] on div at bounding box center [475, 165] width 17 height 17
click at [471, 167] on input "checkbox" at bounding box center [472, 162] width 10 height 10
checkbox input "false"
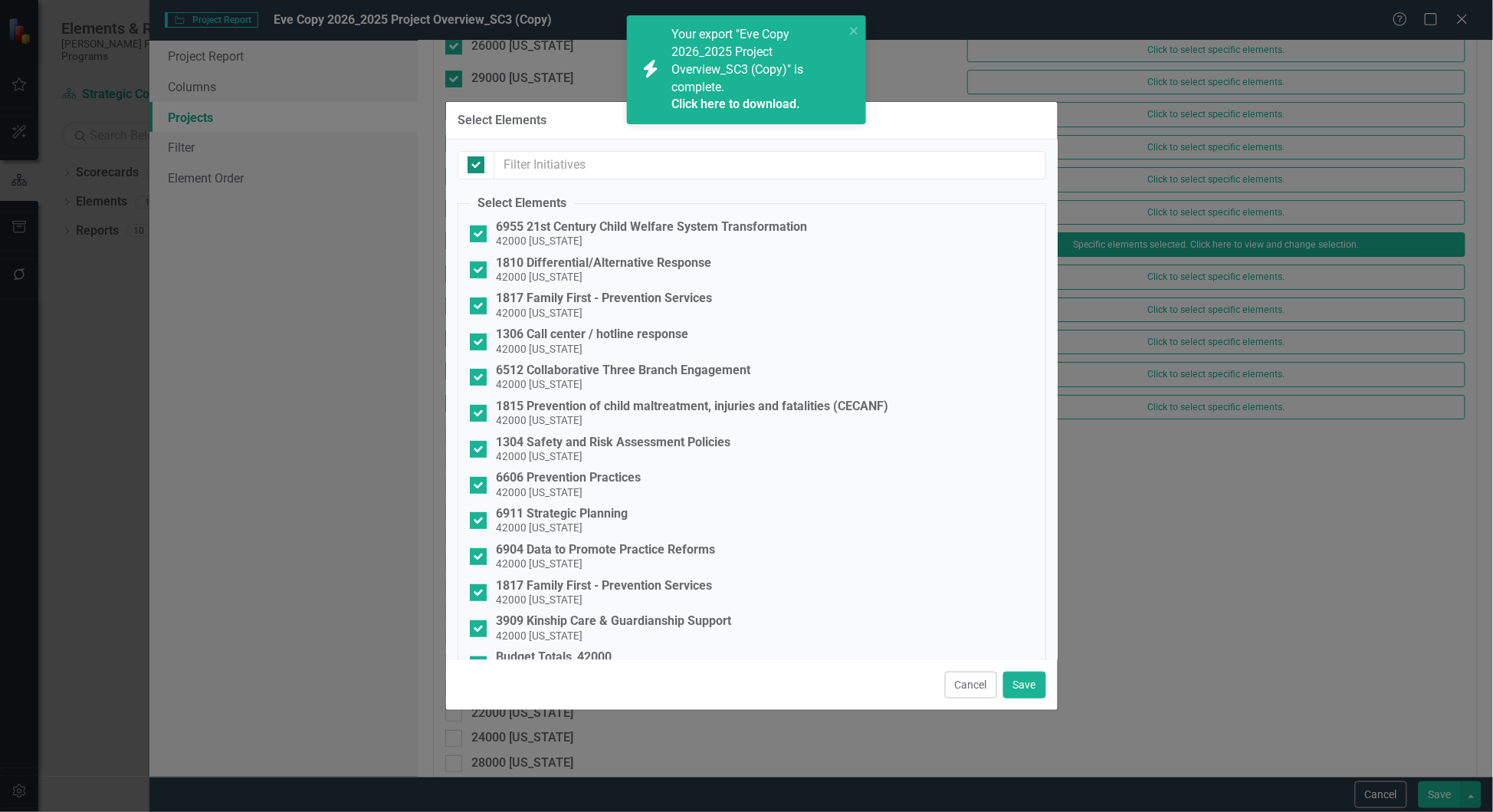
checkbox input "false"
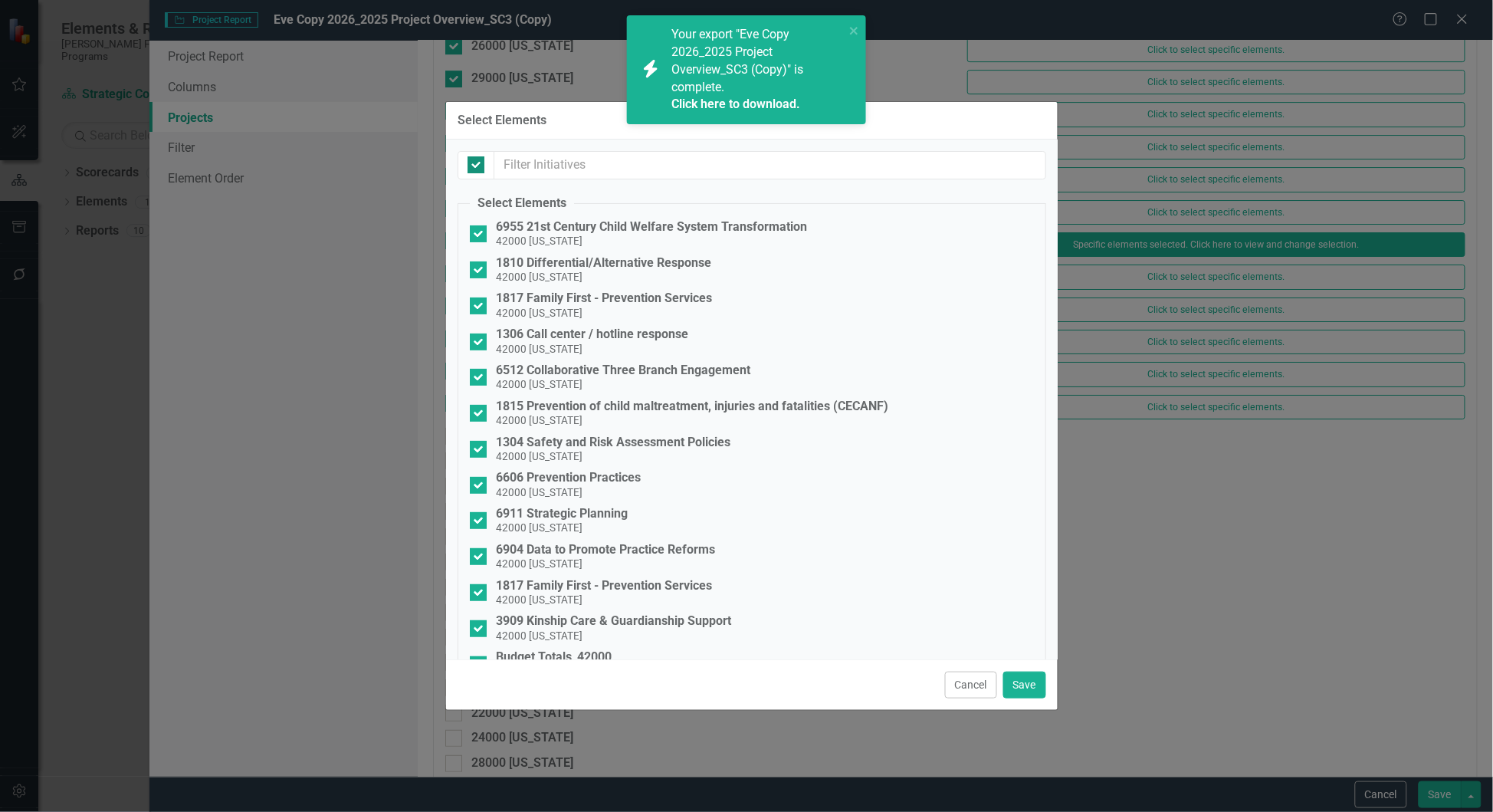
checkbox input "false"
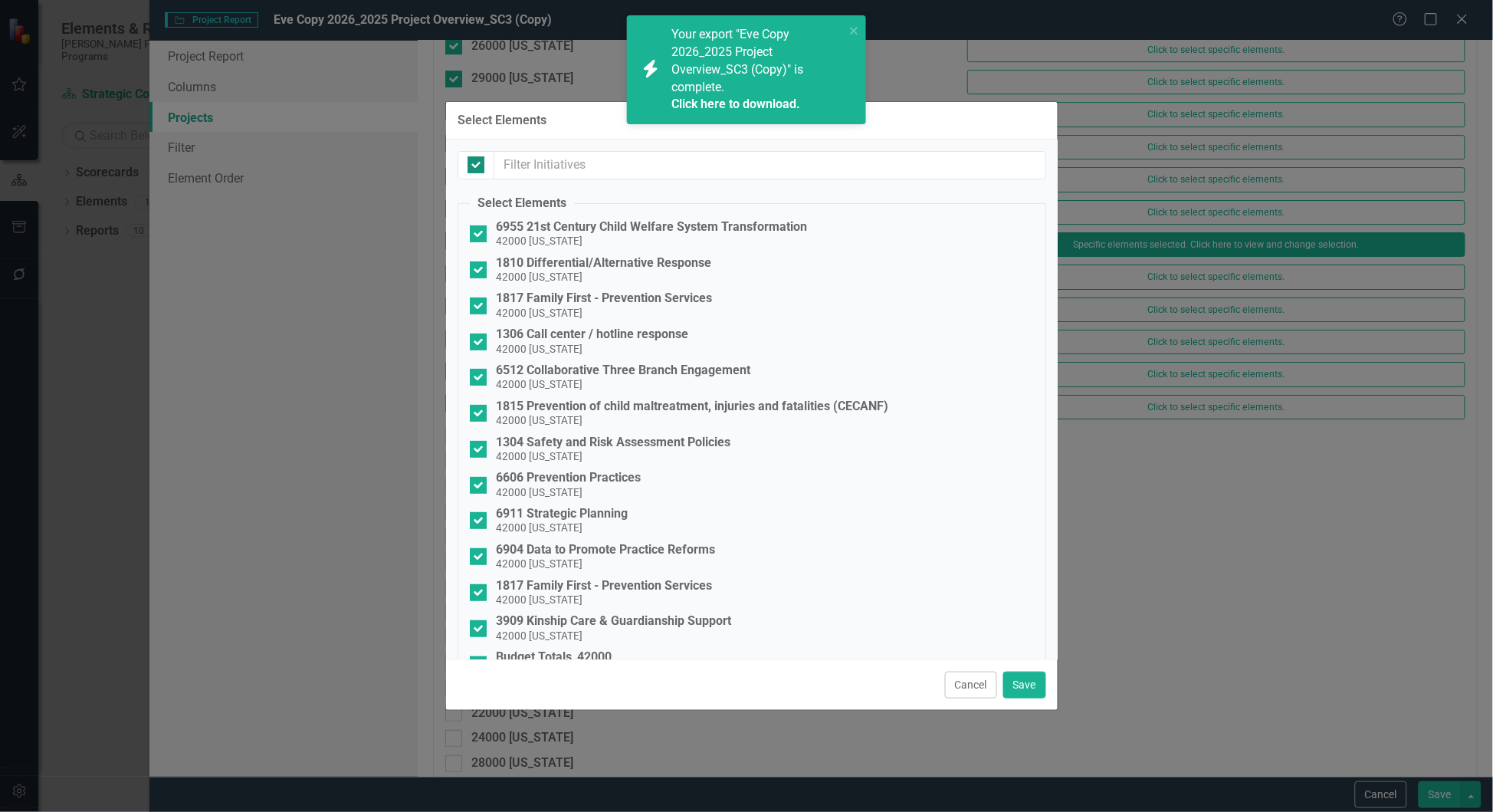
checkbox input "false"
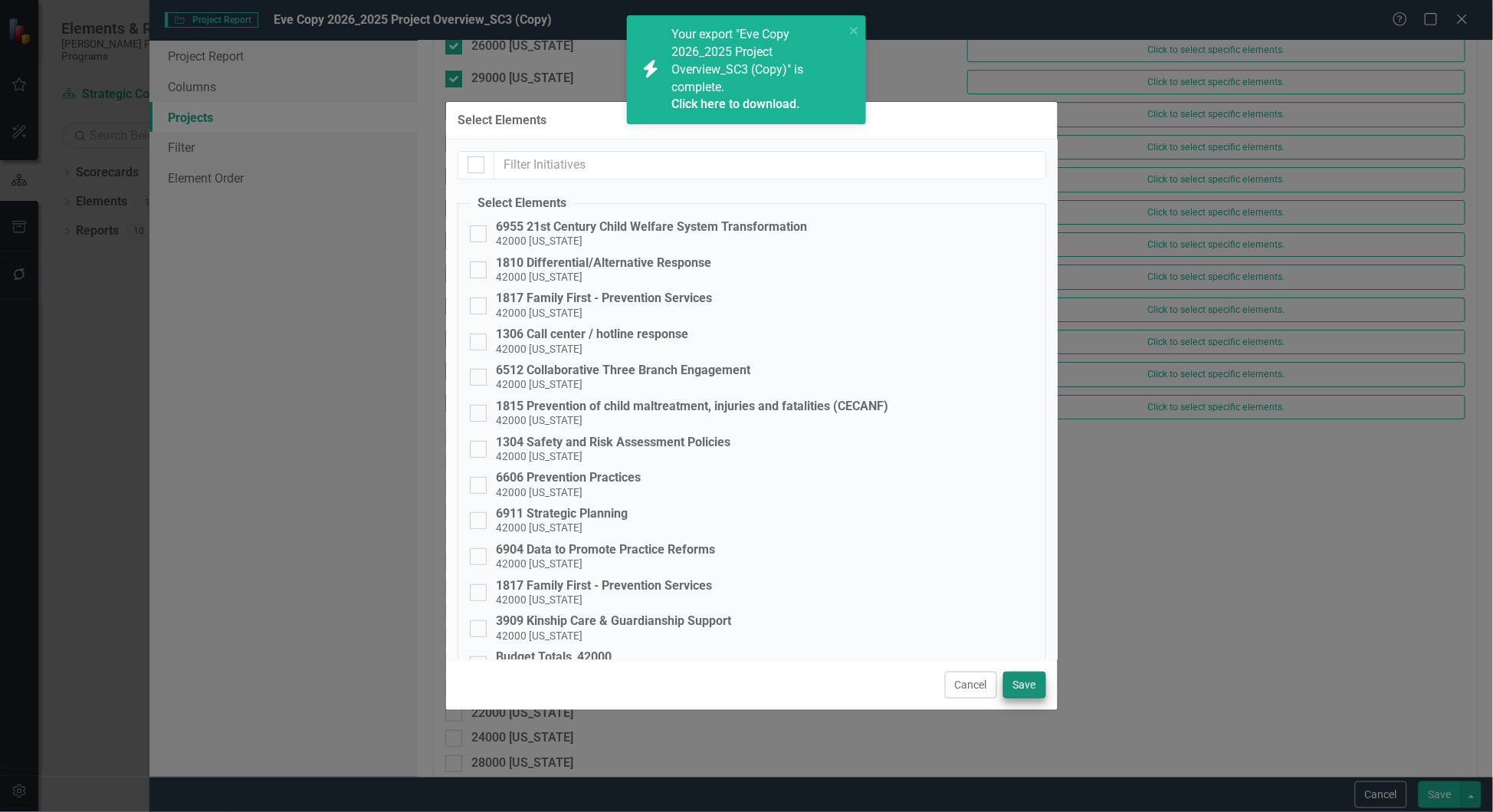
drag, startPoint x: 1053, startPoint y: 691, endPoint x: 1042, endPoint y: 688, distance: 11.4
click at [1048, 691] on div "Cancel Save" at bounding box center [752, 684] width 612 height 50
click at [1036, 686] on button "Save" at bounding box center [1025, 684] width 43 height 27
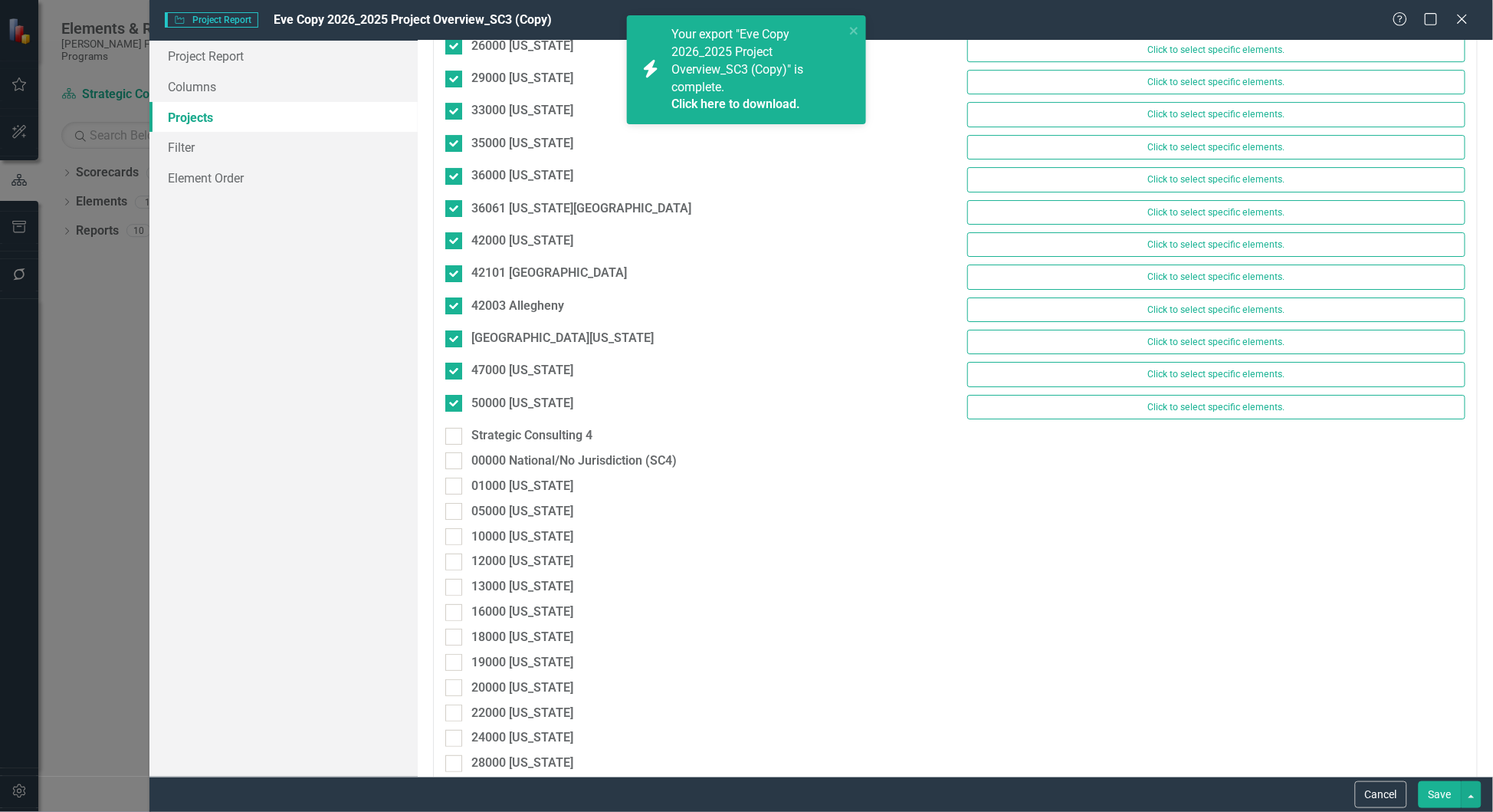
click at [1448, 796] on button "Save" at bounding box center [1441, 793] width 43 height 27
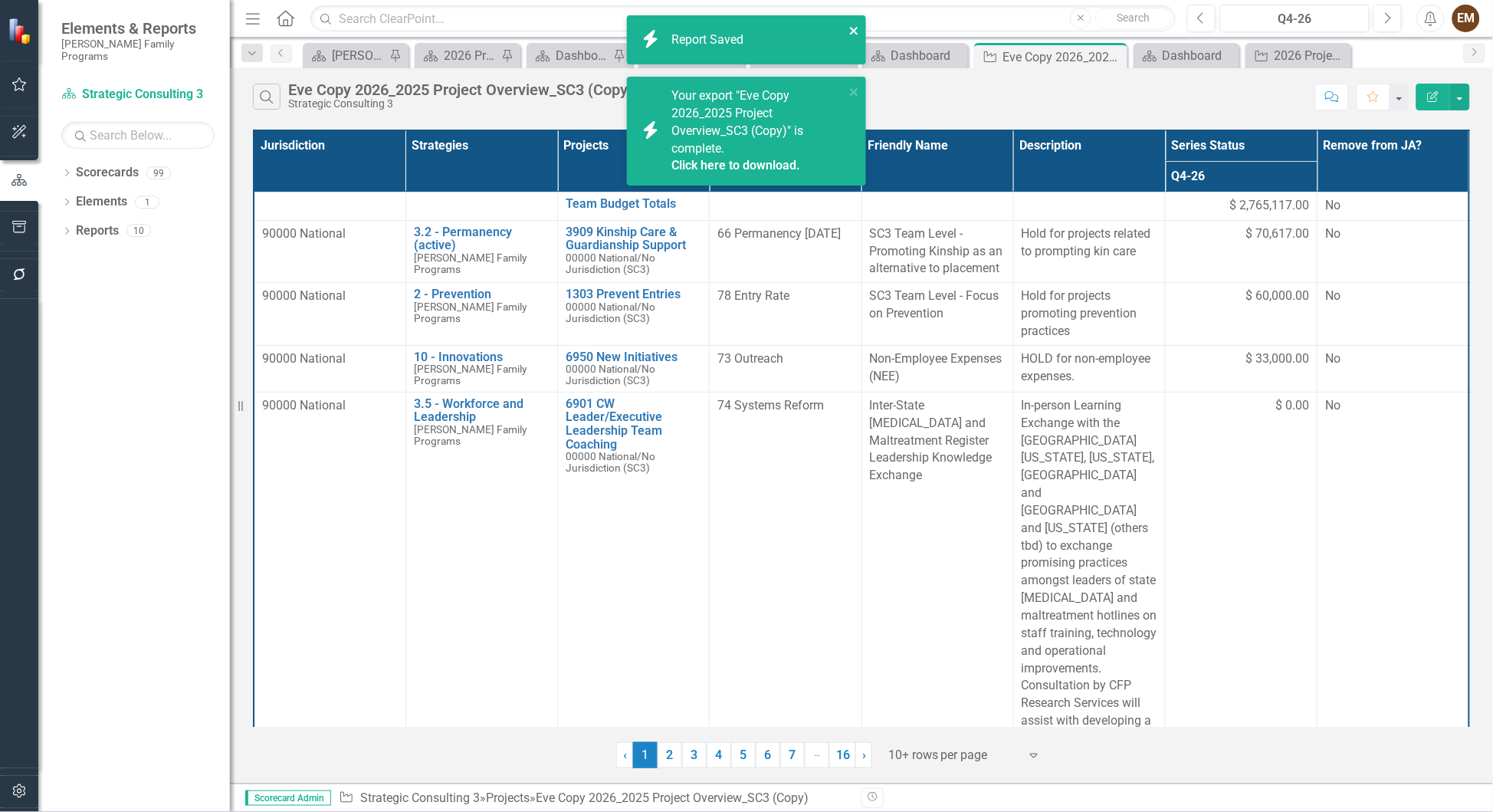
click at [850, 29] on icon "close" at bounding box center [853, 31] width 8 height 8
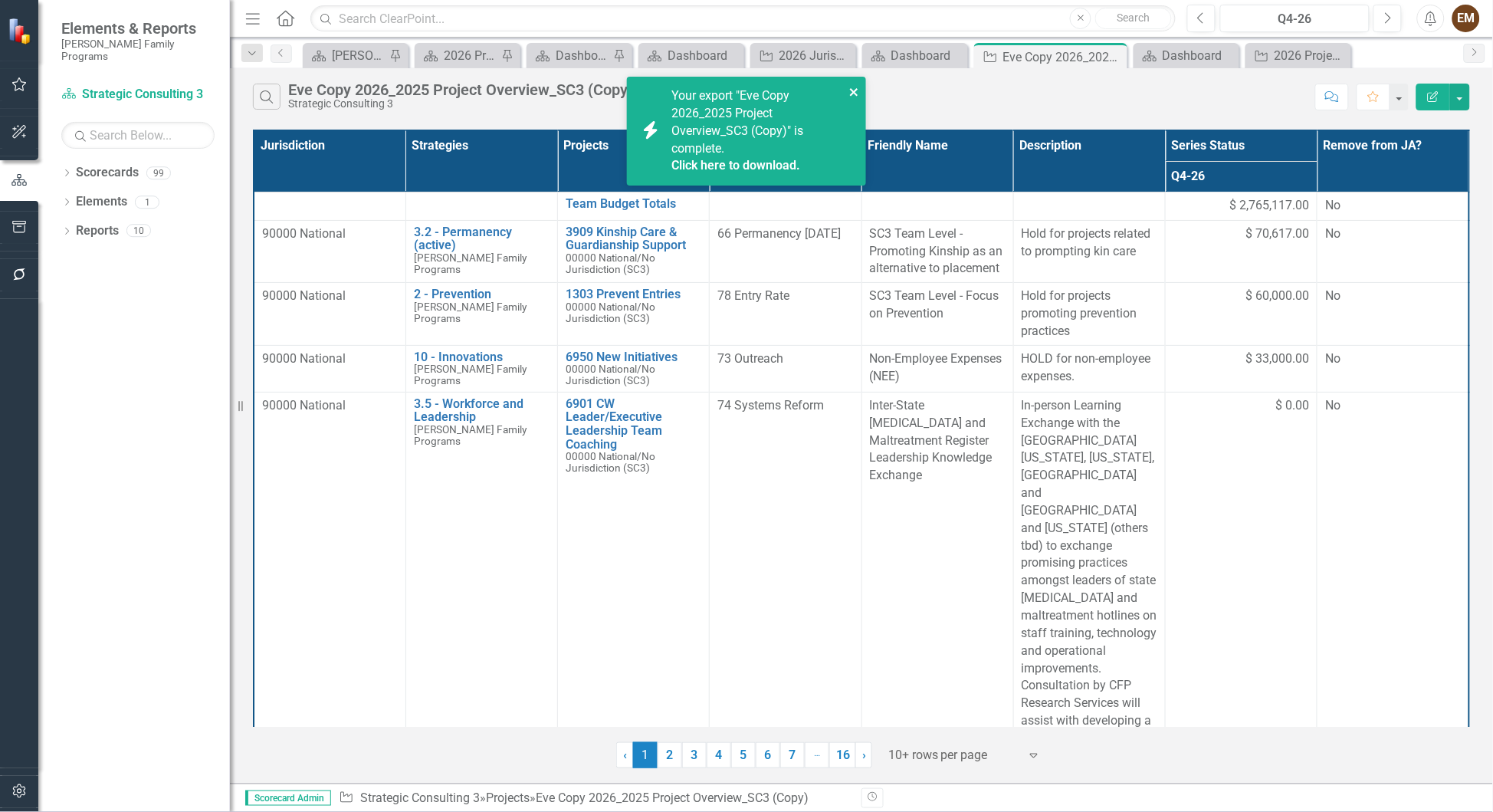
click at [853, 96] on icon "close" at bounding box center [853, 92] width 8 height 8
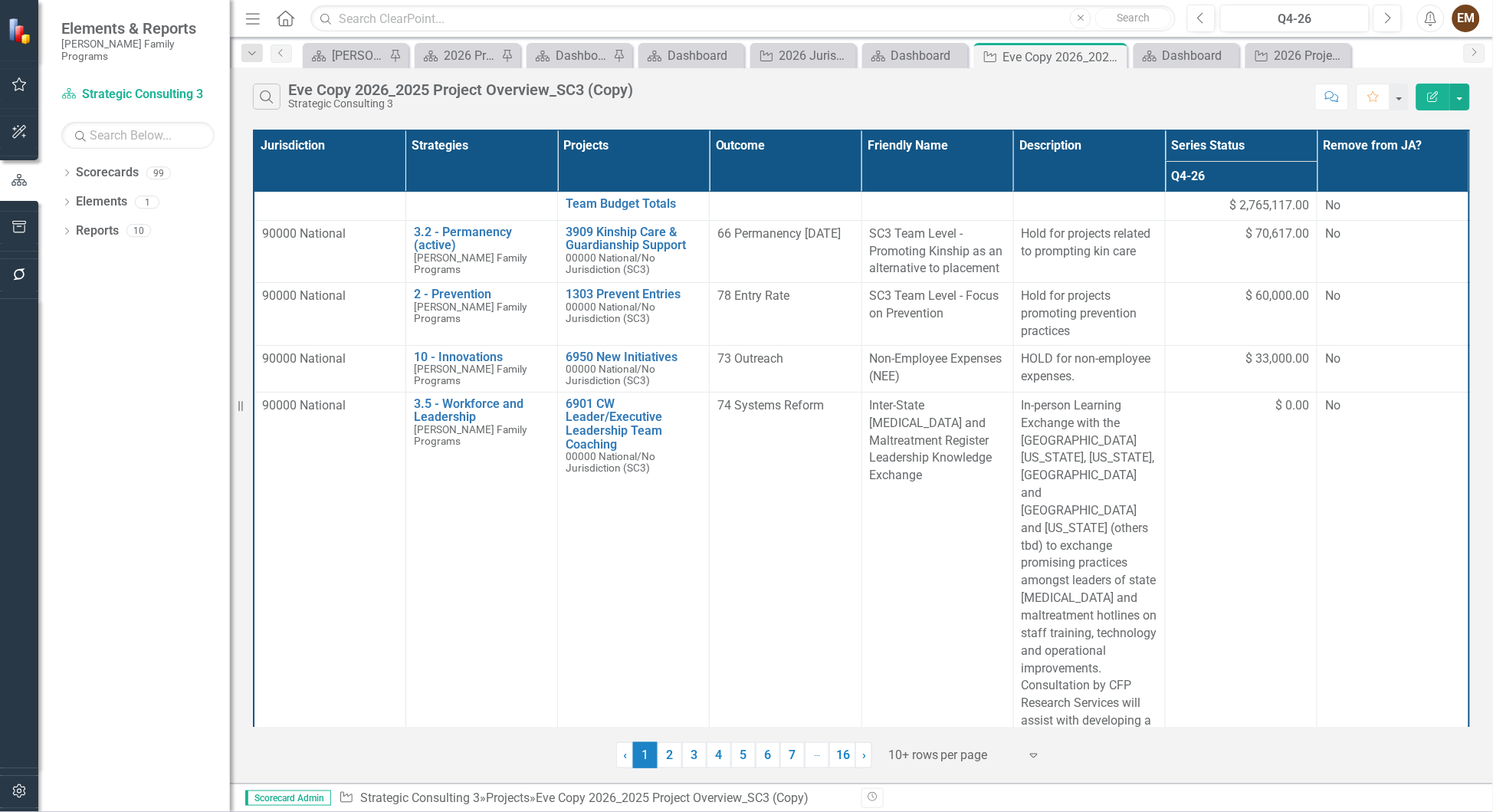
click at [891, 109] on div "Search Eve Copy 2026_2025 Project Overview_SC3 (Copy) Strategic Consulting 3" at bounding box center [780, 97] width 1054 height 26
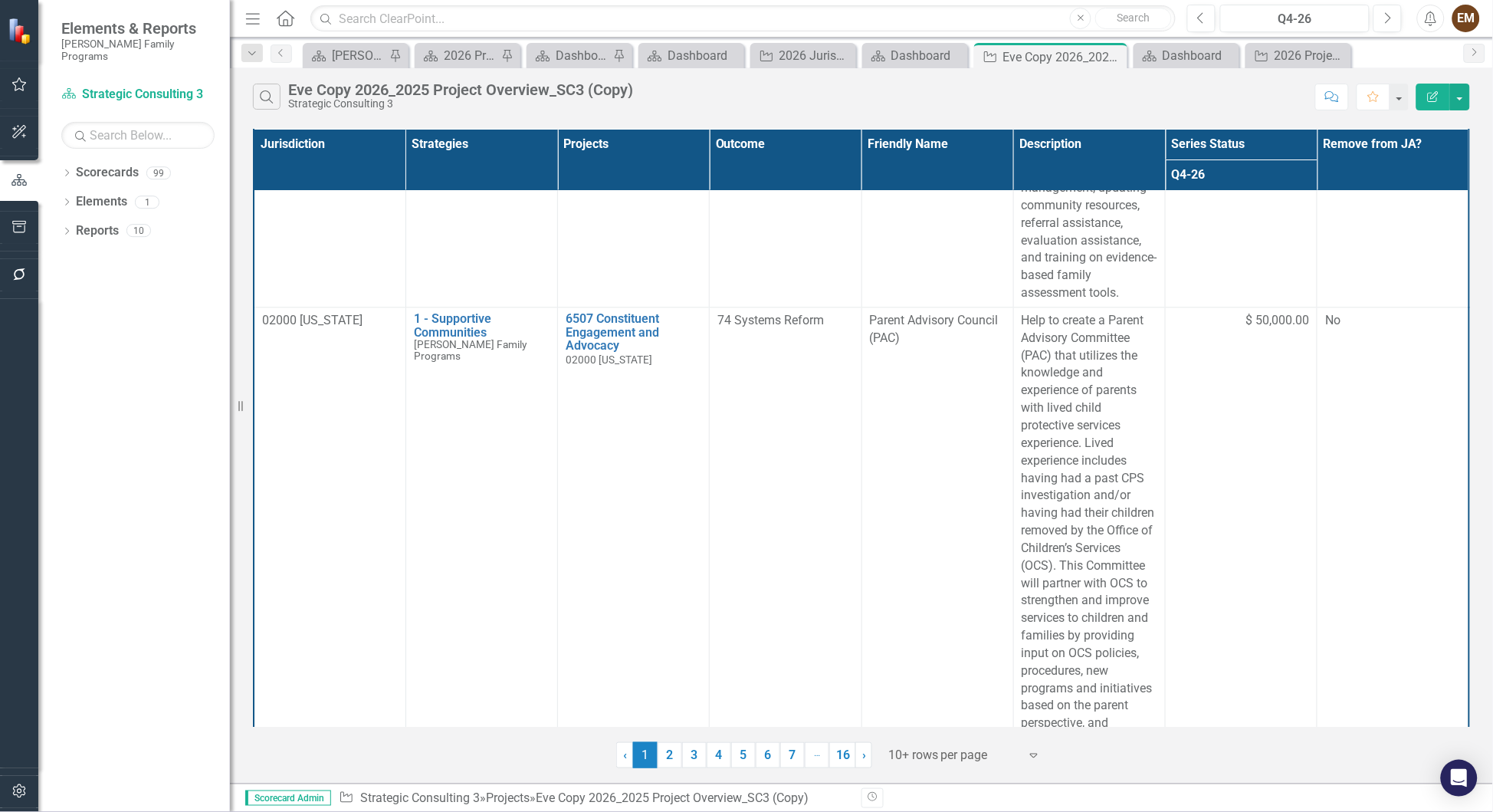
scroll to position [1170, 0]
